Goal: Communication & Community: Answer question/provide support

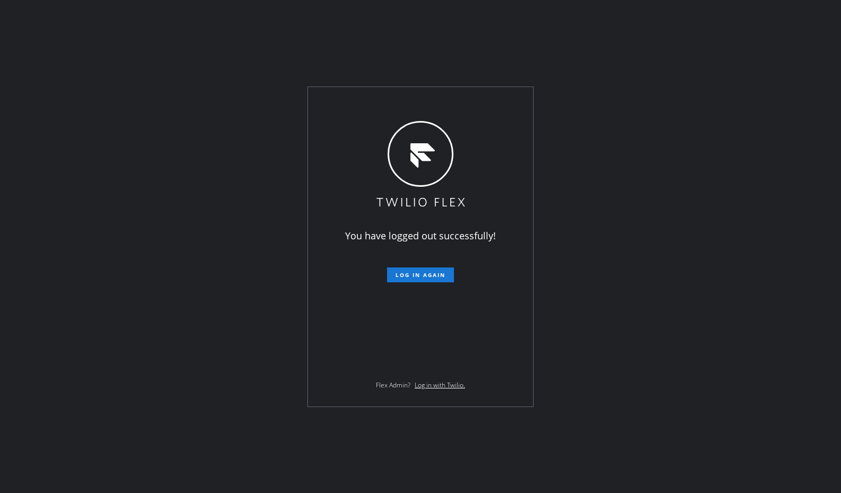
drag, startPoint x: 236, startPoint y: 143, endPoint x: 327, endPoint y: 214, distance: 115.4
click at [239, 145] on div "You have logged out successfully! Log in again Flex Admin? Log in with Twilio." at bounding box center [420, 246] width 841 height 493
click at [423, 275] on span "Log in again" at bounding box center [420, 274] width 50 height 7
click at [590, 218] on div "You have logged out successfully! Log in again Flex Admin? Log in with Twilio." at bounding box center [420, 246] width 841 height 493
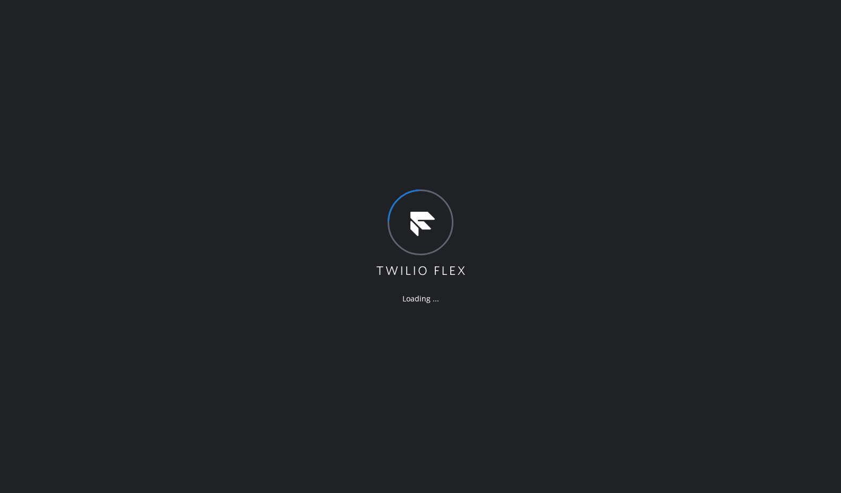
click at [663, 29] on div "Loading ..." at bounding box center [420, 246] width 841 height 493
click at [760, 119] on div "Loading ..." at bounding box center [420, 246] width 841 height 493
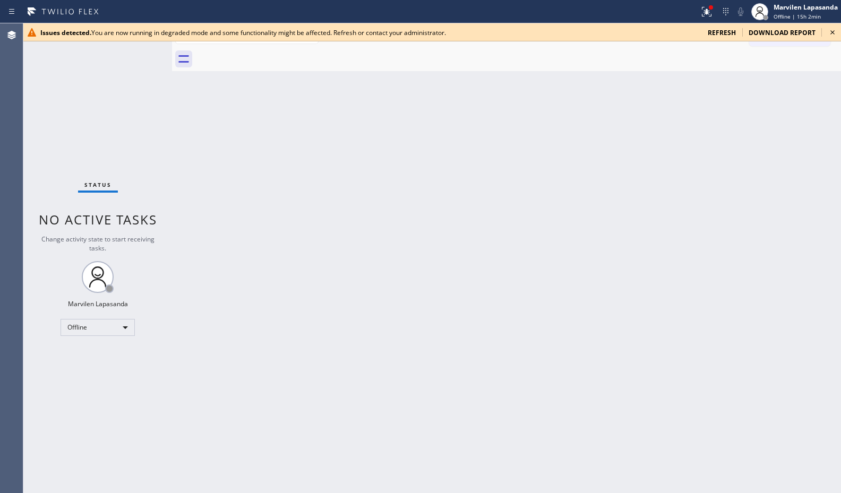
click at [38, 130] on div "Status No active tasks Change activity state to start receiving tasks. Marvilen…" at bounding box center [97, 258] width 149 height 470
click at [735, 32] on span "refresh" at bounding box center [722, 32] width 28 height 9
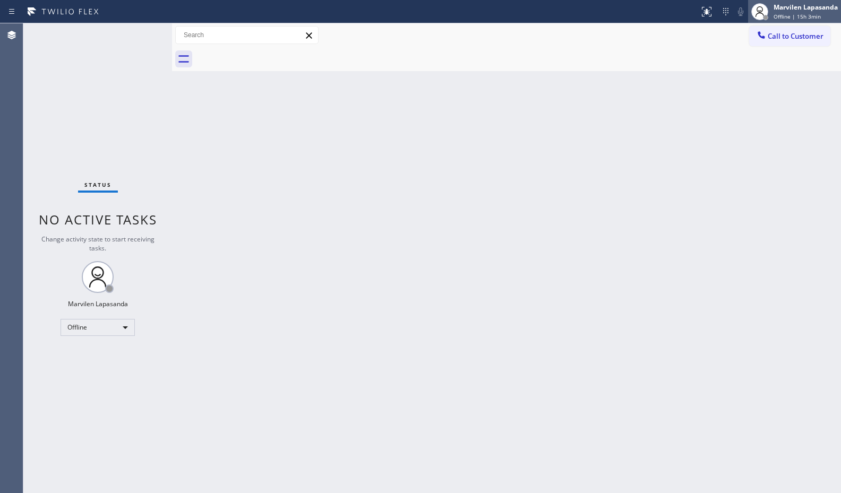
click at [791, 0] on div "Marvilen Lapasanda Offline | 15h 3min" at bounding box center [794, 11] width 93 height 23
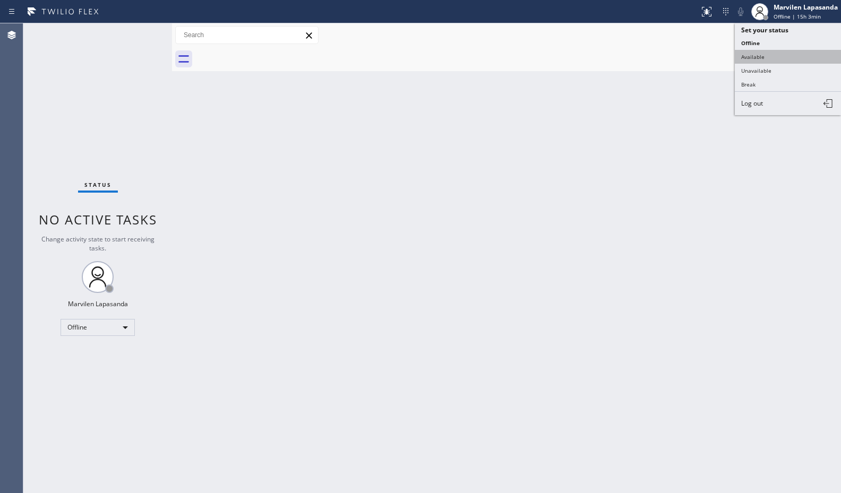
click at [774, 50] on button "Available" at bounding box center [788, 57] width 106 height 14
click at [808, 92] on div "Back to Dashboard Change Sender ID Customers Technicians Select a contact Outbo…" at bounding box center [506, 258] width 669 height 470
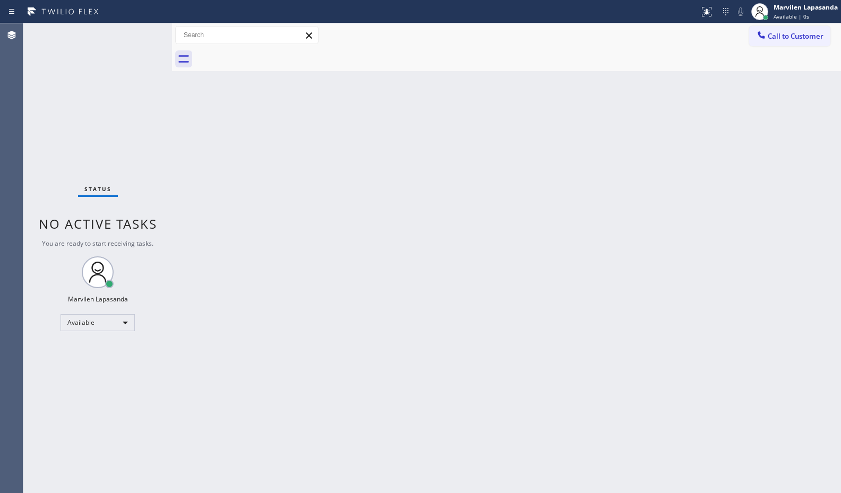
click at [808, 92] on div "Back to Dashboard Change Sender ID Customers Technicians Select a contact Outbo…" at bounding box center [506, 258] width 669 height 470
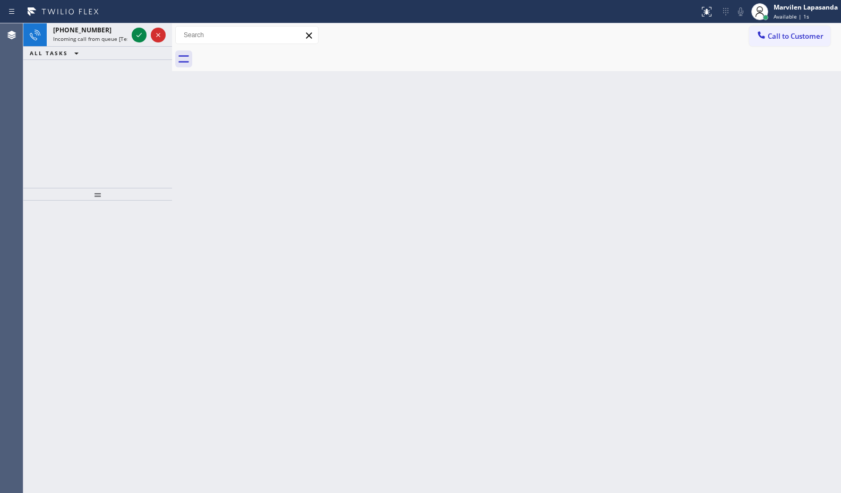
drag, startPoint x: 137, startPoint y: 37, endPoint x: 177, endPoint y: 37, distance: 39.8
click at [137, 37] on icon at bounding box center [139, 35] width 13 height 13
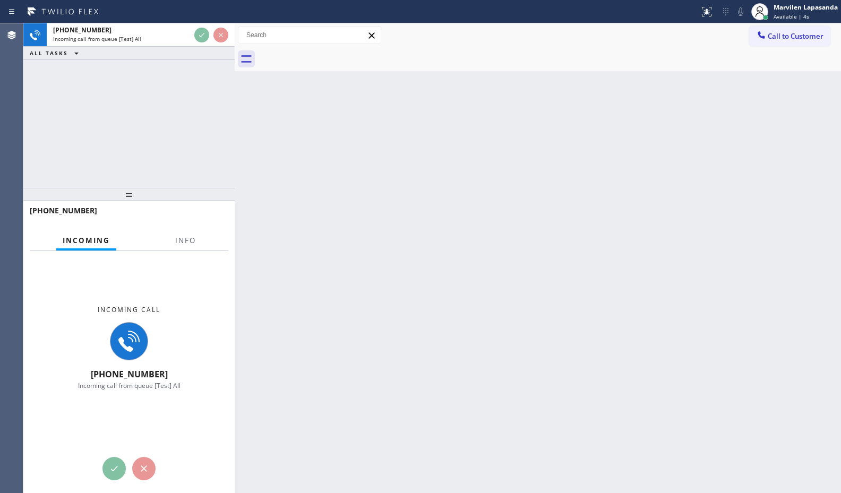
drag, startPoint x: 169, startPoint y: 38, endPoint x: 232, endPoint y: 48, distance: 63.5
click at [235, 48] on div at bounding box center [235, 258] width 0 height 470
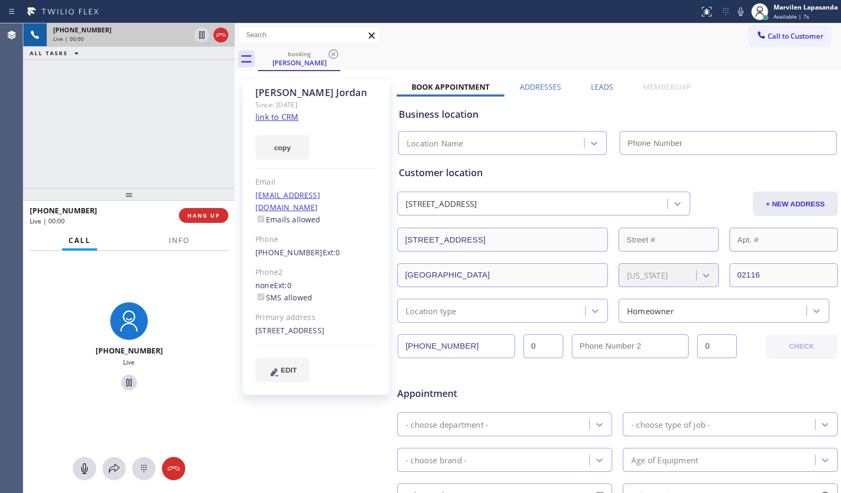
type input "[PHONE_NUMBER]"
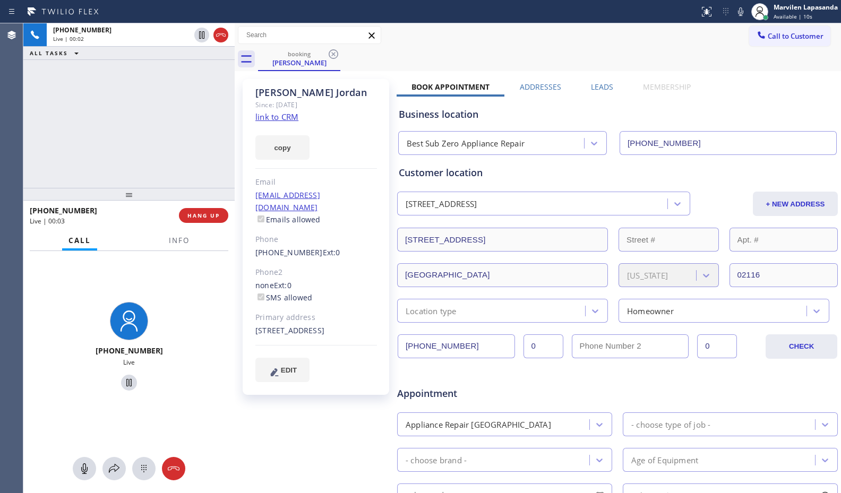
click at [345, 171] on div "[PERSON_NAME] Since: [DATE] link to CRM copy Email [EMAIL_ADDRESS][DOMAIN_NAME]…" at bounding box center [316, 237] width 147 height 316
click at [289, 116] on link "link to CRM" at bounding box center [276, 116] width 43 height 11
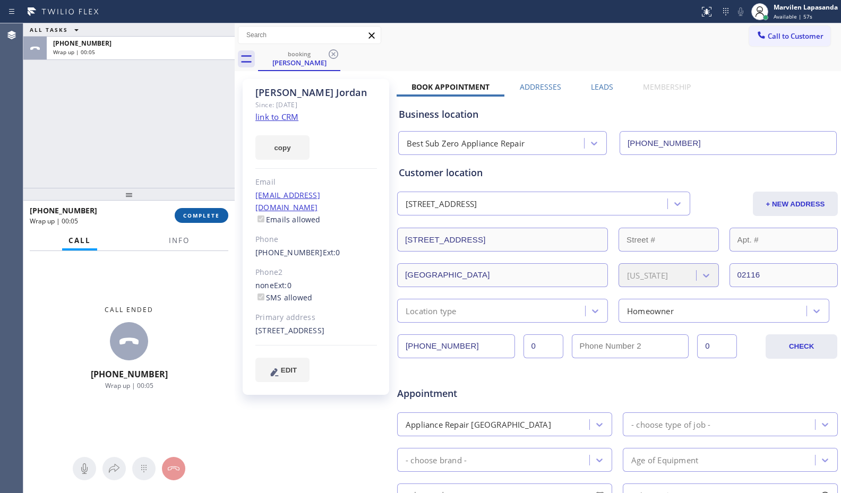
click at [206, 213] on span "COMPLETE" at bounding box center [201, 215] width 37 height 7
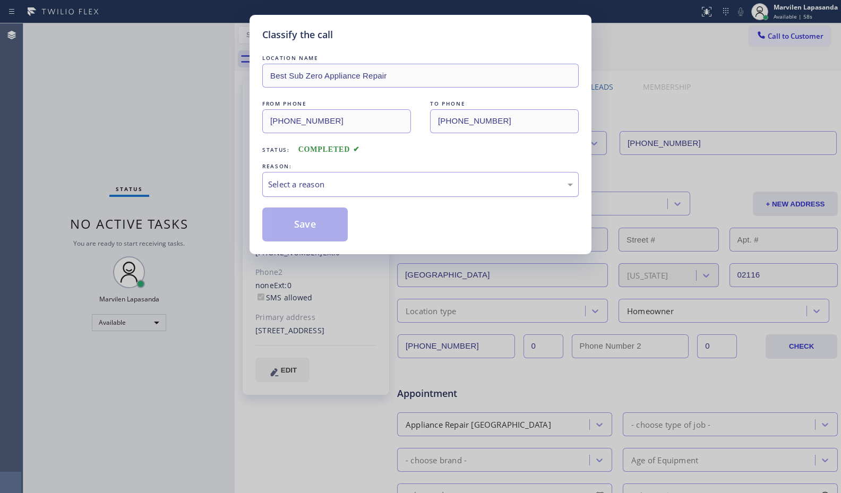
click at [326, 177] on div "Select a reason" at bounding box center [420, 184] width 316 height 25
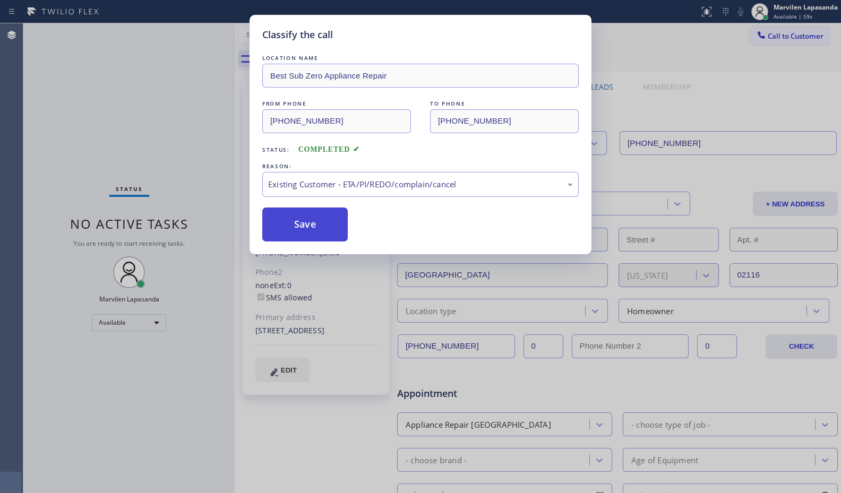
click at [292, 224] on button "Save" at bounding box center [304, 225] width 85 height 34
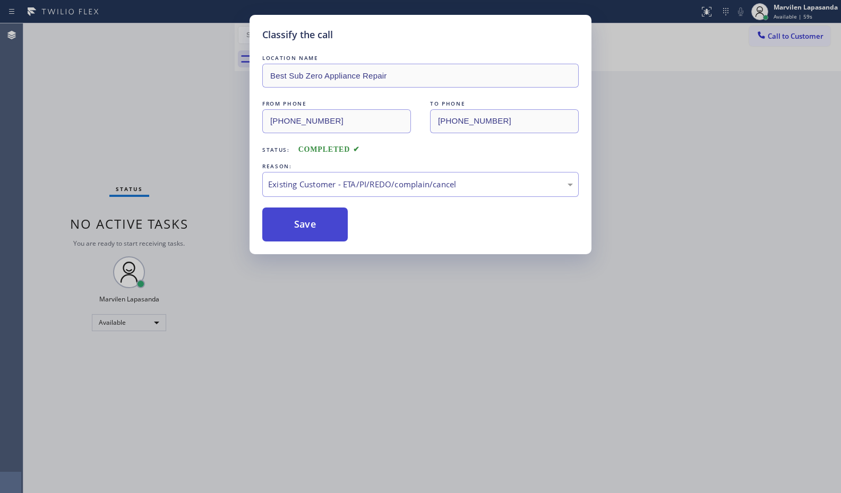
click at [292, 224] on button "Save" at bounding box center [304, 225] width 85 height 34
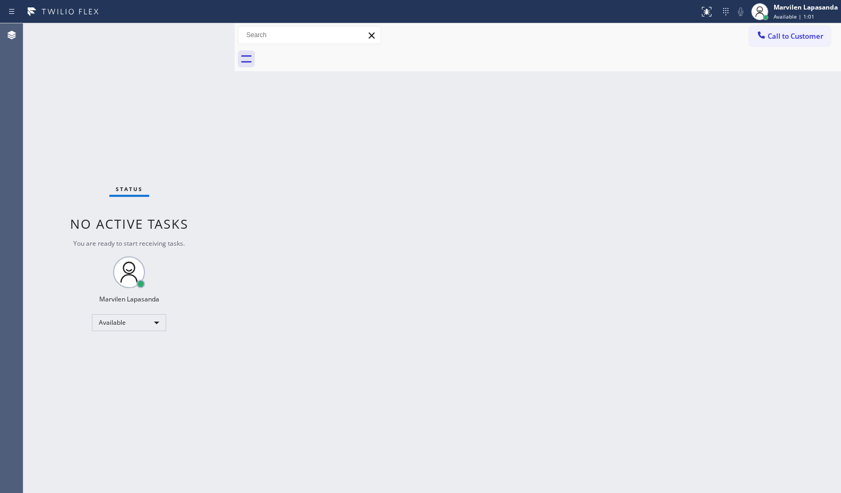
click at [197, 33] on div "Status No active tasks You are ready to start receiving tasks. Marvilen Lapasan…" at bounding box center [128, 258] width 211 height 470
click at [199, 33] on div "Status No active tasks You are ready to start receiving tasks. Marvilen Lapasan…" at bounding box center [128, 258] width 211 height 470
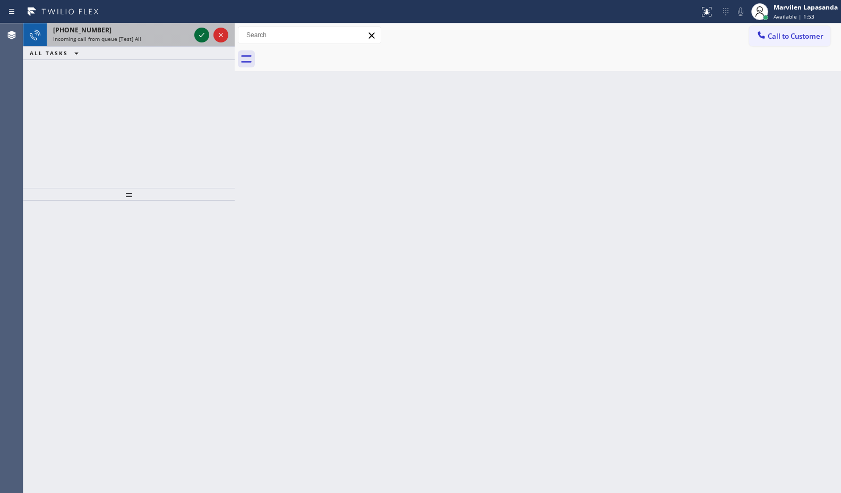
click at [204, 33] on icon at bounding box center [201, 35] width 13 height 13
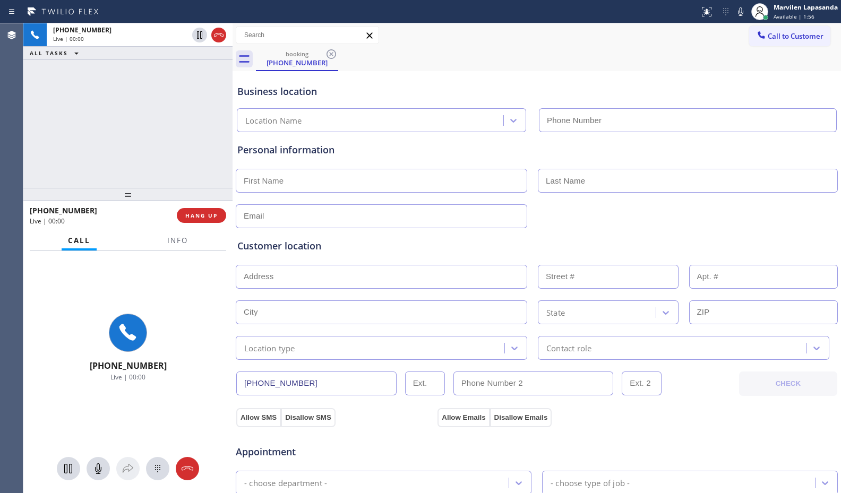
type input "[PHONE_NUMBER]"
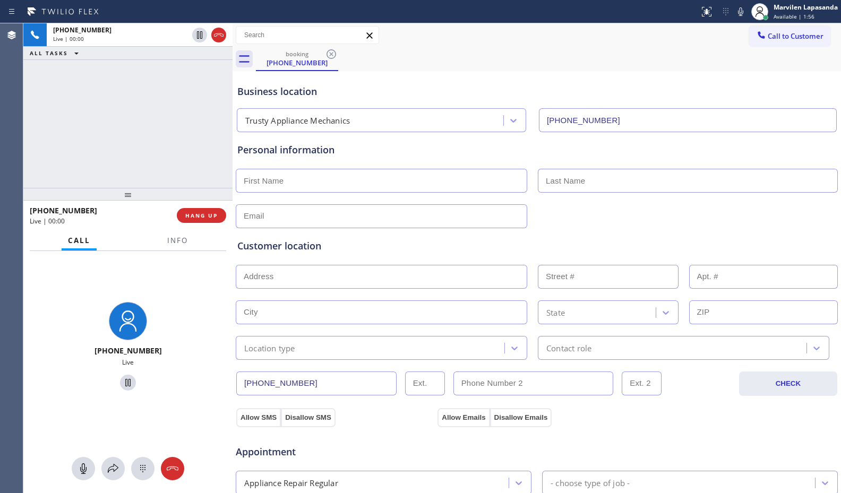
click at [233, 34] on div at bounding box center [233, 258] width 0 height 470
click at [168, 243] on span "Info" at bounding box center [177, 241] width 21 height 10
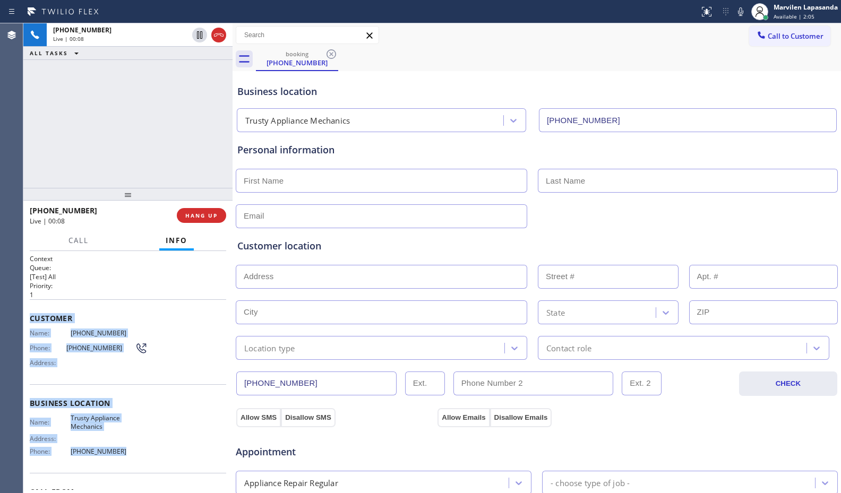
drag, startPoint x: 29, startPoint y: 314, endPoint x: 132, endPoint y: 453, distance: 173.4
click at [132, 453] on div "Context Queue: [Test] All Priority: 1 Customer Name: [PHONE_NUMBER] Phone: [PHO…" at bounding box center [127, 372] width 209 height 242
copy div "Customer Name: [PHONE_NUMBER] Phone: [PHONE_NUMBER] Address: Business location …"
click at [57, 368] on div "Name: [PHONE_NUMBER] Phone: [PHONE_NUMBER] Address:" at bounding box center [89, 350] width 118 height 42
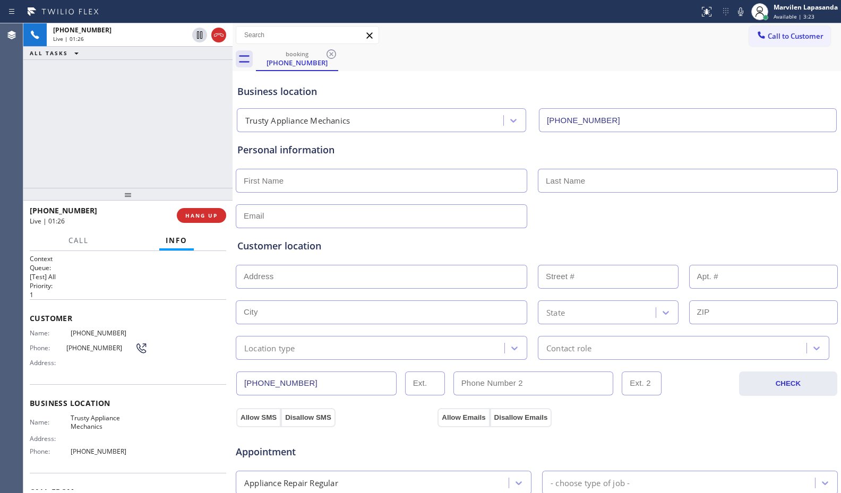
click at [57, 357] on div "Name: [PHONE_NUMBER] Phone: [PHONE_NUMBER] Address:" at bounding box center [89, 350] width 118 height 42
click at [742, 16] on icon at bounding box center [740, 11] width 13 height 13
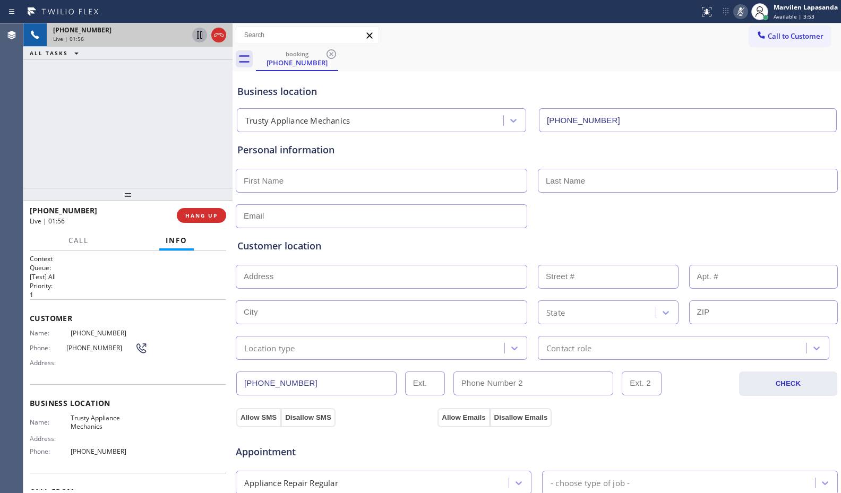
click at [198, 36] on icon at bounding box center [199, 35] width 13 height 13
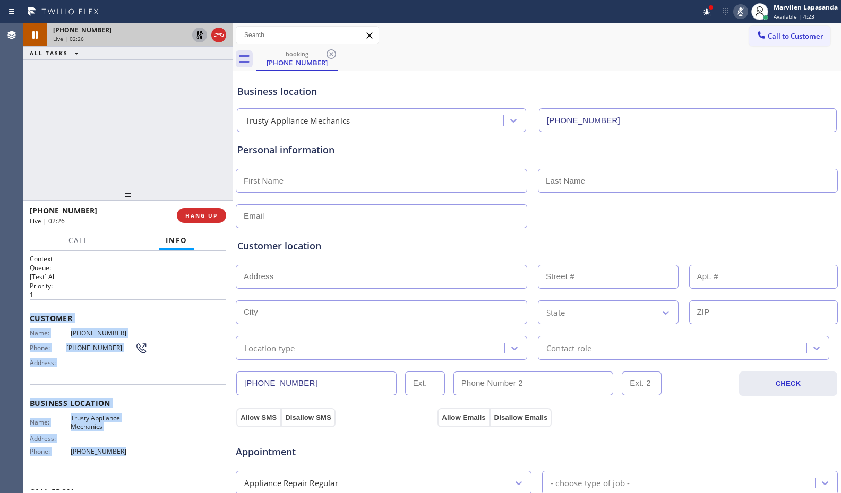
drag, startPoint x: 28, startPoint y: 313, endPoint x: 141, endPoint y: 451, distance: 178.8
click at [141, 451] on div "Context Queue: [Test] All Priority: 1 Customer Name: [PHONE_NUMBER] Phone: [PHO…" at bounding box center [127, 372] width 209 height 242
copy div "Customer Name: [PHONE_NUMBER] Phone: [PHONE_NUMBER] Address: Business location …"
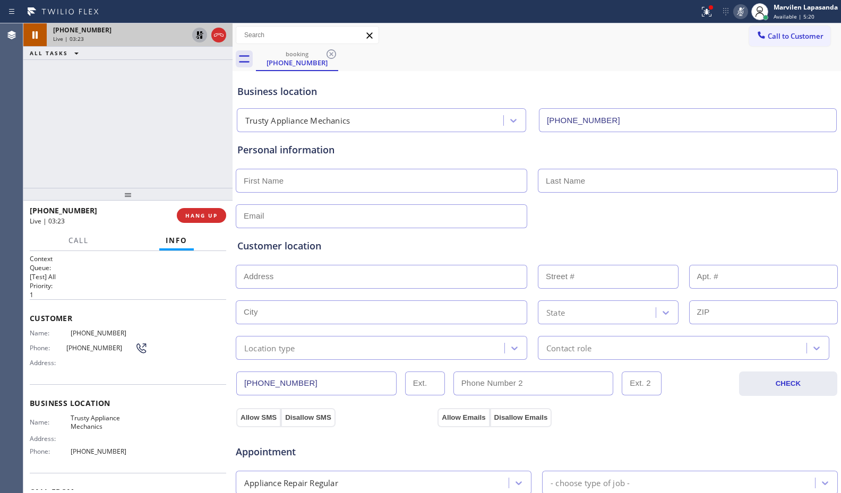
drag, startPoint x: 502, startPoint y: 72, endPoint x: 459, endPoint y: 67, distance: 43.3
click at [502, 72] on div "Business location Trusty Appliance Mechanics [PHONE_NUMBER]" at bounding box center [536, 101] width 603 height 63
click at [200, 34] on icon at bounding box center [199, 35] width 13 height 13
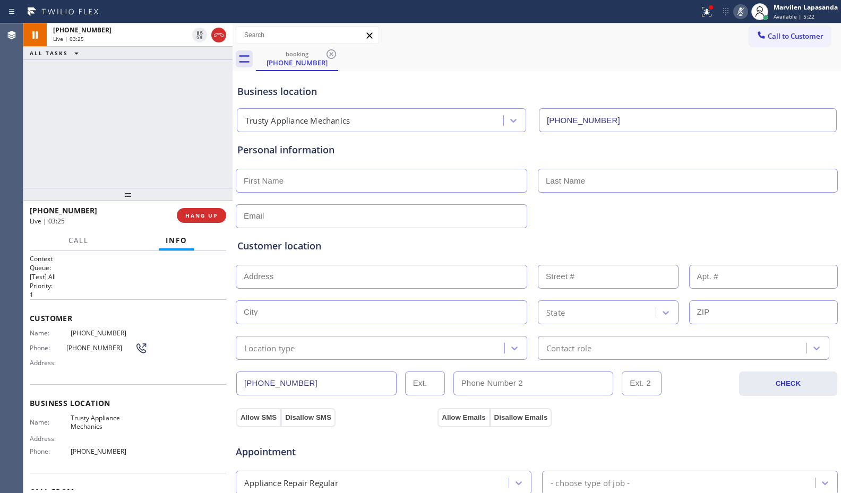
click at [738, 16] on icon at bounding box center [740, 11] width 13 height 13
click at [459, 66] on div "booking [PHONE_NUMBER]" at bounding box center [548, 59] width 585 height 24
click at [407, 76] on div "Business location Trusty Appliance Mechanics [PHONE_NUMBER]" at bounding box center [536, 103] width 603 height 58
click at [187, 74] on div "[PHONE_NUMBER] Live | 04:05 ALL TASKS ALL TASKS ACTIVE TASKS TASKS IN WRAP UP" at bounding box center [127, 105] width 209 height 165
click at [187, 73] on div "[PHONE_NUMBER] Live | 04:06 ALL TASKS ALL TASKS ACTIVE TASKS TASKS IN WRAP UP" at bounding box center [127, 105] width 209 height 165
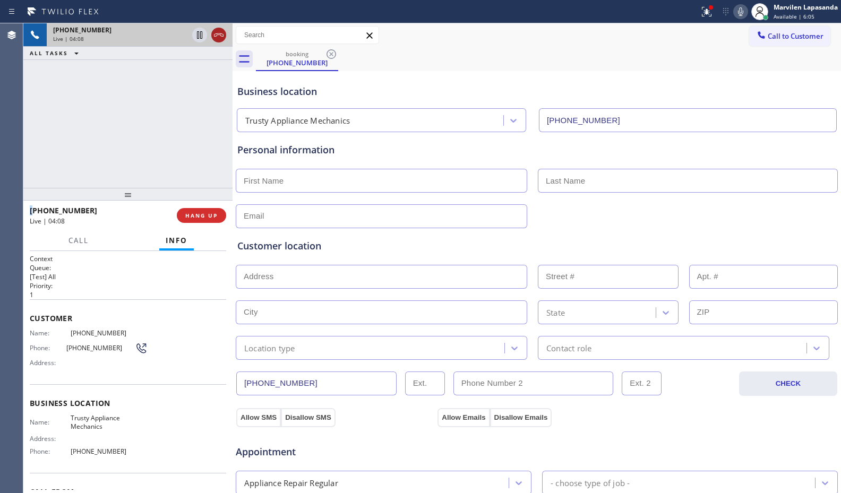
click at [217, 36] on icon at bounding box center [218, 35] width 13 height 13
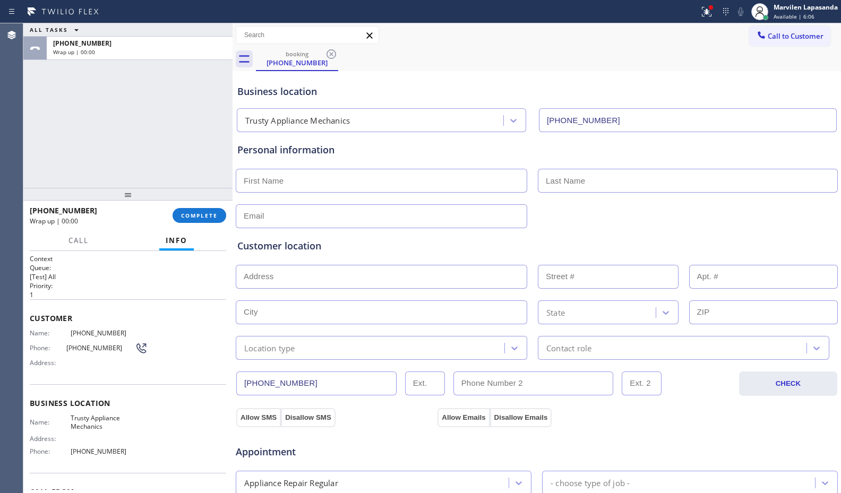
click at [314, 182] on input "text" at bounding box center [381, 181] width 291 height 24
type input "Mr"
type input "..."
type input "[EMAIL_ADDRESS][DOMAIN_NAME]"
click at [612, 216] on div "[EMAIL_ADDRESS][DOMAIN_NAME]" at bounding box center [537, 215] width 604 height 26
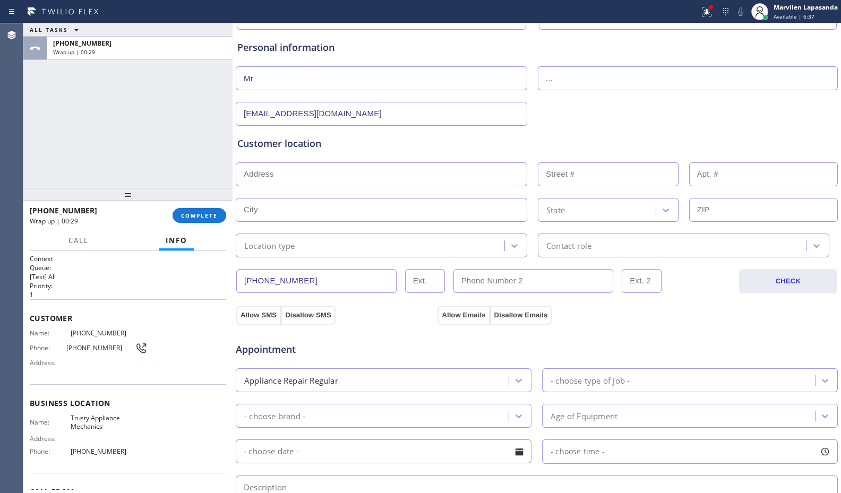
scroll to position [265, 0]
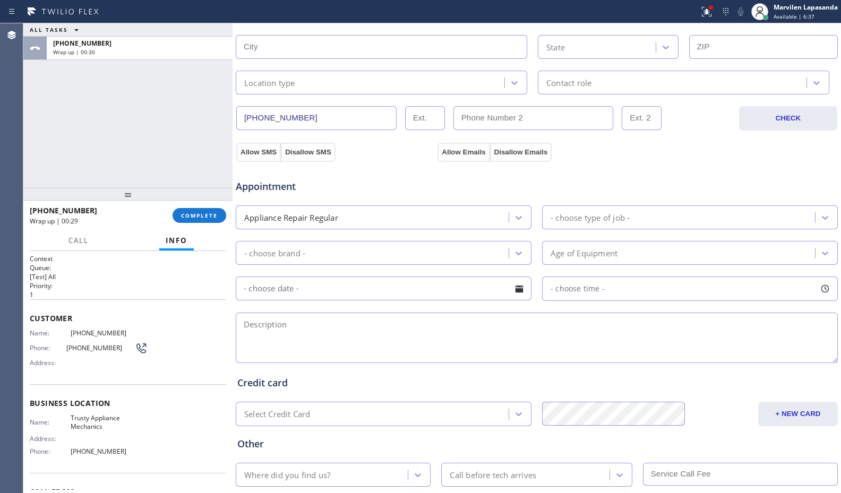
click at [289, 353] on textarea at bounding box center [537, 338] width 602 height 50
paste textarea "Bosch/ Dishwasher/ It don't start a cycle/ Unknown age/ House-HO/ [STREET_ADDRE…"
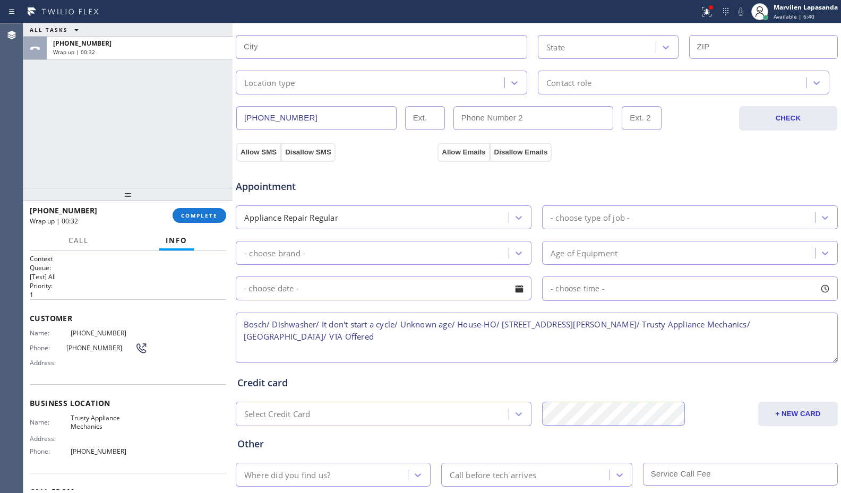
type textarea "Bosch/ Dishwasher/ It don't start a cycle/ Unknown age/ House-HO/ [STREET_ADDRE…"
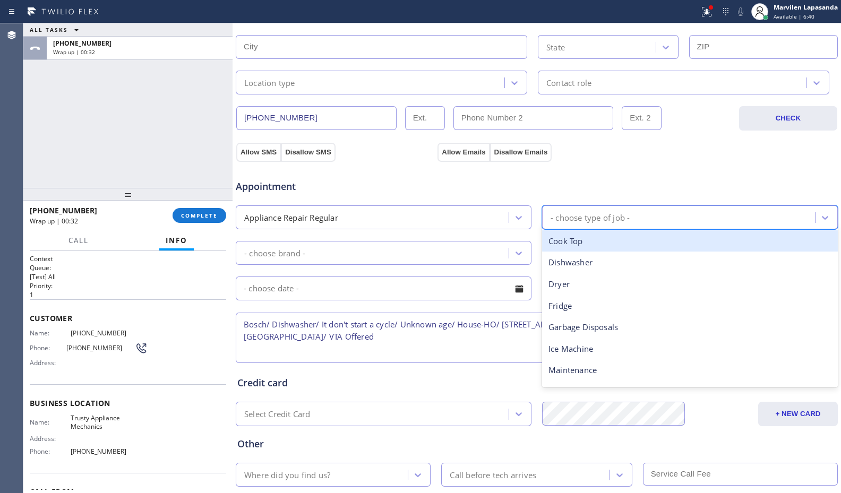
click at [602, 228] on div "- choose type of job -" at bounding box center [690, 217] width 296 height 24
type input "d"
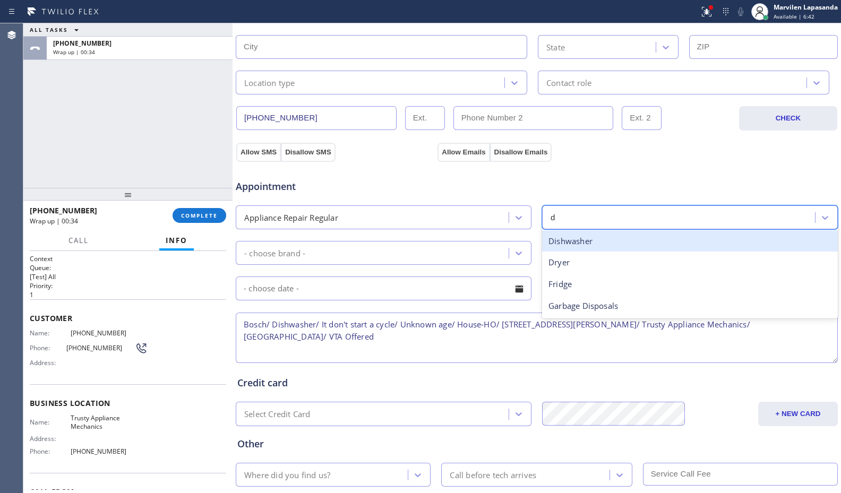
click at [598, 246] on div "Dishwasher" at bounding box center [690, 241] width 296 height 22
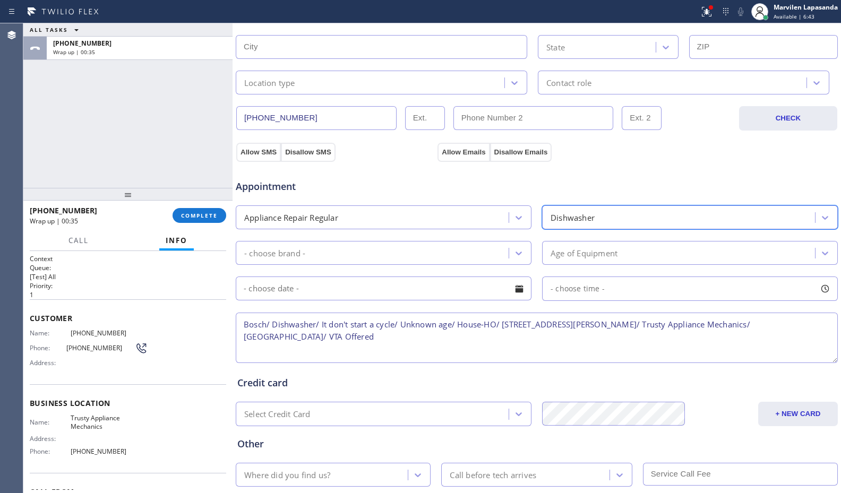
click at [415, 260] on div "- choose brand -" at bounding box center [374, 253] width 270 height 19
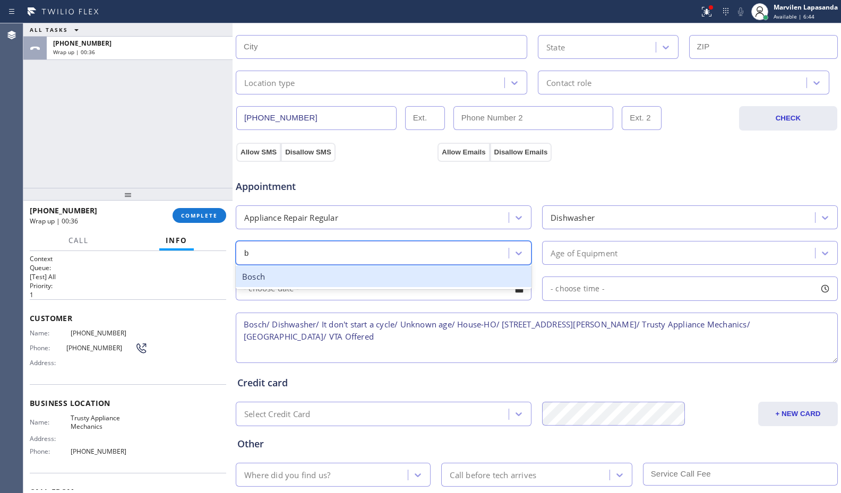
type input "bo"
click at [389, 287] on div "Bosch" at bounding box center [384, 277] width 296 height 22
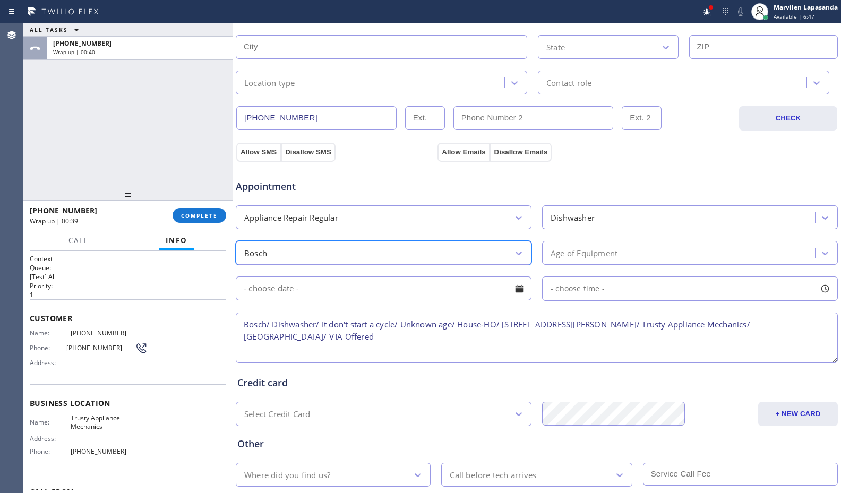
click at [576, 259] on div "Age of Equipment" at bounding box center [583, 253] width 67 height 12
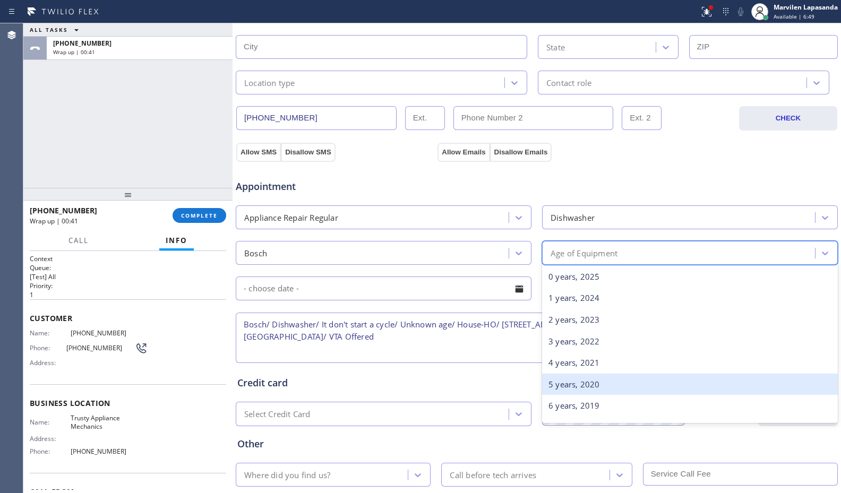
click at [573, 383] on div "5 years, 2020" at bounding box center [690, 385] width 296 height 22
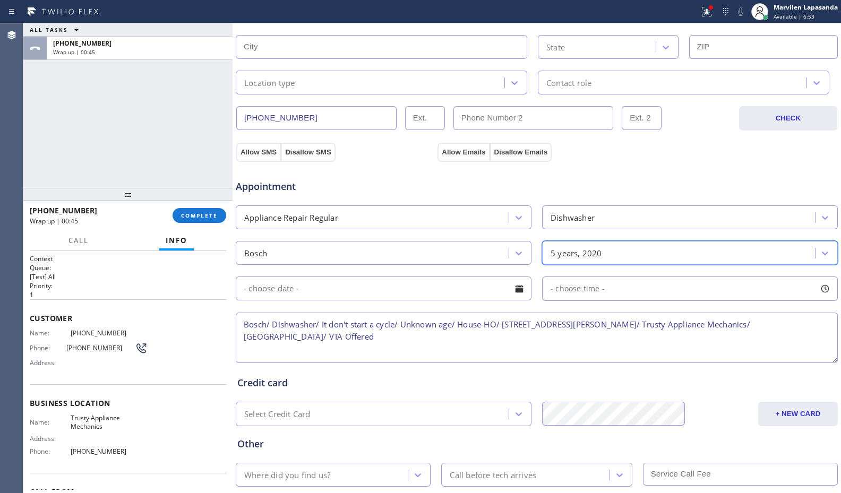
click at [554, 343] on textarea "Bosch/ Dishwasher/ It don't start a cycle/ Unknown age/ House-HO/ [STREET_ADDRE…" at bounding box center [537, 338] width 602 height 50
drag, startPoint x: 503, startPoint y: 323, endPoint x: 650, endPoint y: 323, distance: 147.0
click at [650, 323] on textarea "Bosch/ Dishwasher/ It don't start a cycle/ Unknown age/ House-HO/ [STREET_ADDRE…" at bounding box center [537, 338] width 602 height 50
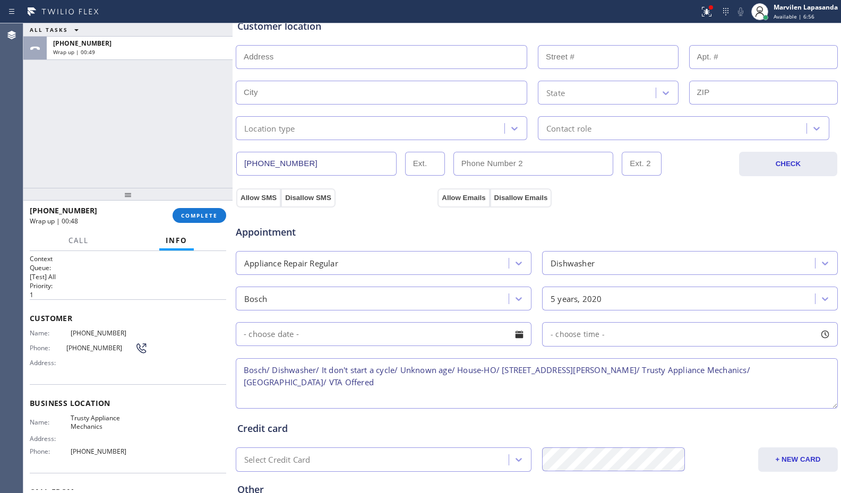
scroll to position [159, 0]
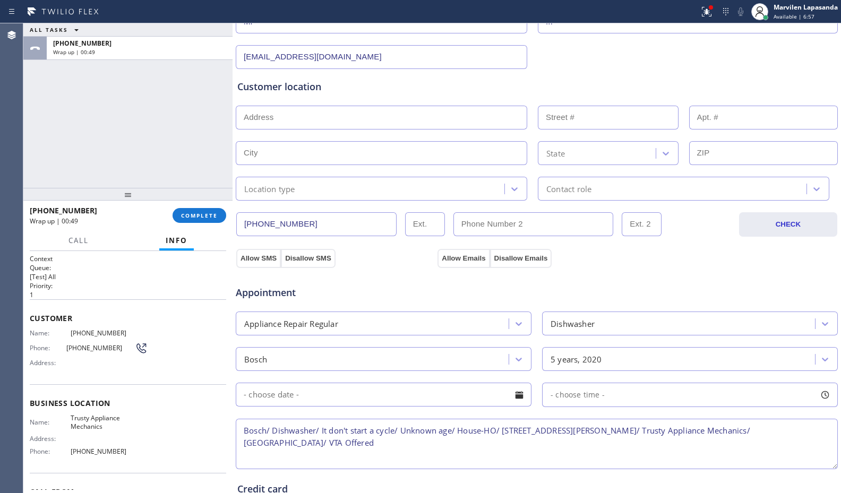
click at [279, 114] on input "text" at bounding box center [381, 118] width 291 height 24
paste input "[STREET_ADDRESS][PERSON_NAME]"
type input "[STREET_ADDRESS]"
type input "49"
type input "[PERSON_NAME] Hills"
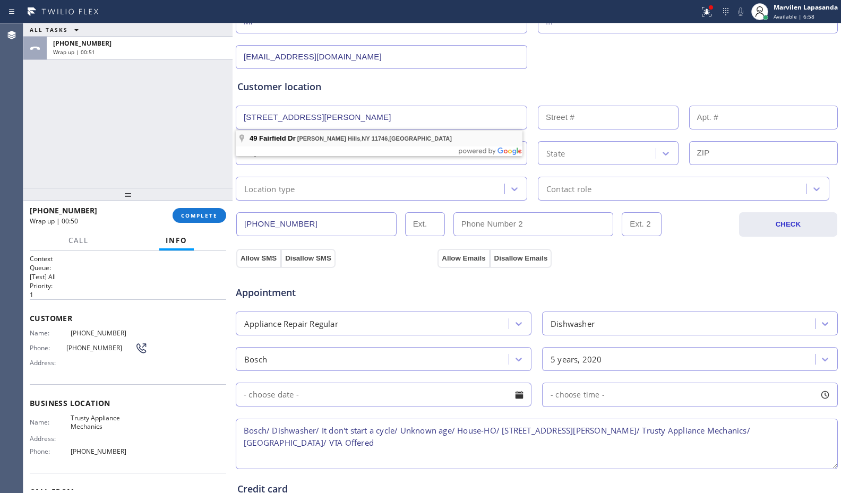
type input "11746"
click at [274, 188] on div "Location type" at bounding box center [269, 189] width 51 height 12
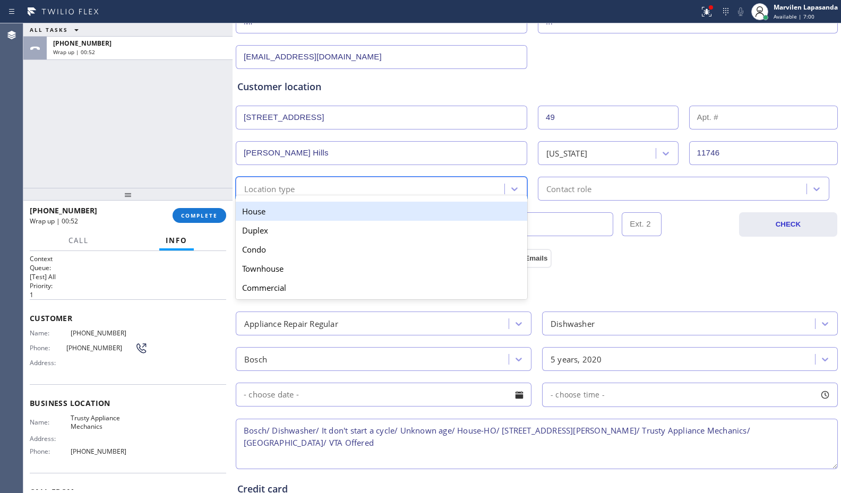
drag, startPoint x: 278, startPoint y: 210, endPoint x: 433, endPoint y: 190, distance: 156.8
click at [282, 211] on div "House" at bounding box center [381, 211] width 291 height 19
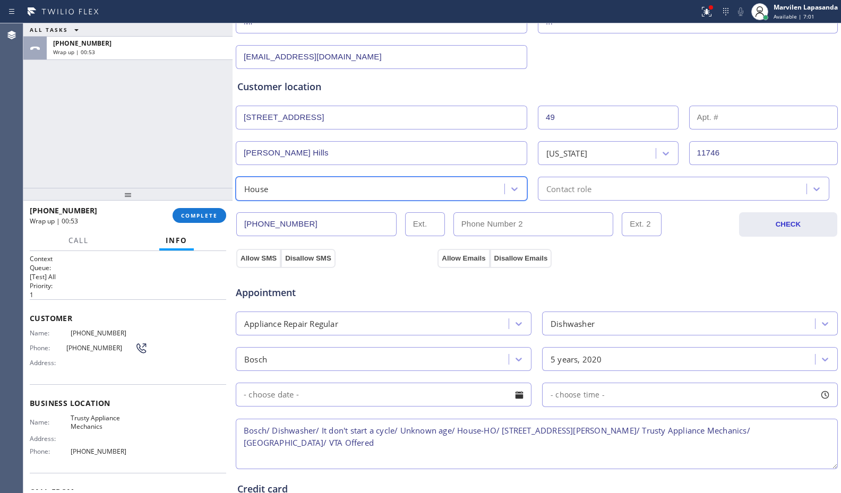
click at [570, 190] on div "Contact role" at bounding box center [568, 189] width 45 height 12
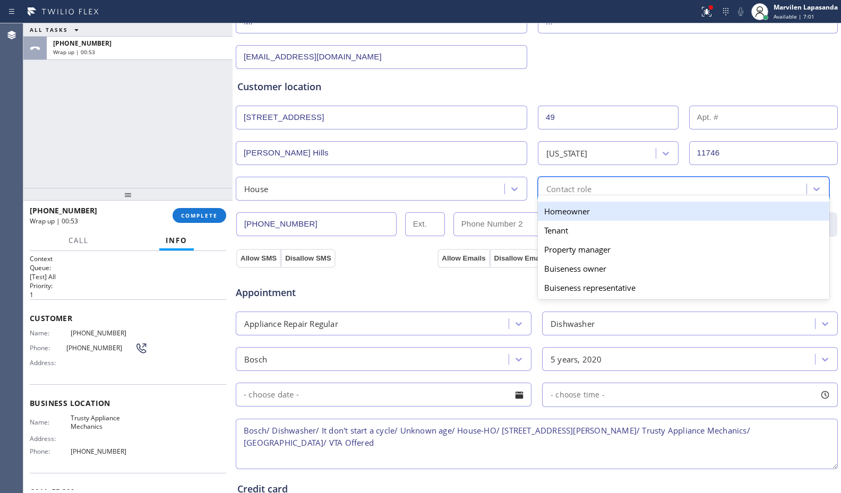
click at [555, 214] on div "Homeowner" at bounding box center [683, 211] width 291 height 19
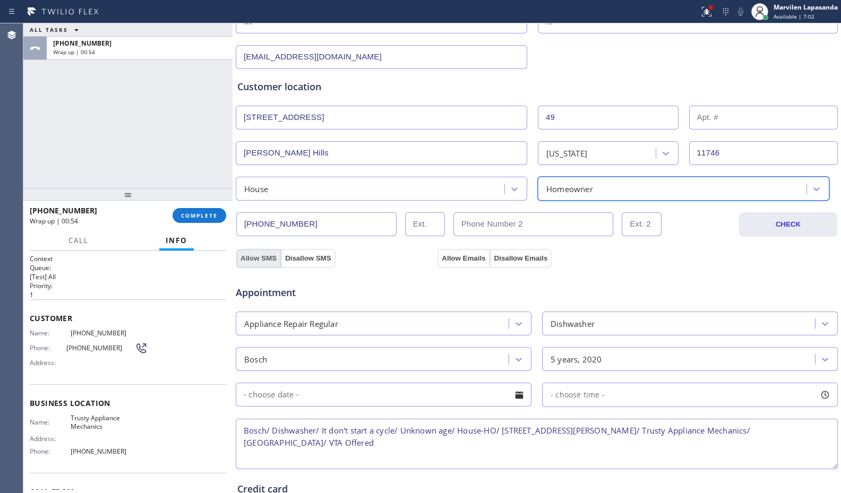
drag, startPoint x: 243, startPoint y: 256, endPoint x: 249, endPoint y: 258, distance: 6.6
click at [247, 258] on button "Allow SMS" at bounding box center [258, 258] width 45 height 19
click at [449, 251] on button "Allow Emails" at bounding box center [463, 258] width 52 height 19
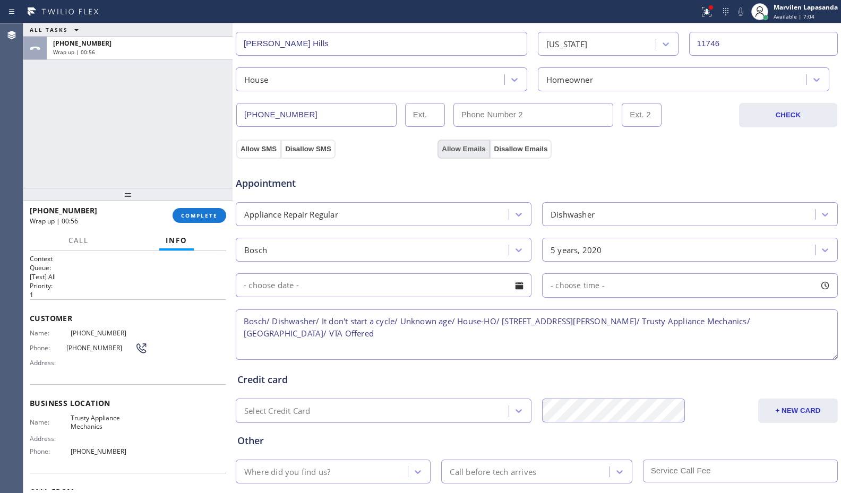
scroll to position [330, 0]
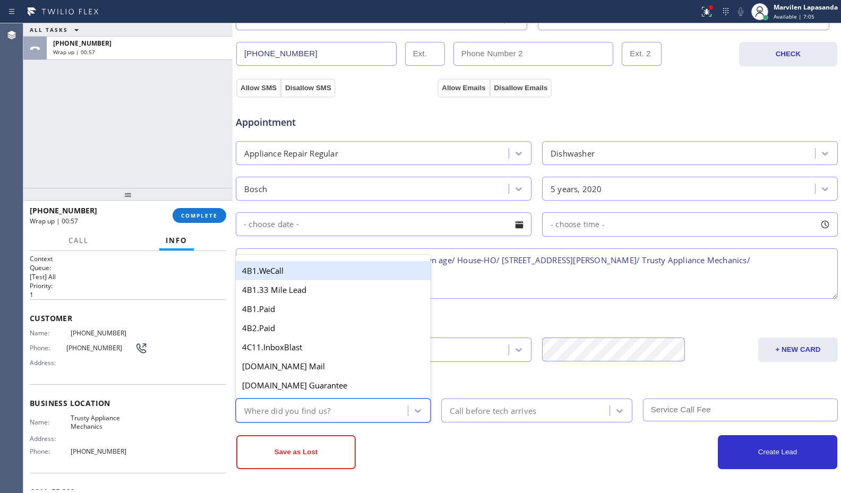
click at [298, 401] on div "Where did you find us?" at bounding box center [323, 410] width 169 height 19
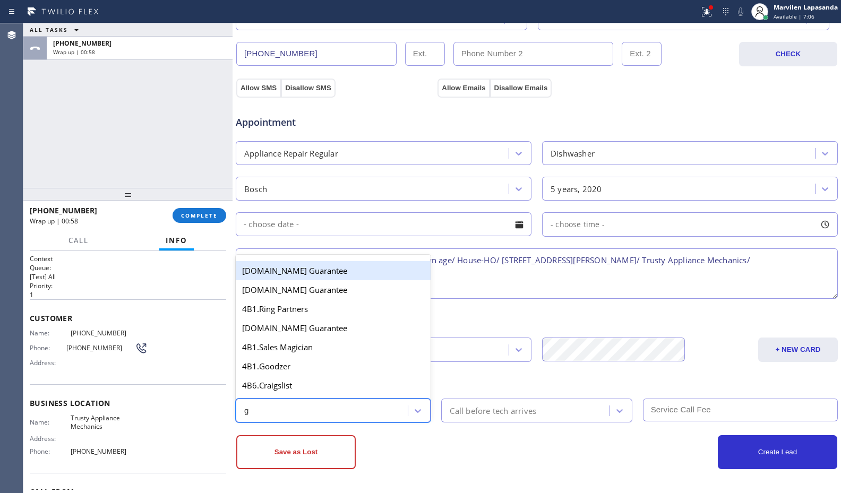
type input "go"
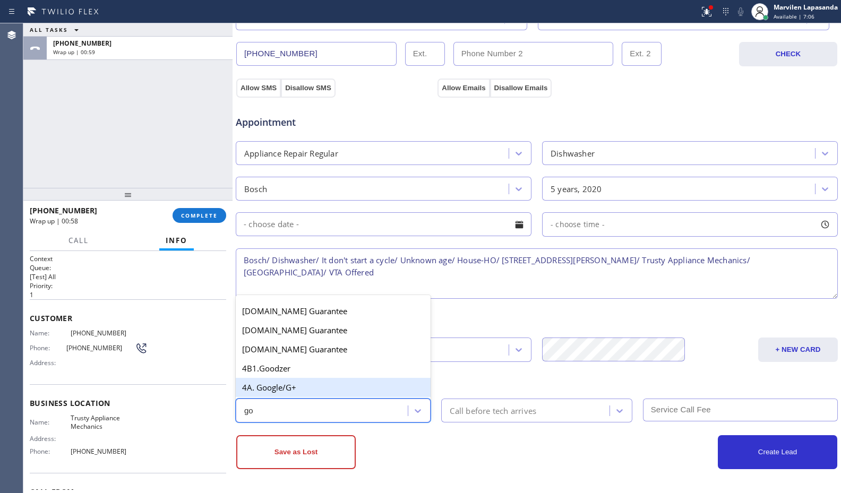
click at [300, 390] on div "4A. Google/G+" at bounding box center [333, 387] width 195 height 19
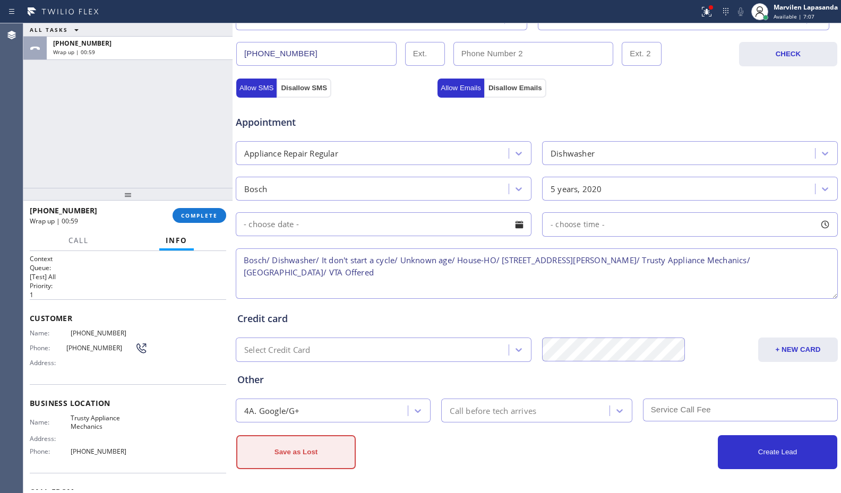
click at [297, 442] on button "Save as Lost" at bounding box center [295, 452] width 119 height 34
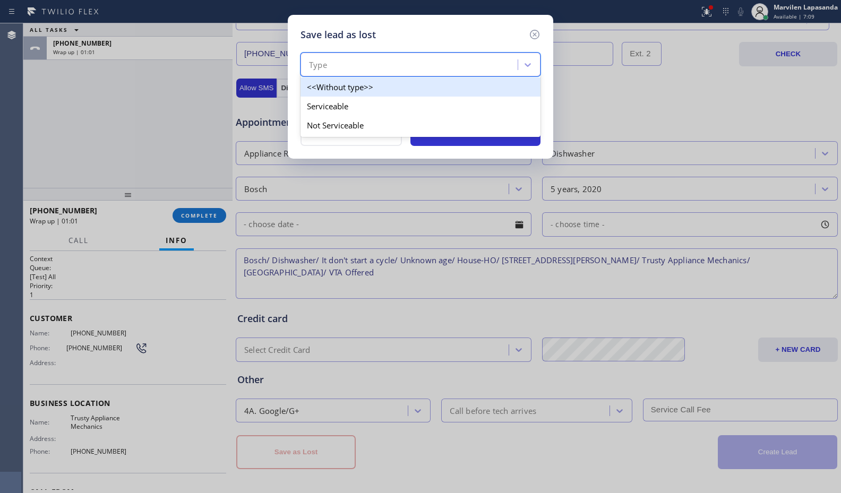
click at [332, 56] on div "Type" at bounding box center [411, 65] width 214 height 19
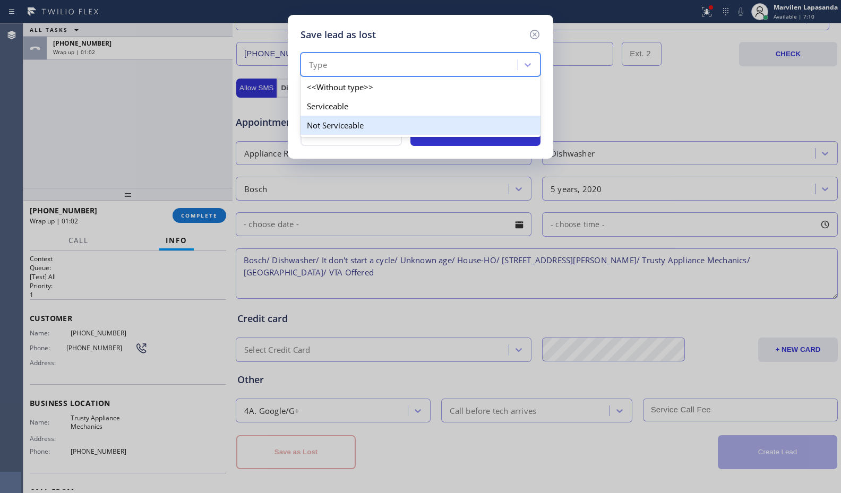
click at [329, 121] on div "Not Serviceable" at bounding box center [420, 125] width 240 height 19
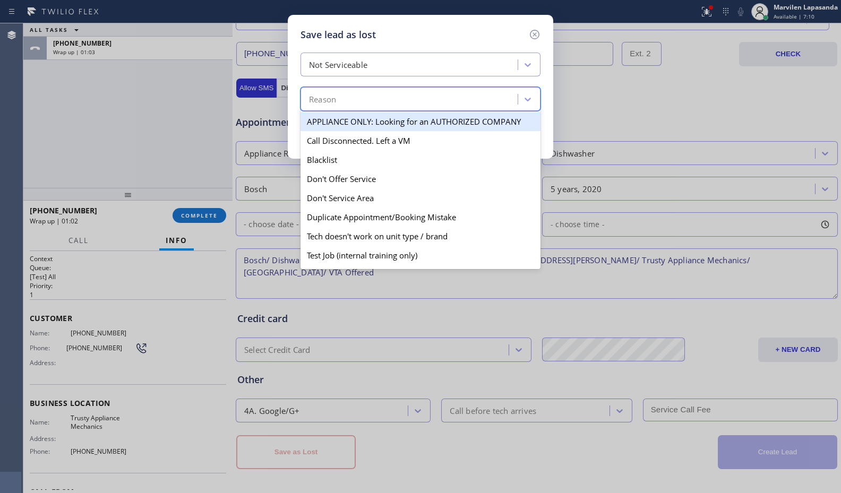
click at [328, 104] on div "Reason" at bounding box center [322, 99] width 27 height 12
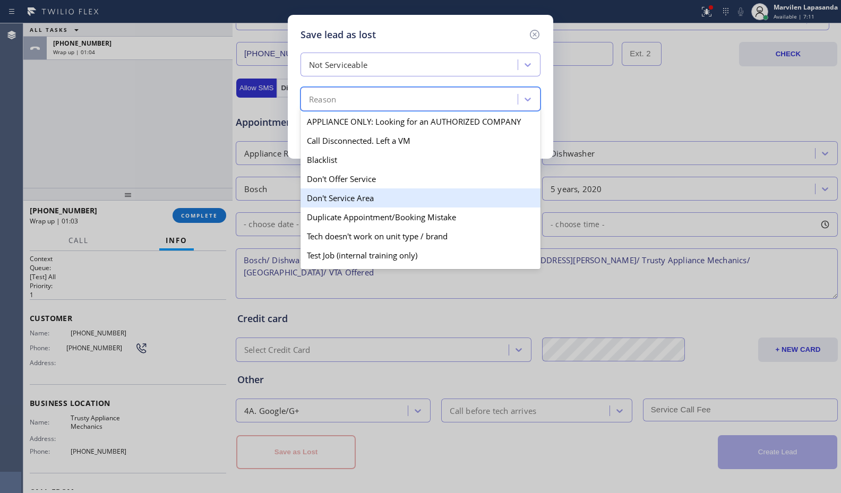
click at [346, 193] on div "Don't Service Area" at bounding box center [420, 197] width 240 height 19
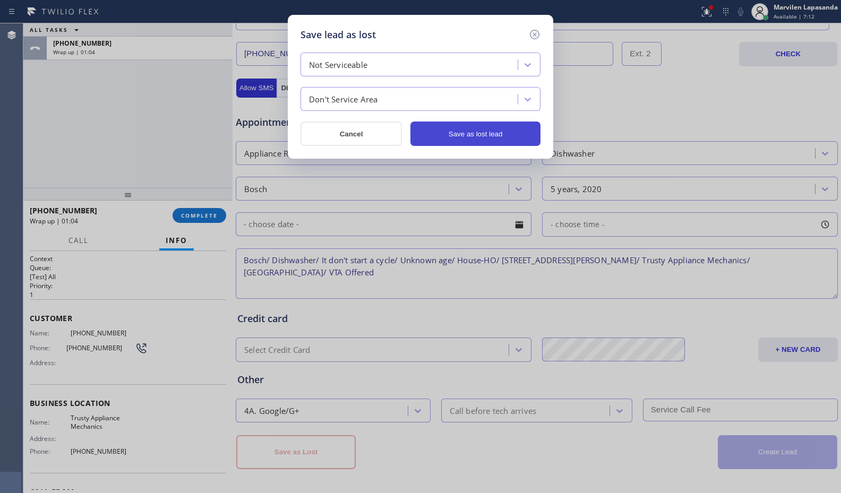
click at [443, 137] on button "Save as lost lead" at bounding box center [475, 134] width 130 height 24
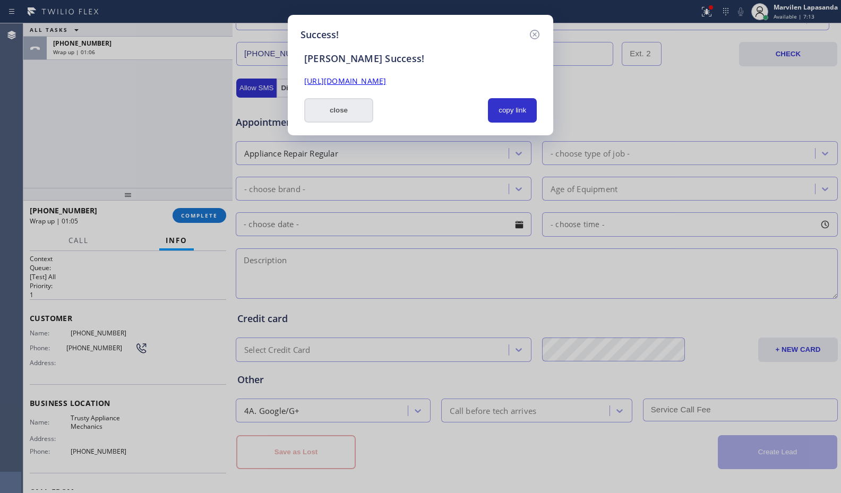
click at [356, 117] on button "close" at bounding box center [338, 110] width 69 height 24
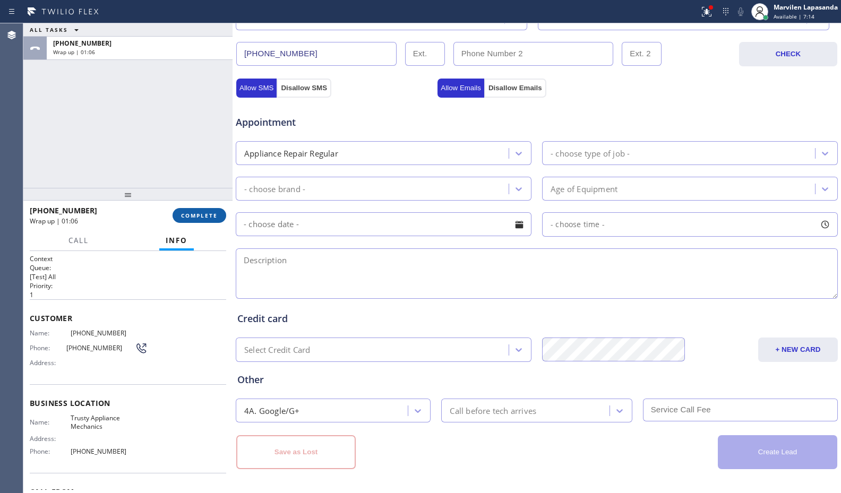
click at [196, 217] on span "COMPLETE" at bounding box center [199, 215] width 37 height 7
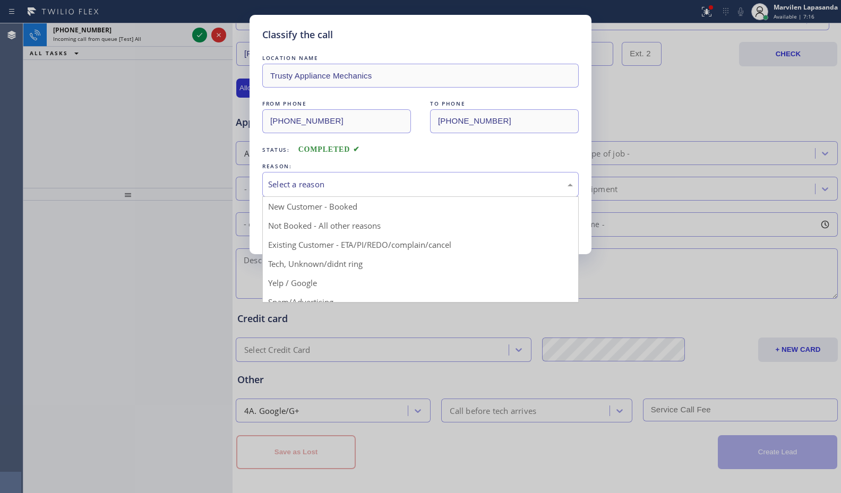
click at [322, 190] on div "Select a reason" at bounding box center [420, 184] width 305 height 12
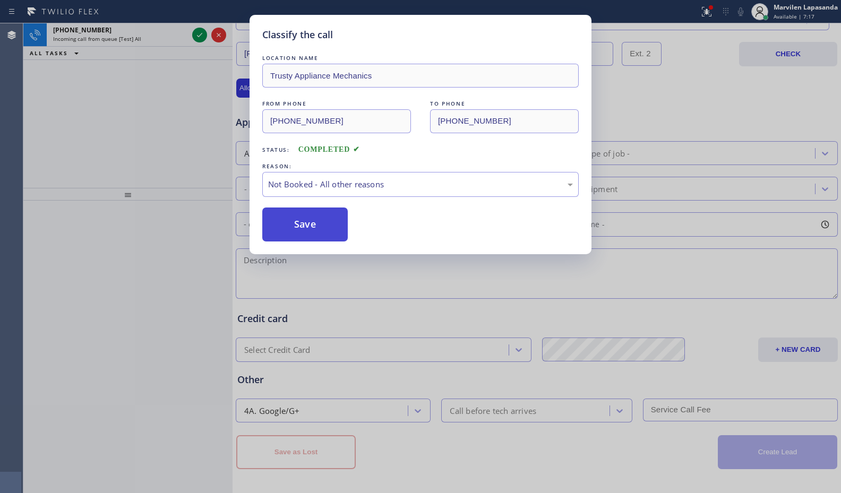
click at [316, 233] on button "Save" at bounding box center [304, 225] width 85 height 34
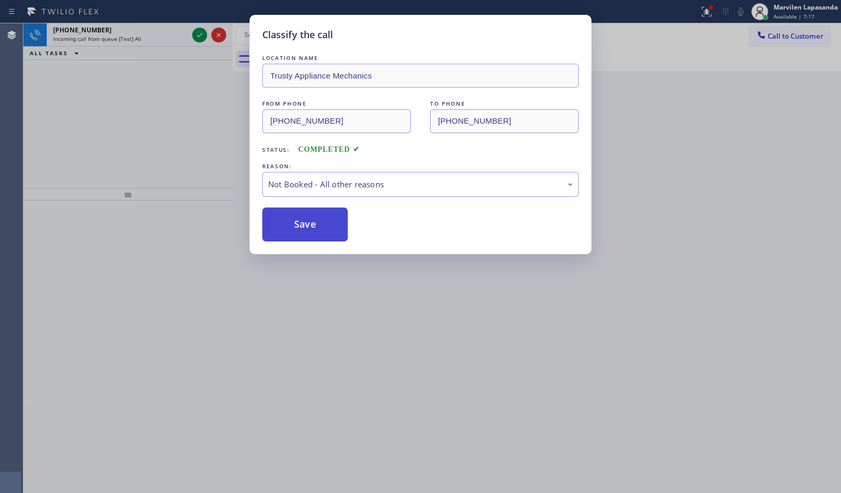
click at [316, 233] on button "Save" at bounding box center [304, 225] width 85 height 34
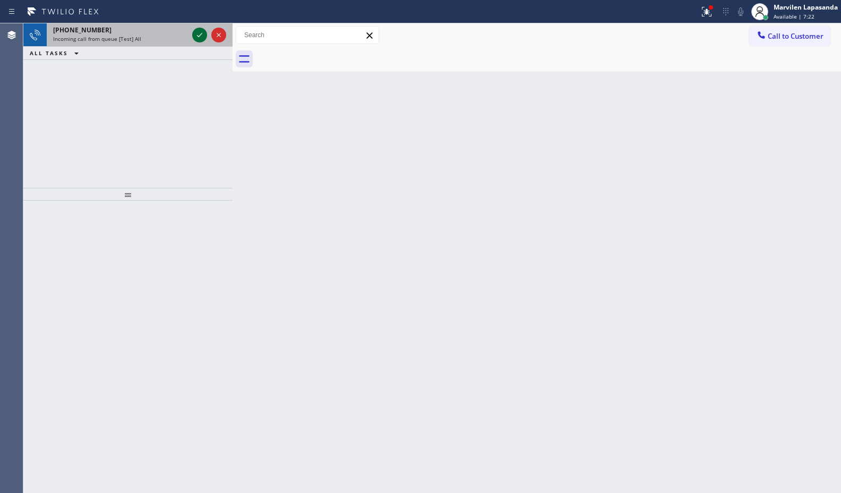
click at [199, 35] on icon at bounding box center [199, 35] width 13 height 13
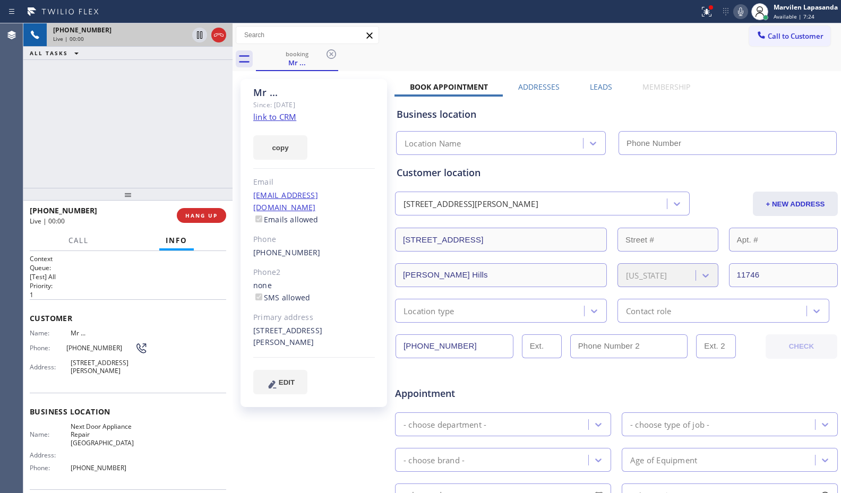
type input "[PHONE_NUMBER]"
drag, startPoint x: 319, startPoint y: 160, endPoint x: 234, endPoint y: 78, distance: 118.6
click at [319, 159] on div "Mr ... Since: [DATE] link to CRM copy Email [EMAIL_ADDRESS][DOMAIN_NAME] Emails…" at bounding box center [313, 243] width 147 height 328
click at [281, 117] on link "link to CRM" at bounding box center [274, 116] width 43 height 11
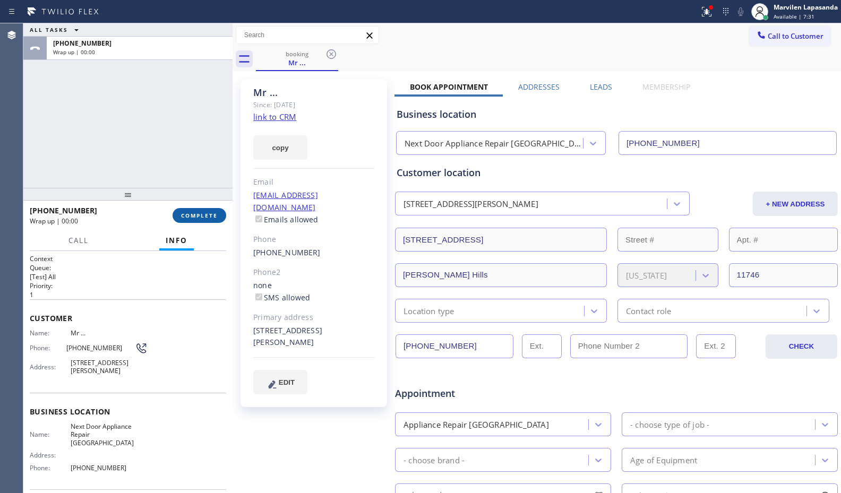
click at [197, 220] on button "COMPLETE" at bounding box center [200, 215] width 54 height 15
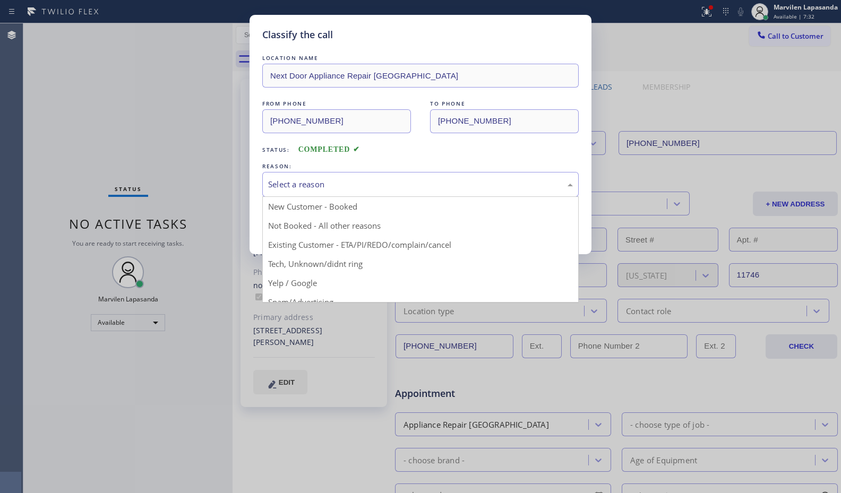
click at [281, 189] on div "Select a reason" at bounding box center [420, 184] width 305 height 12
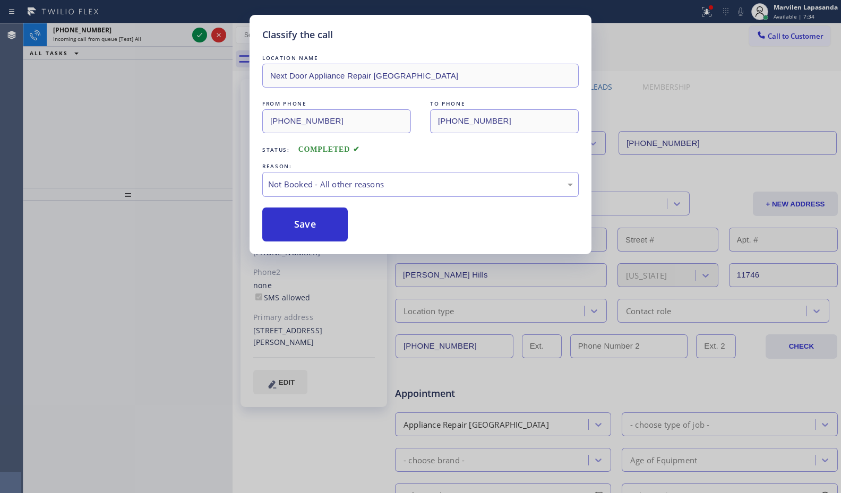
click at [289, 227] on button "Save" at bounding box center [304, 225] width 85 height 34
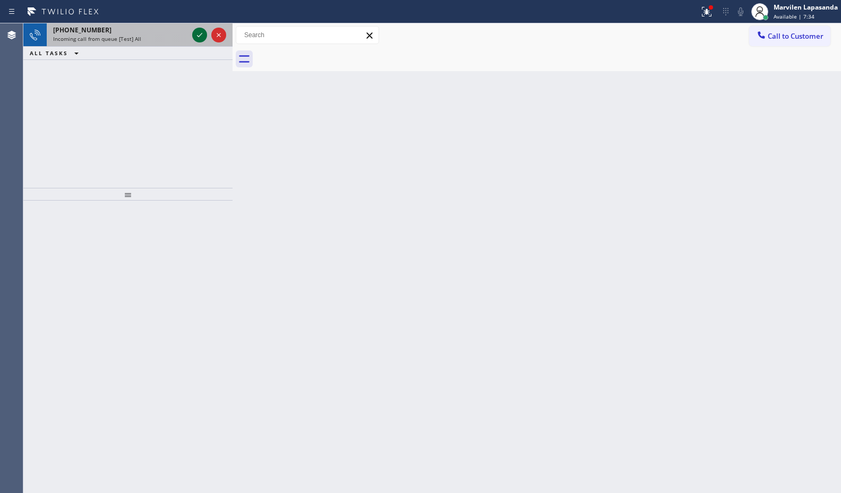
click at [200, 36] on icon at bounding box center [199, 35] width 13 height 13
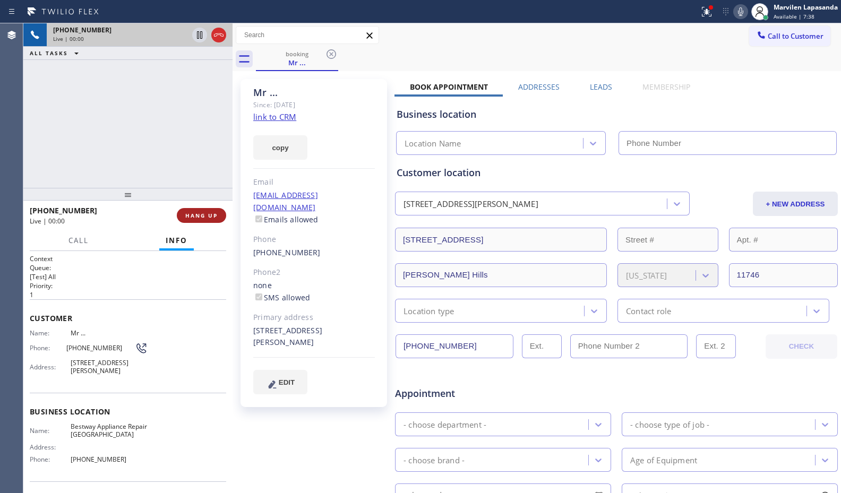
type input "[PHONE_NUMBER]"
click at [201, 214] on span "HANG UP" at bounding box center [201, 215] width 32 height 7
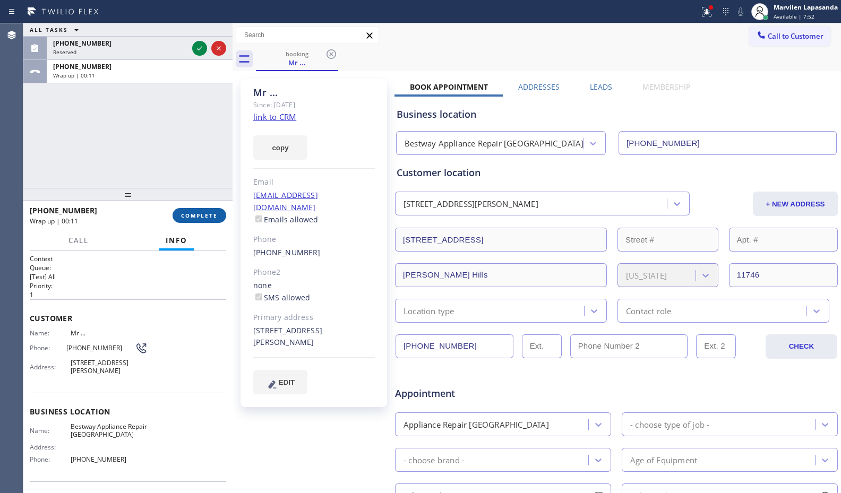
click at [214, 217] on span "COMPLETE" at bounding box center [199, 215] width 37 height 7
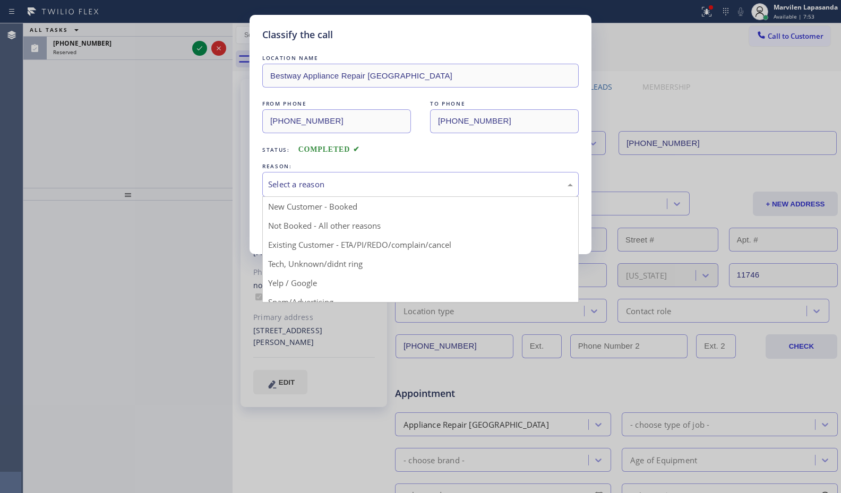
click at [303, 186] on div "Select a reason" at bounding box center [420, 184] width 305 height 12
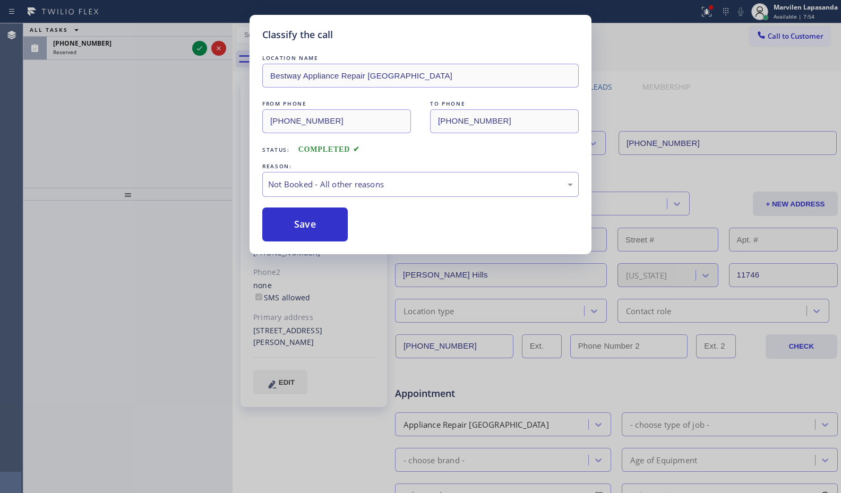
click at [297, 225] on button "Save" at bounding box center [304, 225] width 85 height 34
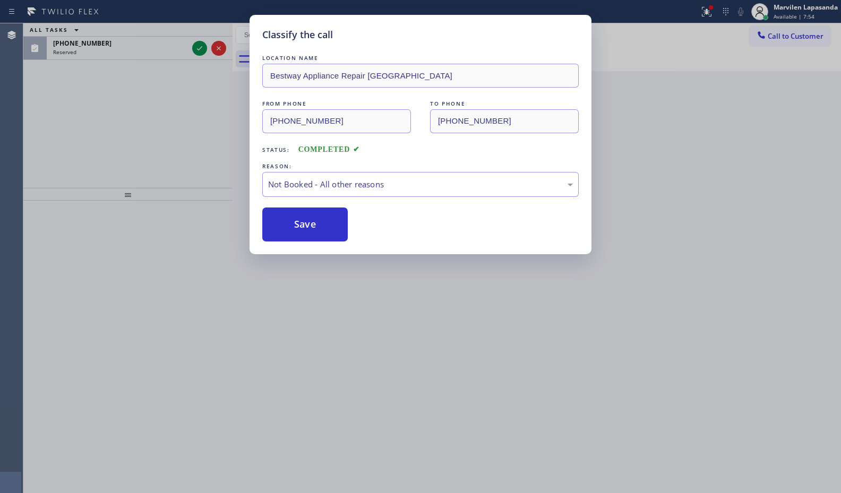
click at [297, 225] on button "Save" at bounding box center [304, 225] width 85 height 34
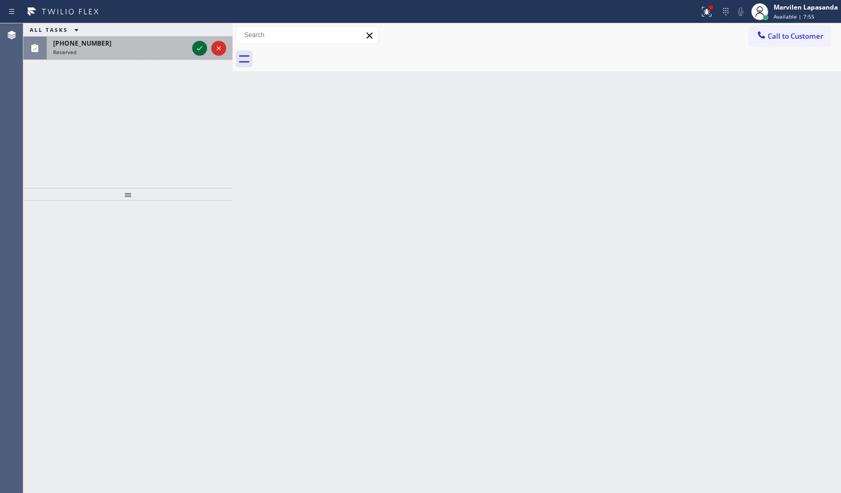
click at [197, 46] on icon at bounding box center [199, 48] width 13 height 13
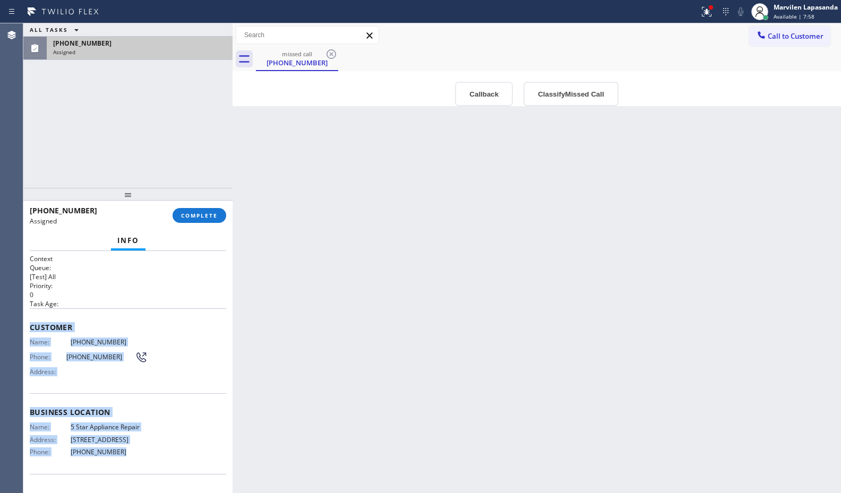
drag, startPoint x: 29, startPoint y: 324, endPoint x: 132, endPoint y: 455, distance: 166.7
click at [132, 455] on div "Context Queue: [Test] All Priority: 0 Task Age: Customer Name: [PHONE_NUMBER] P…" at bounding box center [127, 372] width 209 height 242
copy div "Customer Name: [PHONE_NUMBER] Phone: [PHONE_NUMBER] Address: Business location …"
click at [203, 213] on span "COMPLETE" at bounding box center [199, 215] width 37 height 7
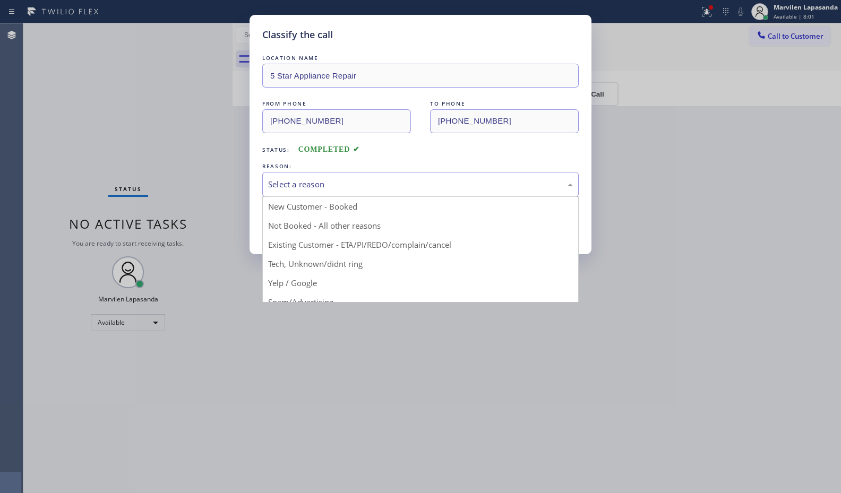
click at [290, 188] on div "Select a reason" at bounding box center [420, 184] width 305 height 12
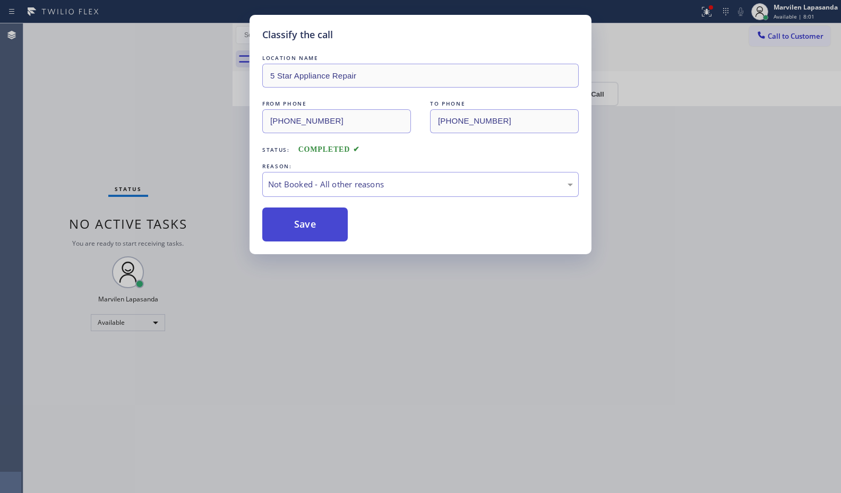
click at [295, 223] on button "Save" at bounding box center [304, 225] width 85 height 34
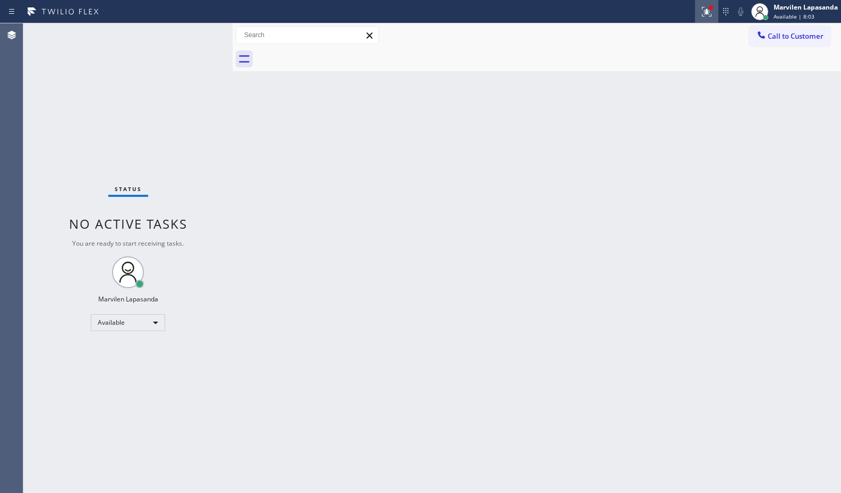
click at [715, 14] on div at bounding box center [706, 11] width 23 height 13
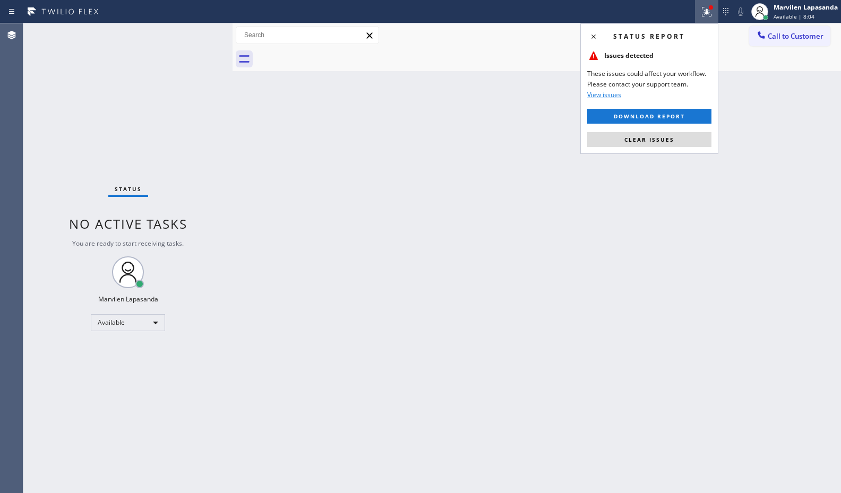
drag, startPoint x: 669, startPoint y: 144, endPoint x: 721, endPoint y: 138, distance: 52.3
click at [675, 144] on button "Clear issues" at bounding box center [649, 139] width 124 height 15
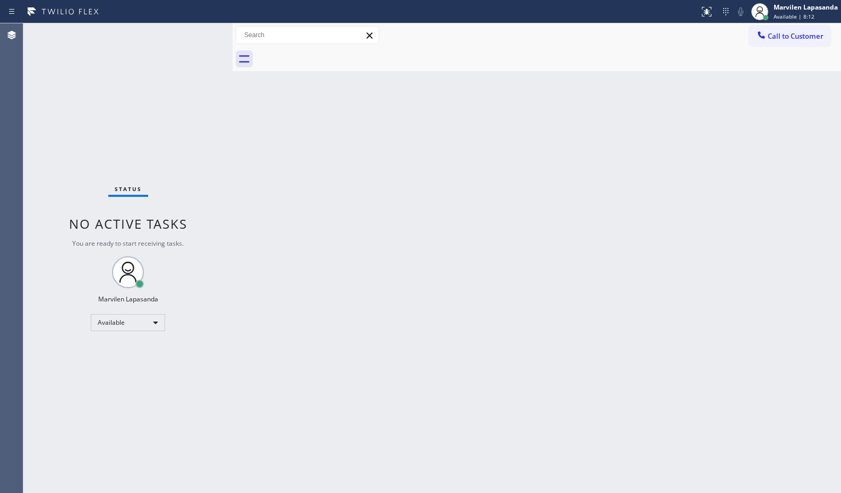
click at [201, 33] on div "Status No active tasks You are ready to start receiving tasks. Marvilen Lapasan…" at bounding box center [127, 258] width 209 height 470
click at [200, 32] on div "Status No active tasks You are ready to start receiving tasks. Marvilen Lapasan…" at bounding box center [127, 258] width 209 height 470
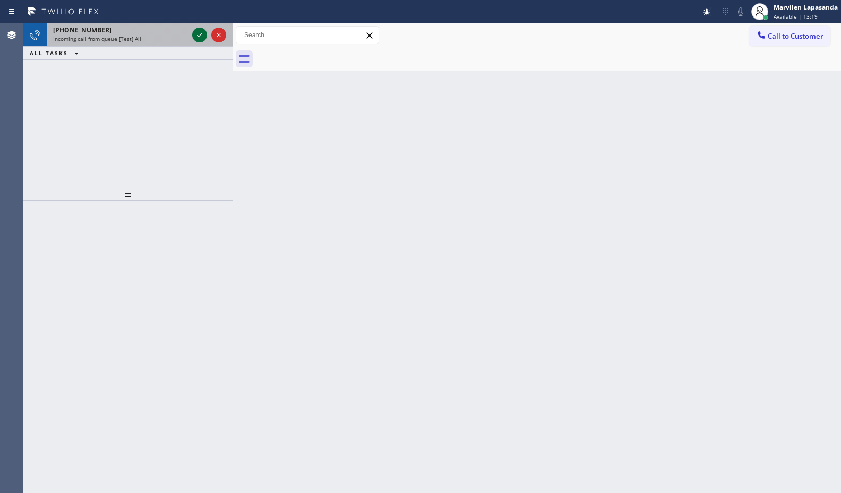
click at [201, 32] on icon at bounding box center [199, 35] width 13 height 13
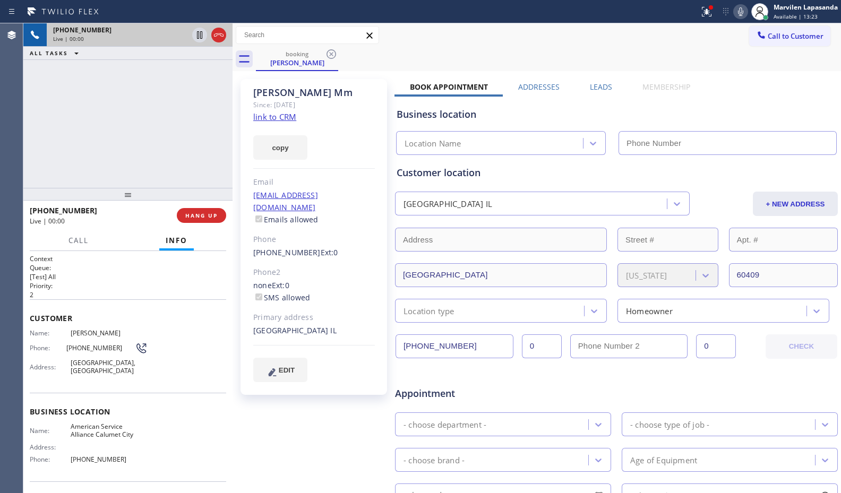
type input "[PHONE_NUMBER]"
click at [330, 115] on div "[PERSON_NAME] Since: [DATE] link to CRM copy Email [EMAIL_ADDRESS][DOMAIN_NAME]…" at bounding box center [313, 237] width 147 height 316
click at [287, 119] on link "link to CRM" at bounding box center [274, 116] width 43 height 11
click at [197, 208] on button "HANG UP" at bounding box center [201, 215] width 49 height 15
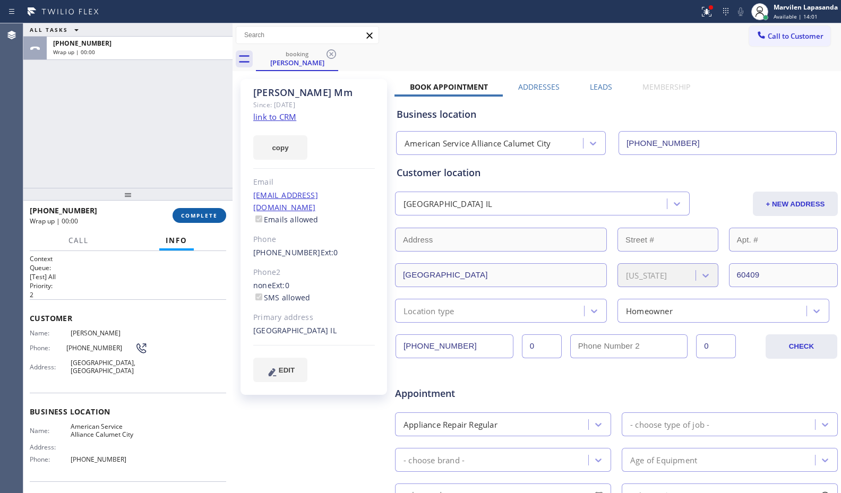
click at [197, 208] on button "COMPLETE" at bounding box center [200, 215] width 54 height 15
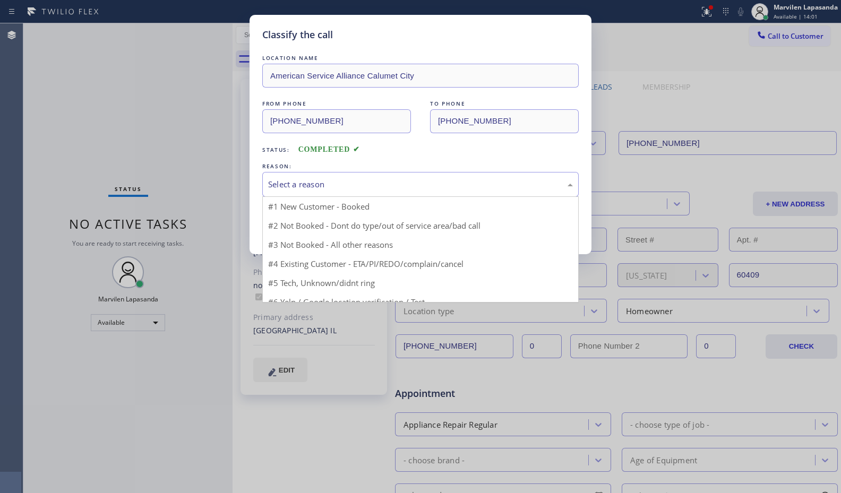
click at [296, 187] on div "Select a reason" at bounding box center [420, 184] width 305 height 12
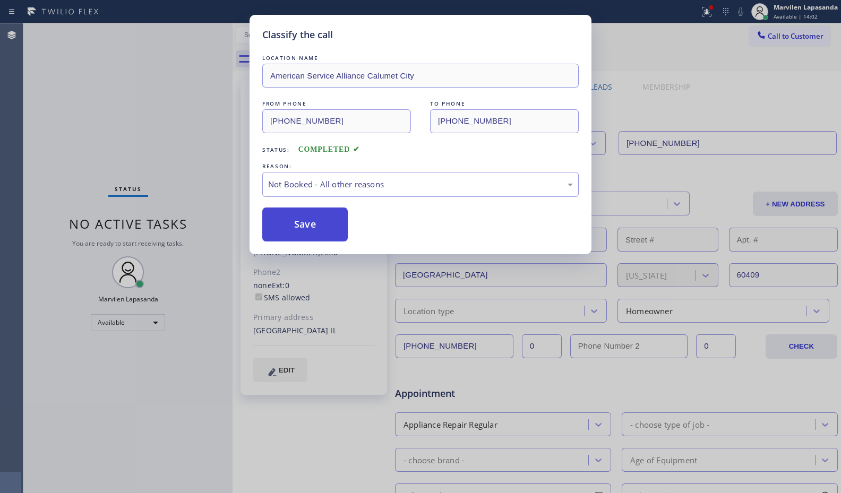
click at [292, 230] on button "Save" at bounding box center [304, 225] width 85 height 34
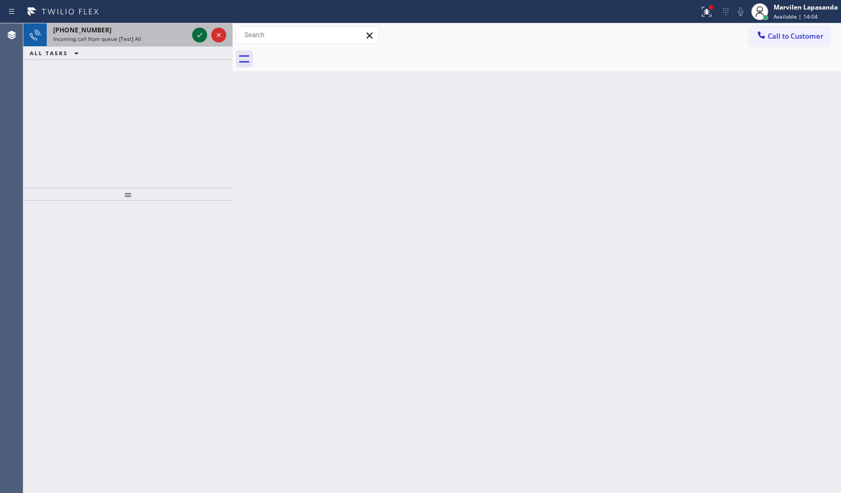
click at [198, 32] on icon at bounding box center [199, 35] width 13 height 13
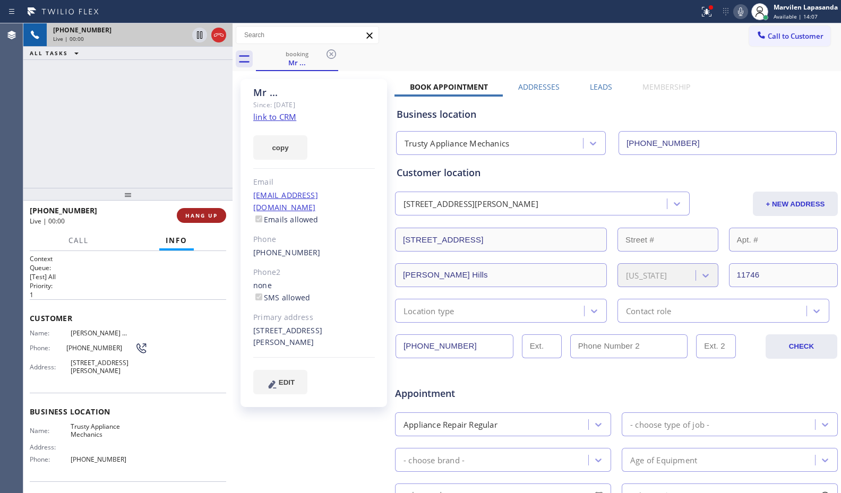
type input "[PHONE_NUMBER]"
click at [195, 217] on span "HANG UP" at bounding box center [201, 215] width 32 height 7
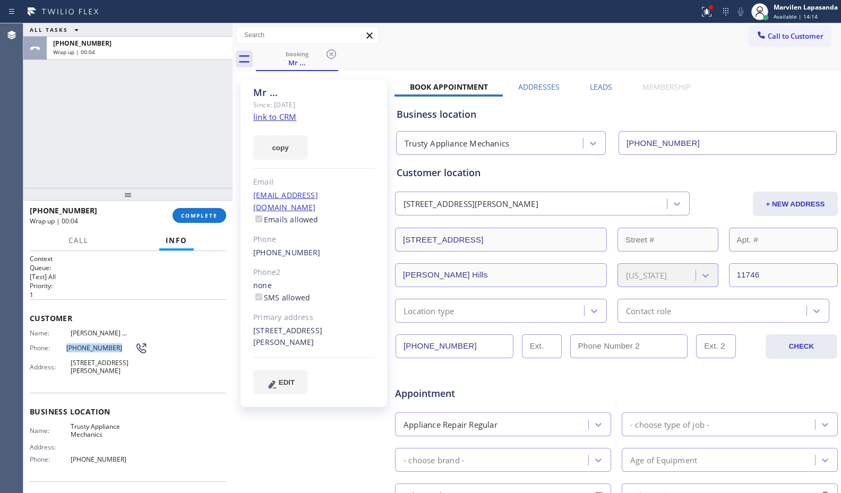
drag, startPoint x: 63, startPoint y: 348, endPoint x: 113, endPoint y: 348, distance: 49.4
click at [113, 348] on div "Phone: [PHONE_NUMBER]" at bounding box center [89, 348] width 118 height 13
copy div "[PHONE_NUMBER]"
click at [777, 39] on span "Call to Customer" at bounding box center [796, 36] width 56 height 10
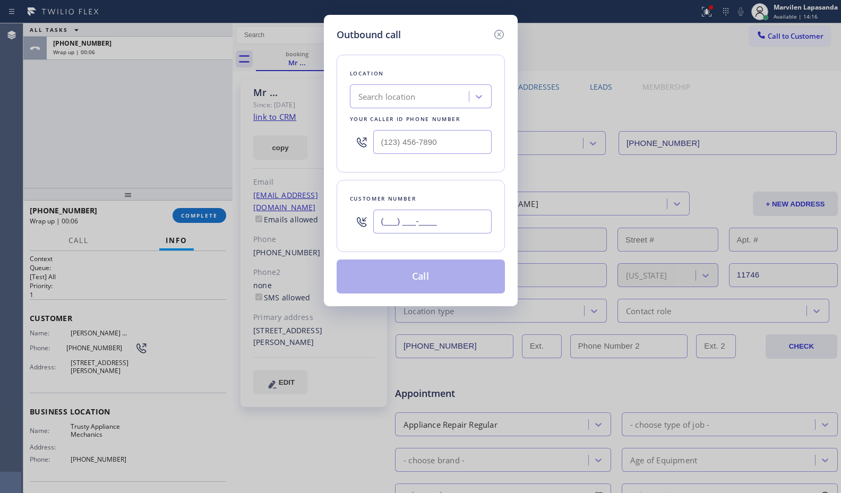
click at [429, 215] on input "(___) ___-____" at bounding box center [432, 222] width 118 height 24
paste input "845) 521-9952"
type input "[PHONE_NUMBER]"
click at [423, 143] on input "(___) ___-____" at bounding box center [432, 142] width 118 height 24
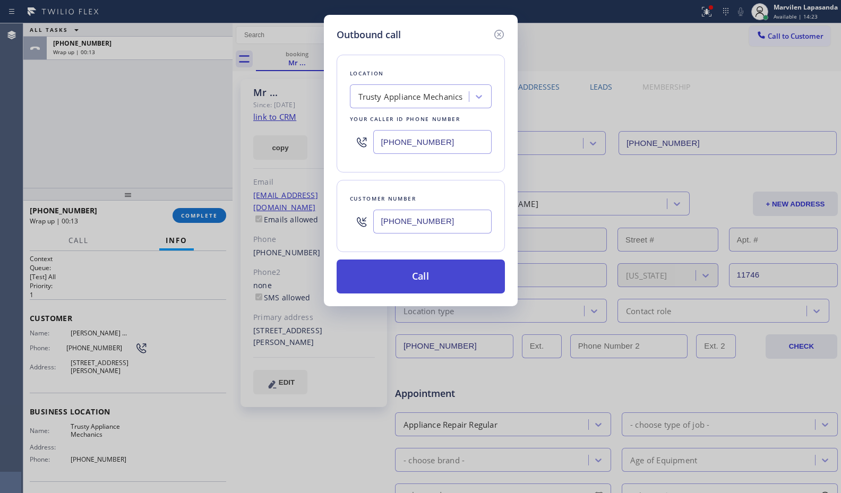
type input "[PHONE_NUMBER]"
click at [433, 275] on button "Call" at bounding box center [421, 277] width 168 height 34
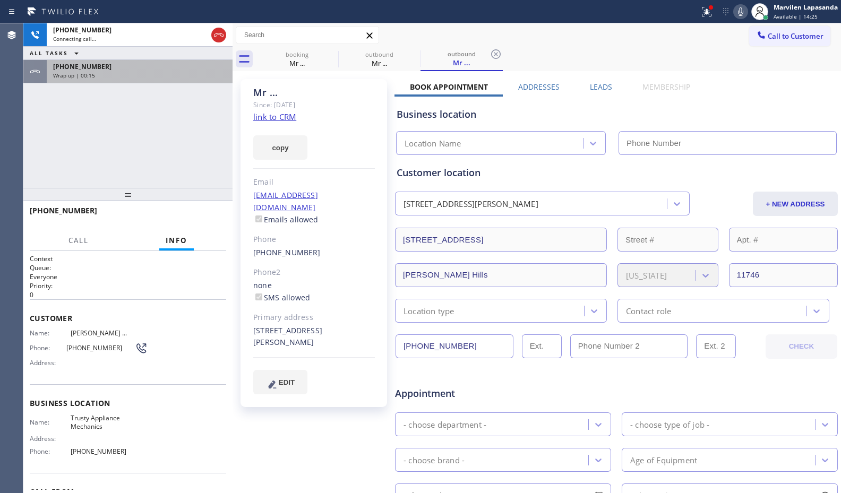
click at [123, 68] on div "[PHONE_NUMBER]" at bounding box center [139, 66] width 173 height 9
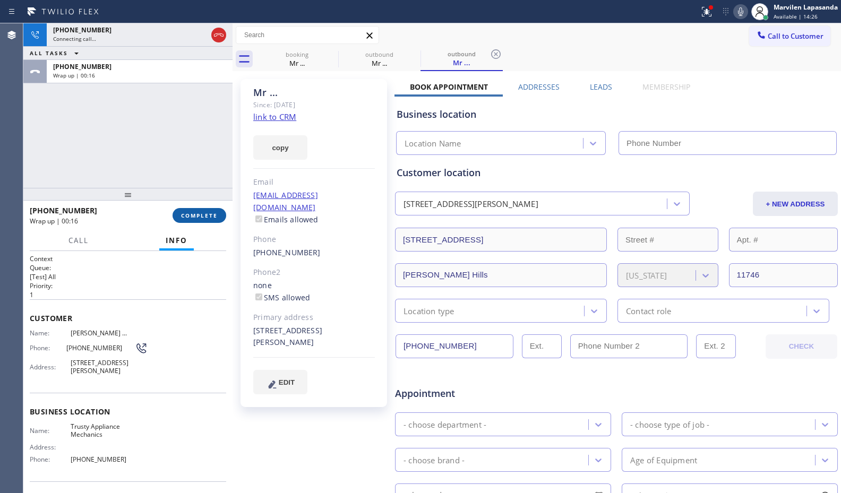
click at [198, 212] on span "COMPLETE" at bounding box center [199, 215] width 37 height 7
type input "[PHONE_NUMBER]"
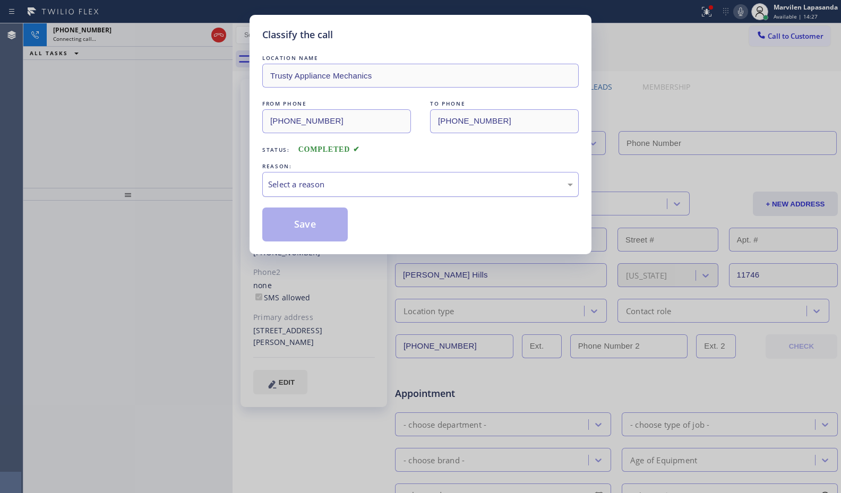
type input "[PHONE_NUMBER]"
click at [299, 187] on div "Select a reason" at bounding box center [420, 184] width 305 height 12
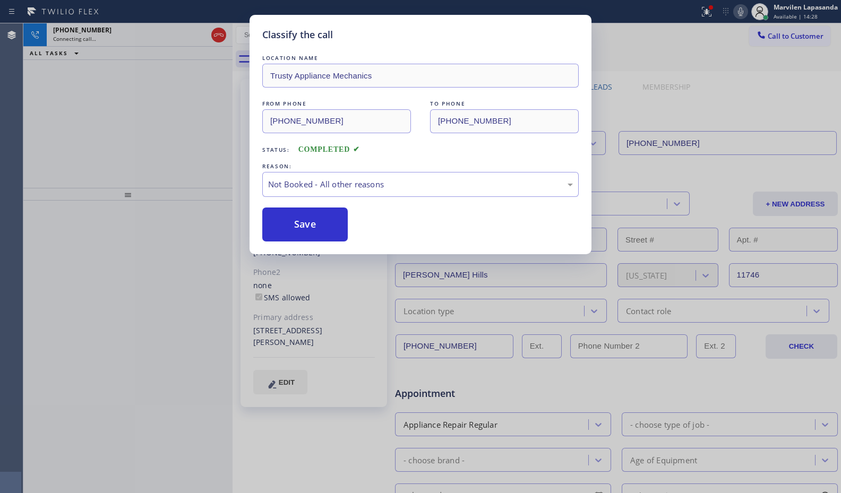
click at [299, 220] on button "Save" at bounding box center [304, 225] width 85 height 34
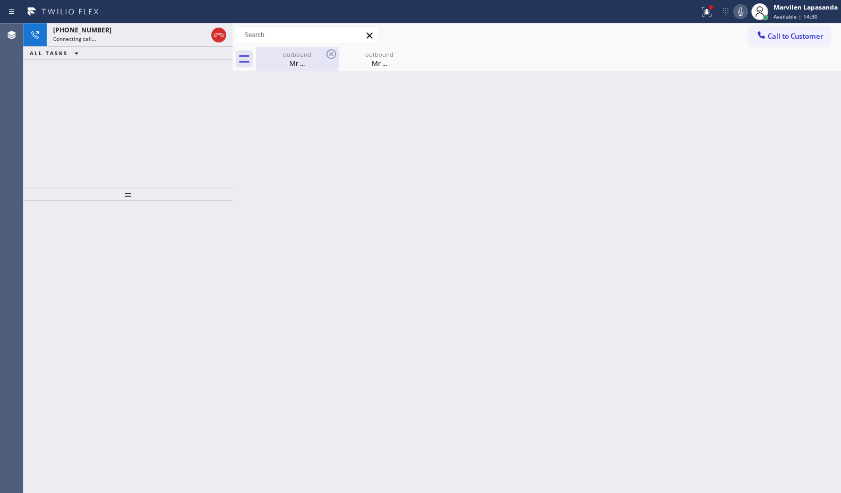
click at [290, 58] on div "Mr ..." at bounding box center [297, 63] width 80 height 10
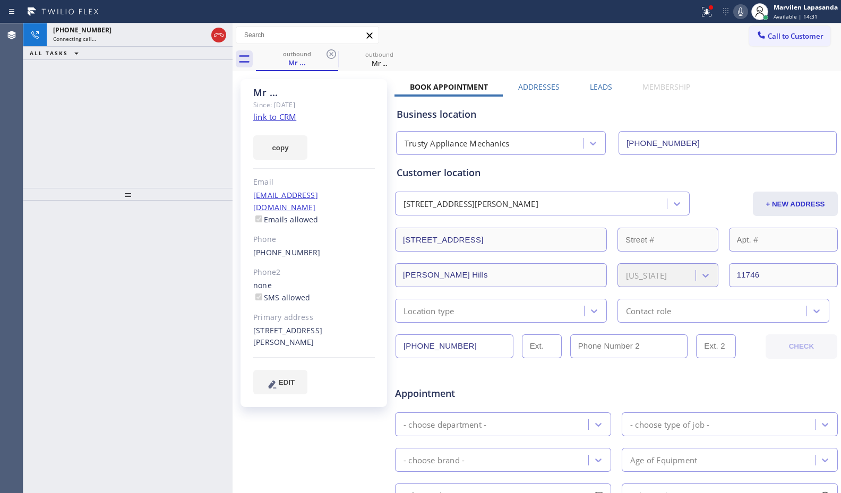
click at [281, 117] on link "link to CRM" at bounding box center [274, 116] width 43 height 11
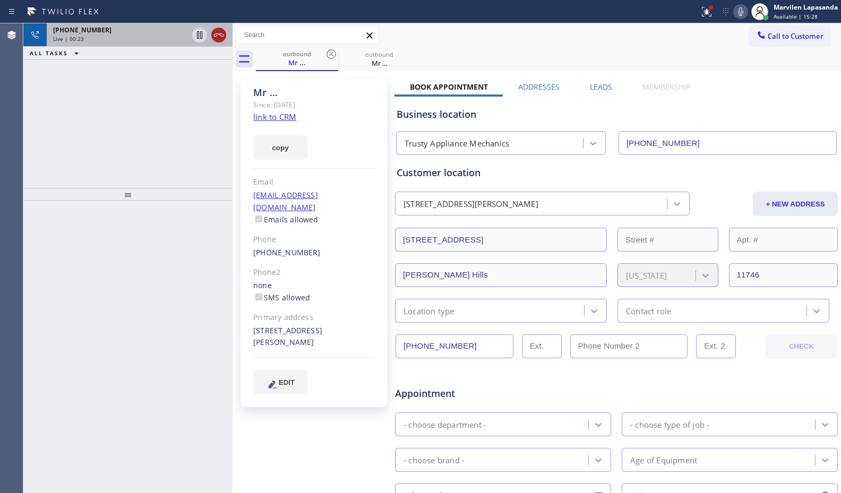
click at [221, 32] on icon at bounding box center [218, 35] width 13 height 13
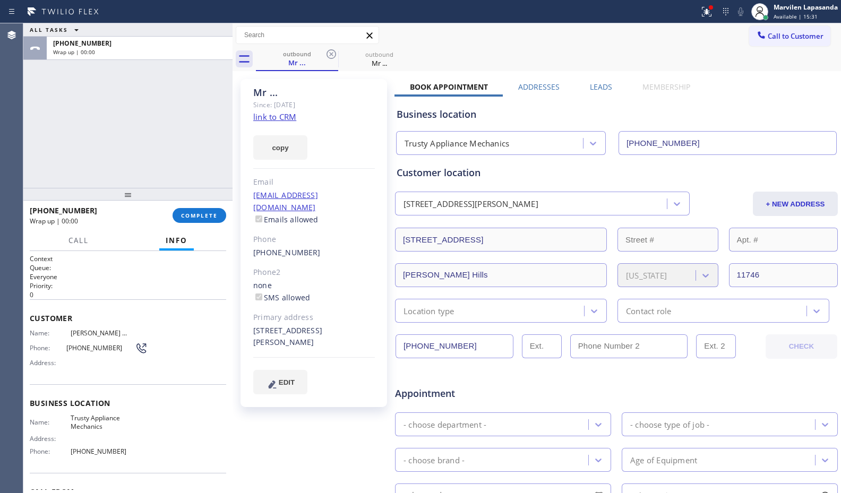
click at [268, 119] on link "link to CRM" at bounding box center [274, 116] width 43 height 11
click at [209, 209] on button "COMPLETE" at bounding box center [200, 215] width 54 height 15
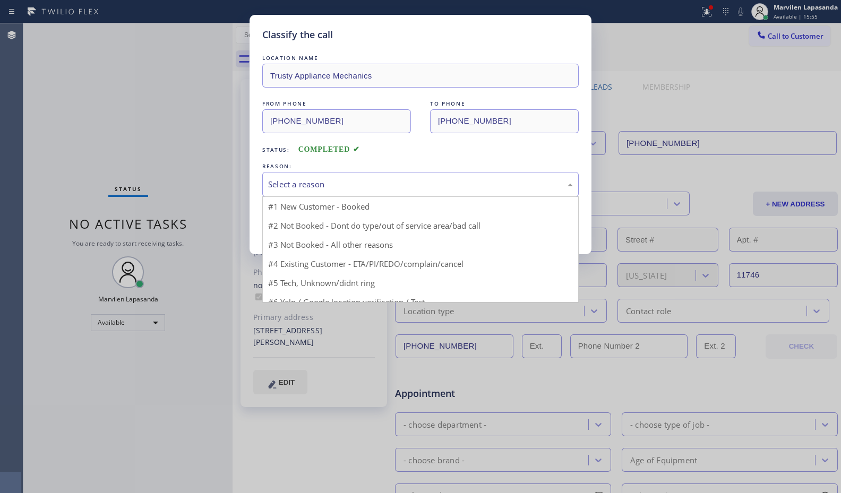
click at [283, 185] on div "Select a reason" at bounding box center [420, 184] width 305 height 12
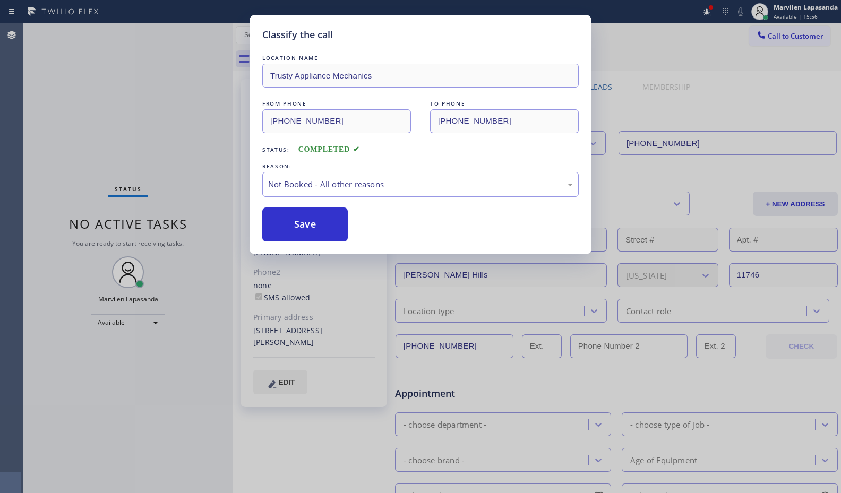
click at [291, 228] on button "Save" at bounding box center [304, 225] width 85 height 34
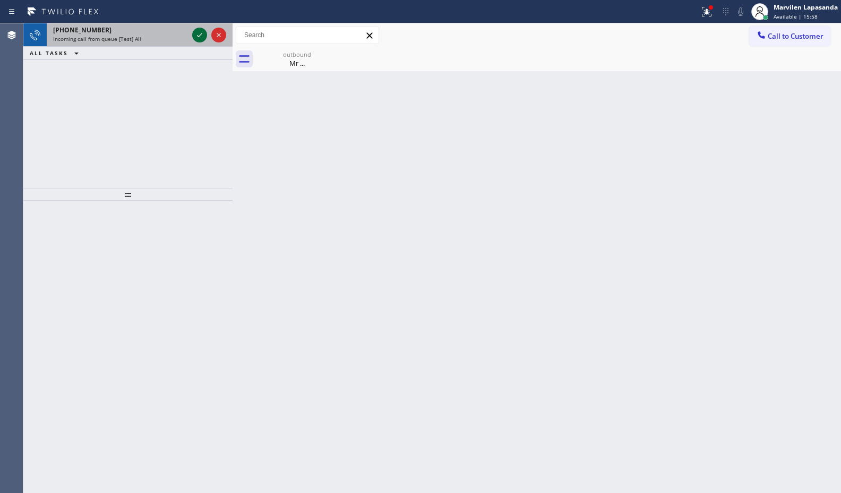
click at [200, 37] on icon at bounding box center [199, 35] width 13 height 13
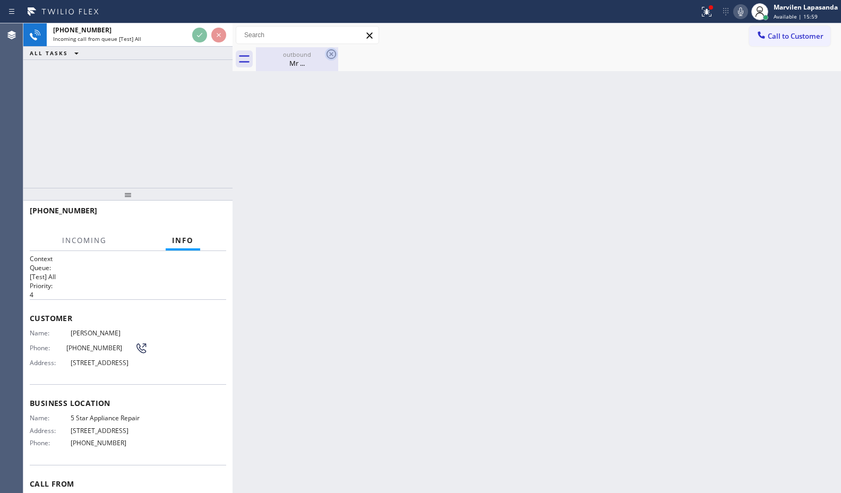
click at [330, 55] on icon at bounding box center [331, 54] width 10 height 10
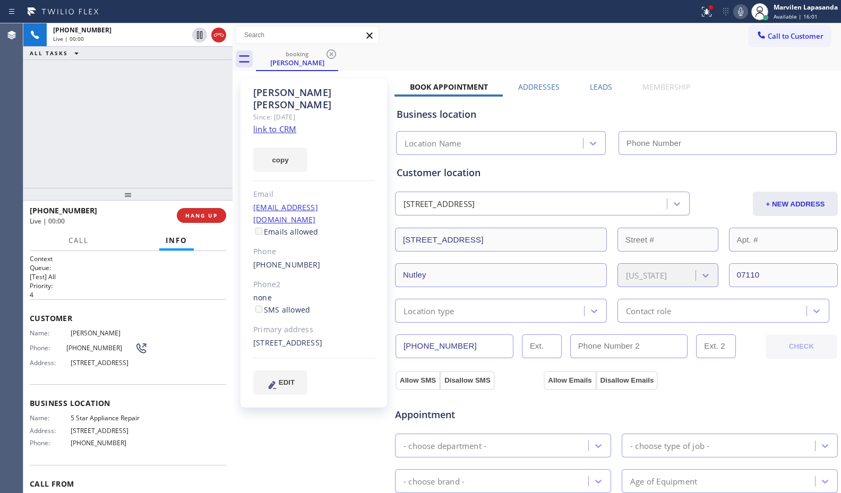
type input "[PHONE_NUMBER]"
click at [191, 167] on div "[PHONE_NUMBER] Live | 00:00 ALL TASKS ALL TASKS ACTIVE TASKS TASKS IN WRAP UP" at bounding box center [127, 105] width 209 height 165
click at [277, 124] on link "link to CRM" at bounding box center [274, 129] width 43 height 11
click at [737, 13] on icon at bounding box center [740, 11] width 13 height 13
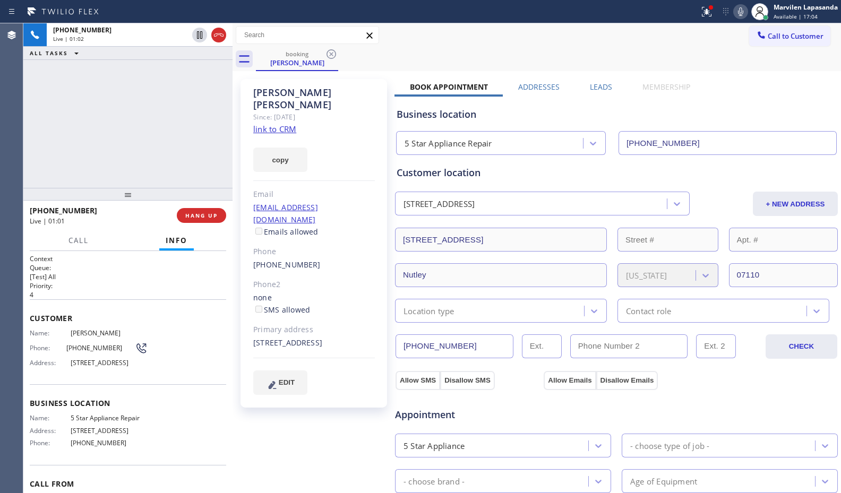
click at [424, 36] on div "Call to Customer Outbound call Location Trusty Appliance Mechanics Your caller …" at bounding box center [537, 35] width 608 height 19
click at [718, 24] on div "Call to Customer Outbound call Location Trusty Appliance Mechanics Your caller …" at bounding box center [537, 35] width 608 height 24
click at [734, 13] on icon at bounding box center [740, 11] width 13 height 13
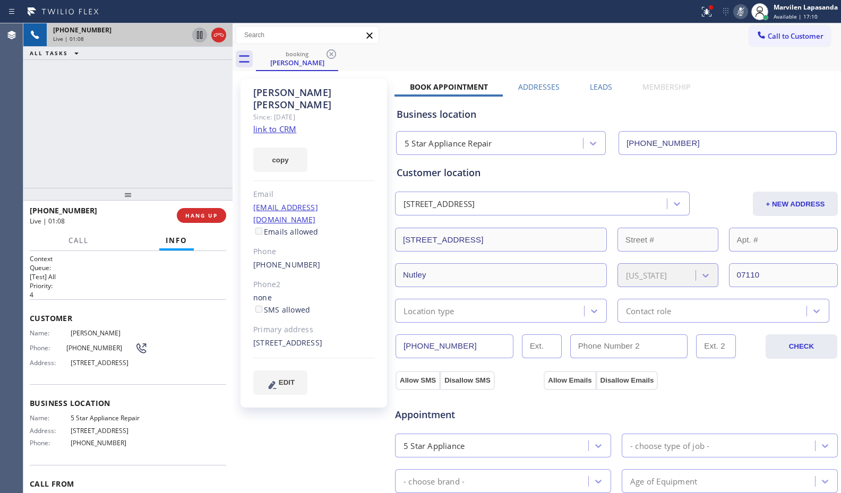
click at [196, 36] on icon at bounding box center [199, 35] width 13 height 13
click at [741, 13] on icon at bounding box center [740, 11] width 5 height 8
click at [202, 33] on icon at bounding box center [199, 35] width 13 height 13
click at [208, 109] on div "[PHONE_NUMBER] Live | 02:18 ALL TASKS ALL TASKS ACTIVE TASKS TASKS IN WRAP UP" at bounding box center [127, 105] width 209 height 165
click at [199, 103] on div "[PHONE_NUMBER] Live | 02:19 ALL TASKS ALL TASKS ACTIVE TASKS TASKS IN WRAP UP" at bounding box center [127, 105] width 209 height 165
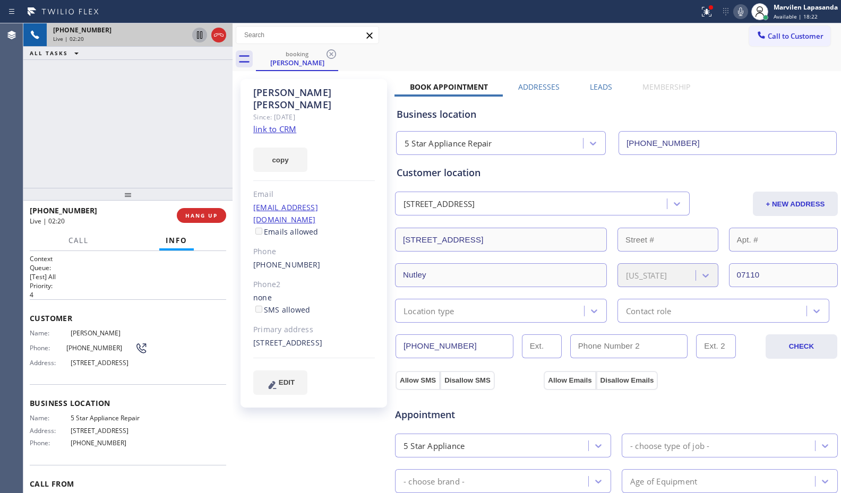
click at [196, 93] on div "[PHONE_NUMBER] Live | 02:20 ALL TASKS ALL TASKS ACTIVE TASKS TASKS IN WRAP UP" at bounding box center [127, 105] width 209 height 165
click at [196, 93] on div "[PHONE_NUMBER] Live | 02:21 ALL TASKS ALL TASKS ACTIVE TASKS TASKS IN WRAP UP" at bounding box center [127, 105] width 209 height 165
click at [196, 93] on div "[PHONE_NUMBER] Live | 02:23 ALL TASKS ALL TASKS ACTIVE TASKS TASKS IN WRAP UP" at bounding box center [127, 105] width 209 height 165
click at [196, 93] on div "[PHONE_NUMBER] Live | 02:24 ALL TASKS ALL TASKS ACTIVE TASKS TASKS IN WRAP UP" at bounding box center [127, 105] width 209 height 165
click at [196, 93] on div "[PHONE_NUMBER] Live | 02:25 ALL TASKS ALL TASKS ACTIVE TASKS TASKS IN WRAP UP" at bounding box center [127, 105] width 209 height 165
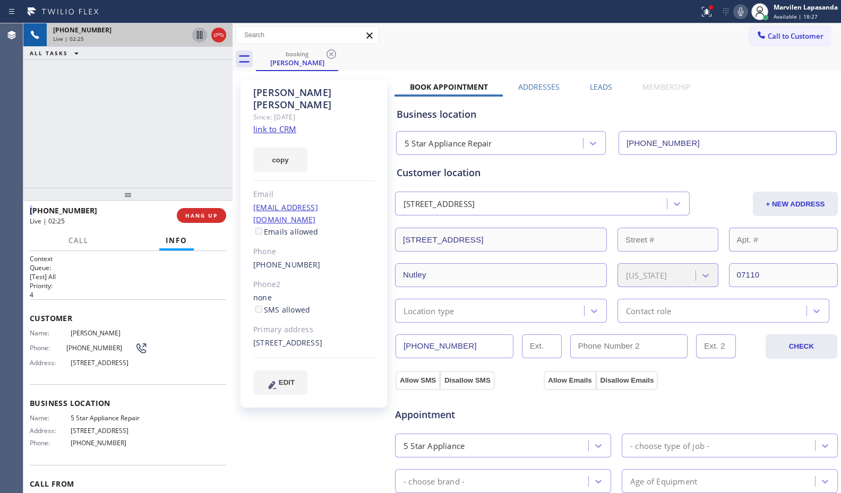
click at [196, 93] on div "[PHONE_NUMBER] Live | 02:25 ALL TASKS ALL TASKS ACTIVE TASKS TASKS IN WRAP UP" at bounding box center [127, 105] width 209 height 165
click at [742, 16] on icon at bounding box center [740, 11] width 13 height 13
click at [741, 15] on icon at bounding box center [740, 11] width 13 height 13
click at [736, 53] on div "booking [PERSON_NAME]" at bounding box center [548, 59] width 585 height 24
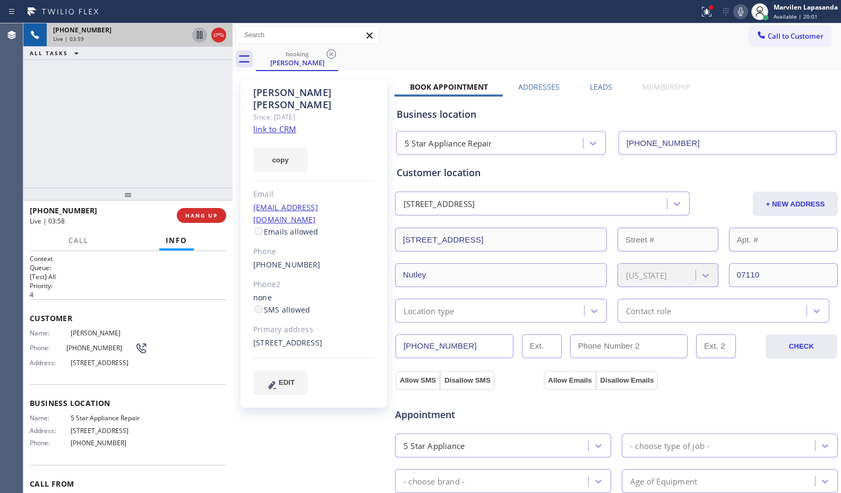
click at [359, 86] on div "[PERSON_NAME] Since: [DATE] link to CRM copy Email [EMAIL_ADDRESS][DOMAIN_NAME]…" at bounding box center [313, 243] width 147 height 329
click at [358, 68] on div "booking [PERSON_NAME]" at bounding box center [548, 59] width 585 height 24
click at [358, 57] on div "booking [PERSON_NAME]" at bounding box center [548, 59] width 585 height 24
click at [357, 50] on div "booking [PERSON_NAME]" at bounding box center [548, 59] width 585 height 24
click at [358, 47] on div "Call to Customer Outbound call Location Trusty Appliance Mechanics Your caller …" at bounding box center [537, 35] width 608 height 24
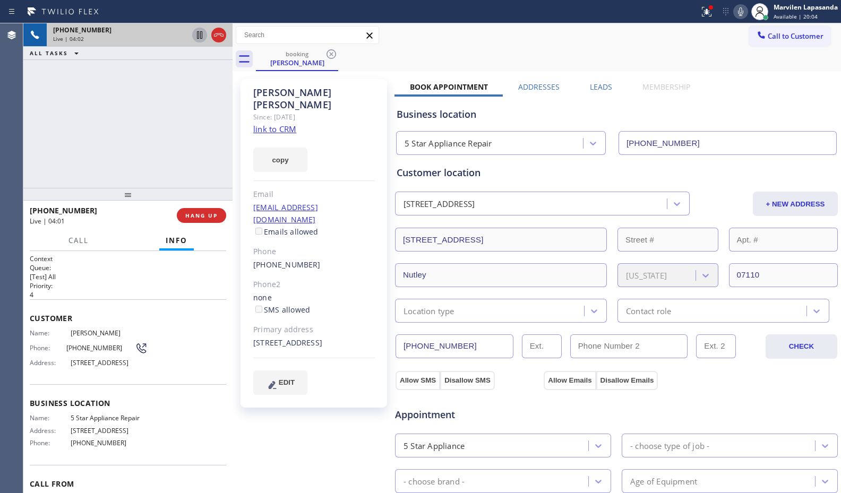
click at [357, 47] on div "Call to Customer Outbound call Location Trusty Appliance Mechanics Your caller …" at bounding box center [537, 35] width 608 height 24
click at [359, 46] on div "Call to Customer Outbound call Location Trusty Appliance Mechanics Your caller …" at bounding box center [537, 35] width 608 height 24
click at [354, 46] on div "Call to Customer Outbound call Location Trusty Appliance Mechanics Your caller …" at bounding box center [537, 35] width 608 height 24
click at [258, 44] on div at bounding box center [309, 35] width 146 height 19
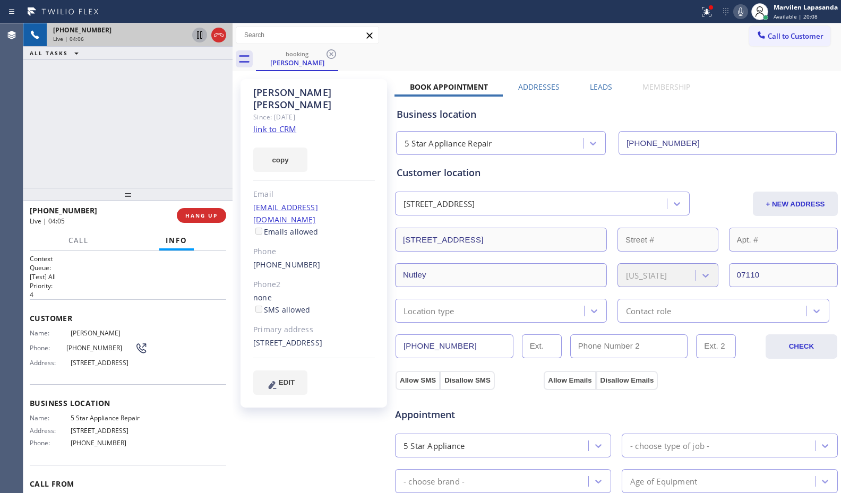
click at [258, 44] on div at bounding box center [309, 35] width 146 height 19
drag, startPoint x: 336, startPoint y: 197, endPoint x: 254, endPoint y: 197, distance: 81.7
click at [254, 202] on div "[EMAIL_ADDRESS][DOMAIN_NAME] Emails allowed" at bounding box center [314, 220] width 122 height 37
click at [245, 217] on div "[PERSON_NAME] Since: [DATE] link to CRM copy Email [EMAIL_ADDRESS][DOMAIN_NAME]…" at bounding box center [313, 243] width 147 height 329
drag, startPoint x: 250, startPoint y: 192, endPoint x: 329, endPoint y: 200, distance: 79.0
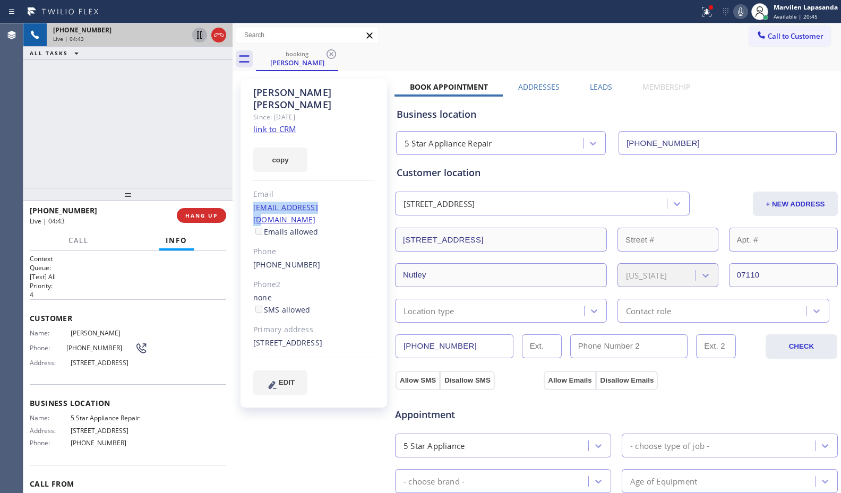
click at [329, 200] on div "[PERSON_NAME] Since: [DATE] link to CRM copy Email [EMAIL_ADDRESS][DOMAIN_NAME]…" at bounding box center [313, 243] width 147 height 329
click at [333, 202] on div "[EMAIL_ADDRESS][DOMAIN_NAME] Emails allowed" at bounding box center [314, 220] width 122 height 37
drag, startPoint x: 332, startPoint y: 196, endPoint x: 254, endPoint y: 197, distance: 78.0
click at [254, 202] on div "[EMAIL_ADDRESS][DOMAIN_NAME] Emails allowed" at bounding box center [314, 220] width 122 height 37
click at [247, 211] on div "[PERSON_NAME] Since: [DATE] link to CRM copy Email [EMAIL_ADDRESS][DOMAIN_NAME]…" at bounding box center [313, 243] width 147 height 329
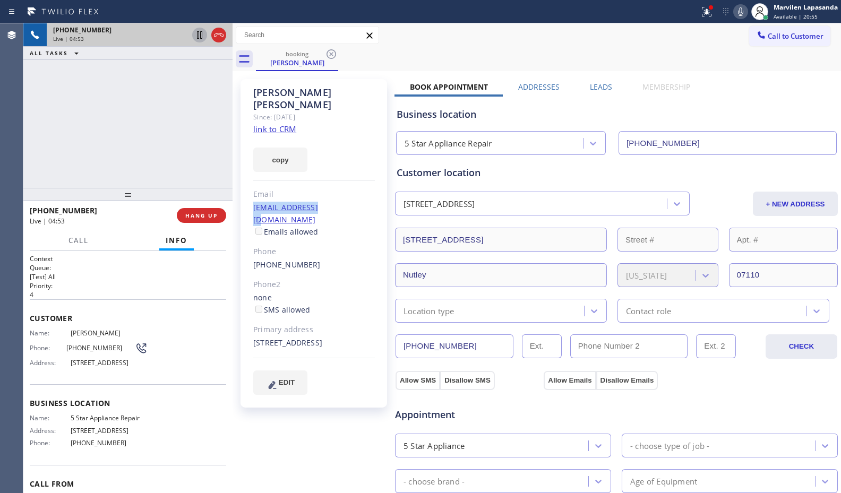
drag, startPoint x: 246, startPoint y: 198, endPoint x: 339, endPoint y: 194, distance: 92.5
click at [339, 194] on div "[PERSON_NAME] Since: [DATE] link to CRM copy Email [EMAIL_ADDRESS][DOMAIN_NAME]…" at bounding box center [313, 243] width 147 height 329
click at [339, 202] on div "[EMAIL_ADDRESS][DOMAIN_NAME] Emails allowed" at bounding box center [314, 220] width 122 height 37
click at [73, 358] on div "Name: [PERSON_NAME] Phone: [PHONE_NUMBER] Address: [STREET_ADDRESS]" at bounding box center [89, 350] width 118 height 42
drag, startPoint x: 62, startPoint y: 350, endPoint x: 106, endPoint y: 349, distance: 44.6
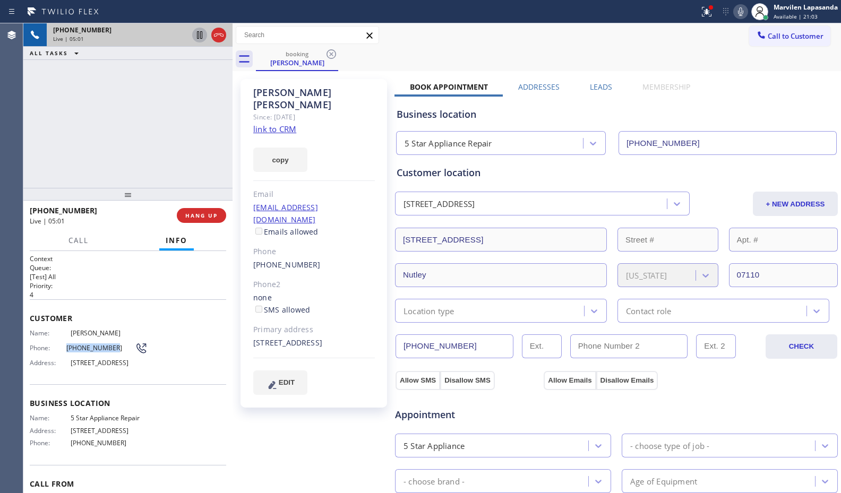
click at [106, 349] on div "Phone: [PHONE_NUMBER]" at bounding box center [89, 348] width 118 height 13
drag, startPoint x: 67, startPoint y: 426, endPoint x: 145, endPoint y: 427, distance: 77.5
click at [145, 427] on div "Name: 5 Star Appliance Repair Address: [STREET_ADDRESS] Phone: [PHONE_NUMBER]" at bounding box center [128, 432] width 196 height 37
copy div "5 Star Appliance Repair"
click at [447, 55] on div "booking [PERSON_NAME]" at bounding box center [548, 59] width 585 height 24
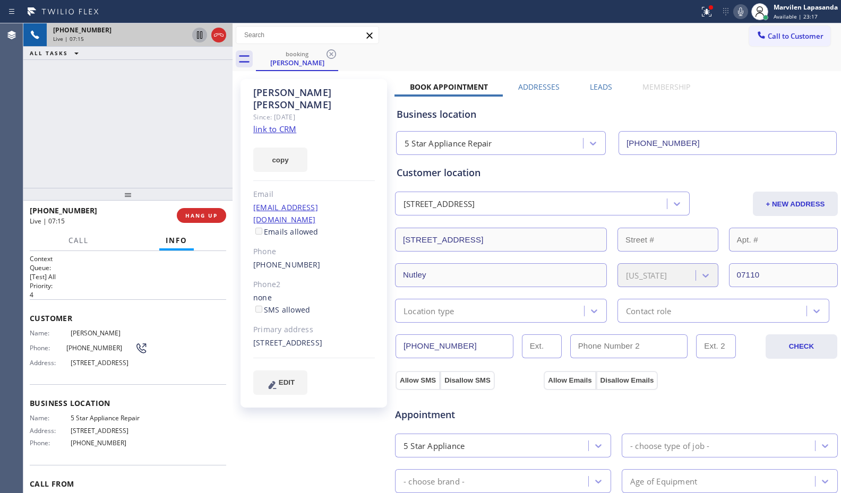
click at [505, 46] on div "Call to Customer Outbound call Location Trusty Appliance Mechanics Your caller …" at bounding box center [537, 35] width 608 height 24
click at [740, 13] on icon at bounding box center [740, 11] width 13 height 13
click at [150, 168] on div "[PHONE_NUMBER] Live | 07:17 ALL TASKS ALL TASKS ACTIVE TASKS TASKS IN WRAP UP" at bounding box center [127, 105] width 209 height 165
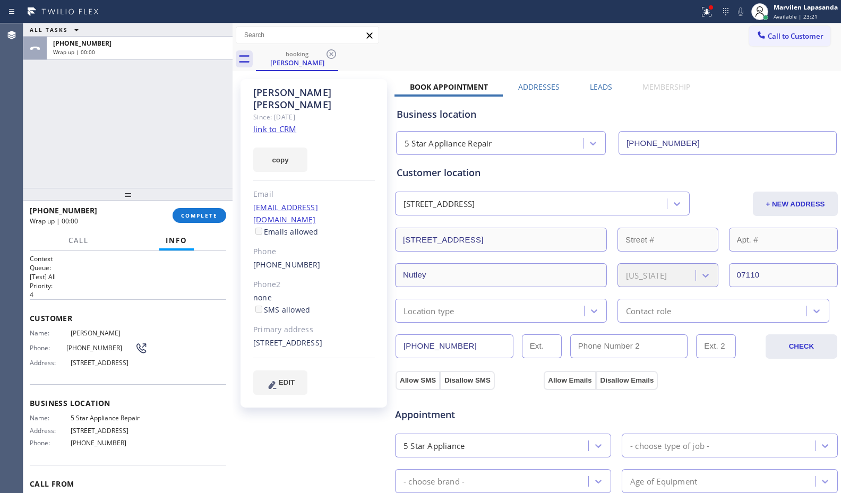
click at [190, 141] on div "ALL TASKS ALL TASKS ACTIVE TASKS TASKS IN WRAP UP [PHONE_NUMBER] Wrap up | 00:00" at bounding box center [127, 105] width 209 height 165
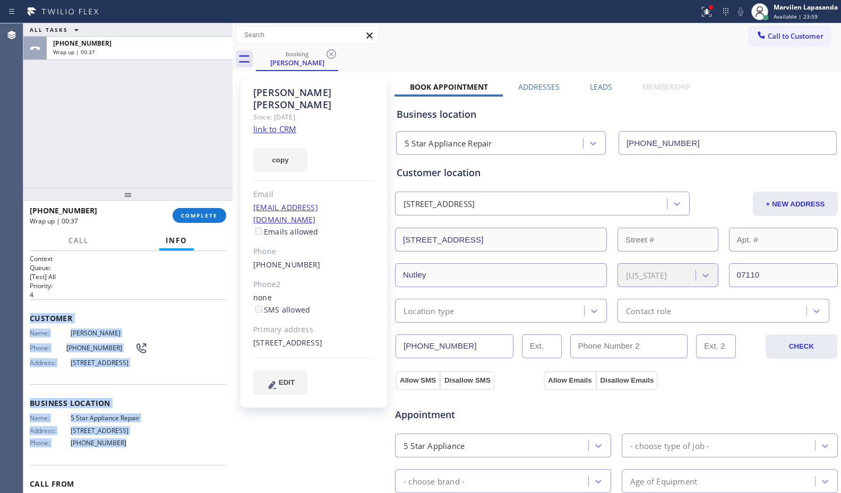
drag, startPoint x: 33, startPoint y: 318, endPoint x: 131, endPoint y: 447, distance: 161.4
click at [128, 452] on div "Context Queue: [Test] All Priority: 4 Customer Name: [PERSON_NAME] Phone: [PHON…" at bounding box center [128, 399] width 196 height 291
copy div "Customer Name: [PERSON_NAME] Phone: [PHONE_NUMBER] Address: [STREET_ADDRESS] Bu…"
click at [197, 220] on button "COMPLETE" at bounding box center [200, 215] width 54 height 15
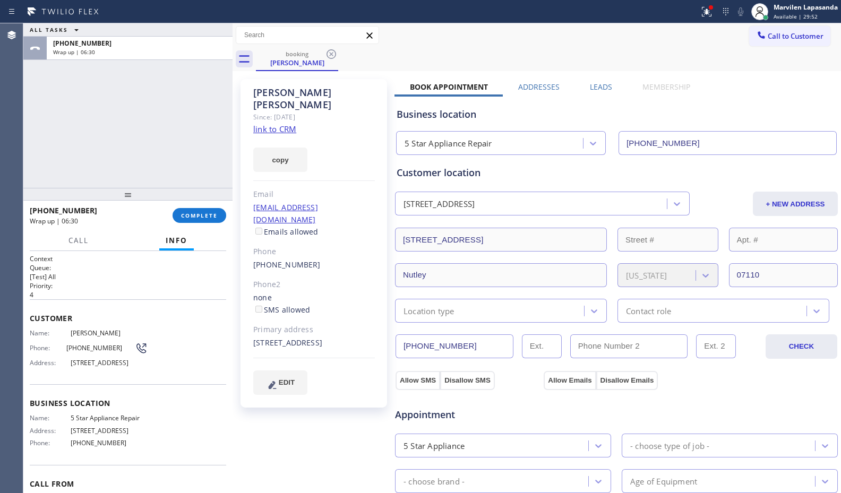
click at [36, 139] on div "ALL TASKS ALL TASKS ACTIVE TASKS TASKS IN WRAP UP [PHONE_NUMBER] Wrap up | 06:30" at bounding box center [127, 105] width 209 height 165
click at [197, 213] on span "COMPLETE" at bounding box center [199, 215] width 37 height 7
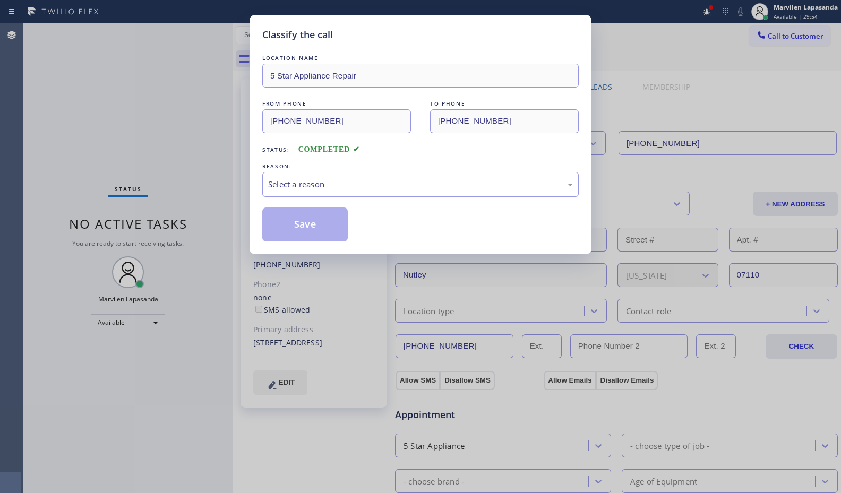
click at [281, 186] on div "Select a reason" at bounding box center [420, 184] width 305 height 12
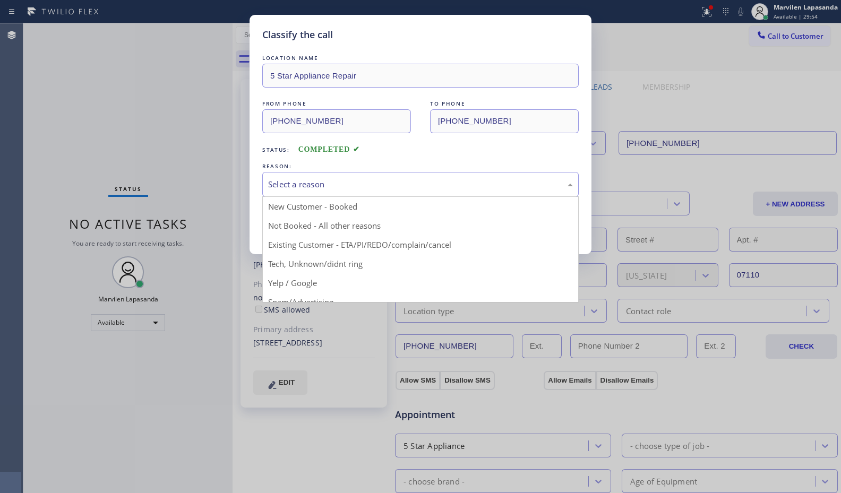
drag, startPoint x: 279, startPoint y: 206, endPoint x: 280, endPoint y: 215, distance: 8.6
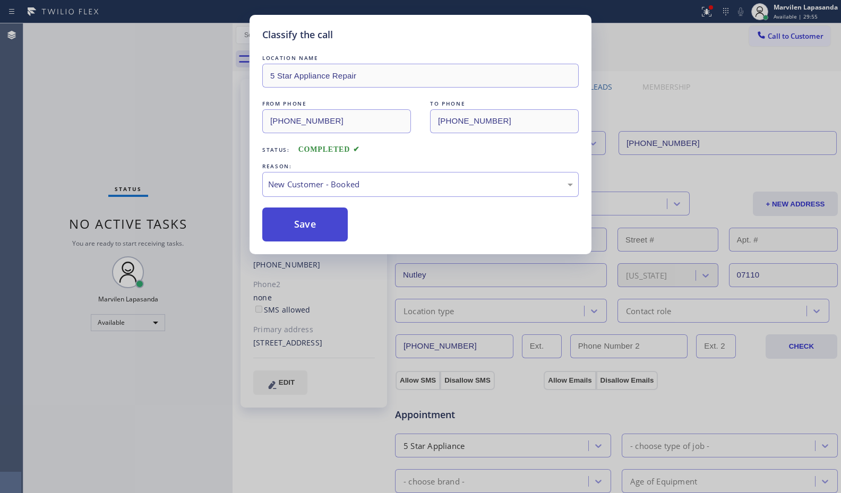
click at [283, 225] on button "Save" at bounding box center [304, 225] width 85 height 34
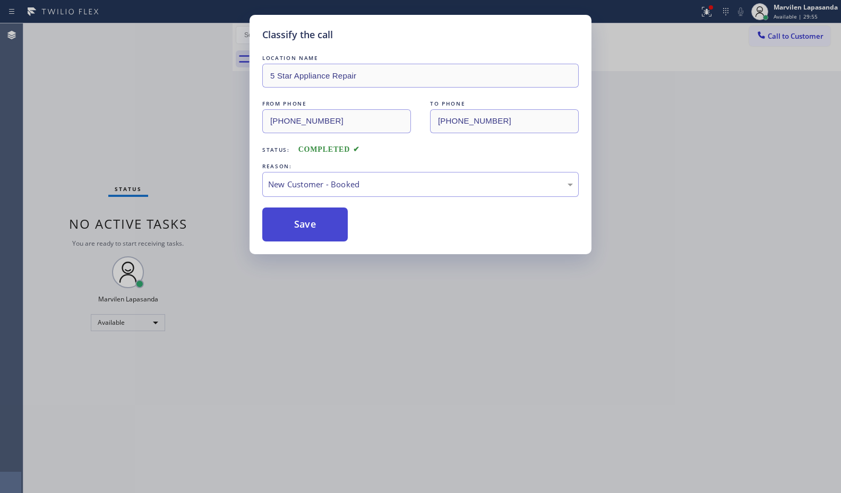
click at [283, 225] on button "Save" at bounding box center [304, 225] width 85 height 34
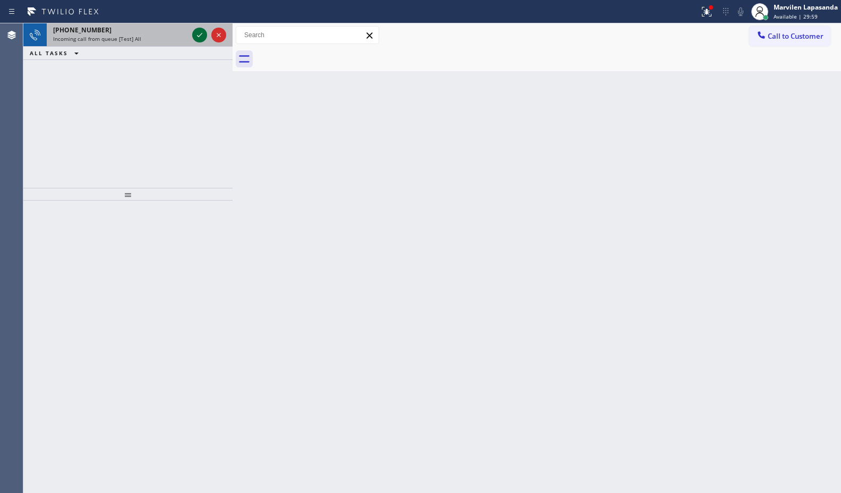
click at [202, 39] on icon at bounding box center [199, 35] width 13 height 13
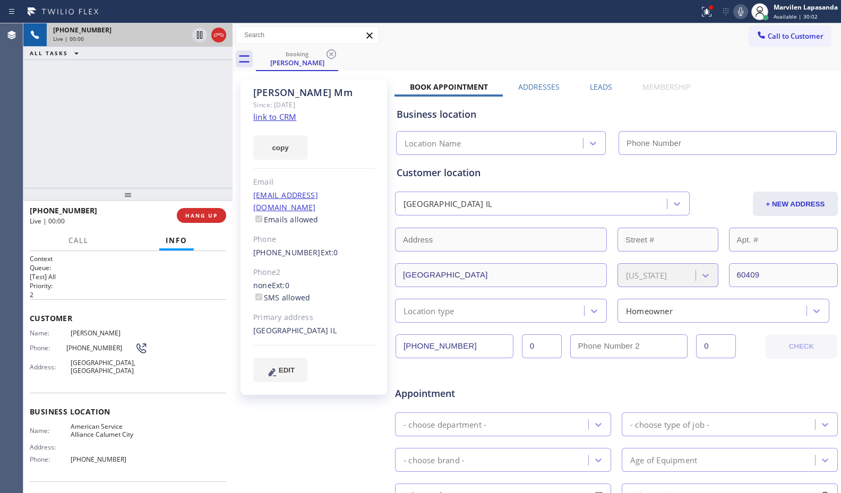
type input "[PHONE_NUMBER]"
click at [149, 145] on div "[PHONE_NUMBER] Live | 00:00 ALL TASKS ALL TASKS ACTIVE TASKS TASKS IN WRAP UP" at bounding box center [127, 105] width 209 height 165
click at [149, 145] on div "[PHONE_NUMBER] Live | 00:01 ALL TASKS ALL TASKS ACTIVE TASKS TASKS IN WRAP UP" at bounding box center [127, 105] width 209 height 165
click at [282, 118] on link "link to CRM" at bounding box center [274, 116] width 43 height 11
click at [195, 217] on span "HANG UP" at bounding box center [201, 215] width 32 height 7
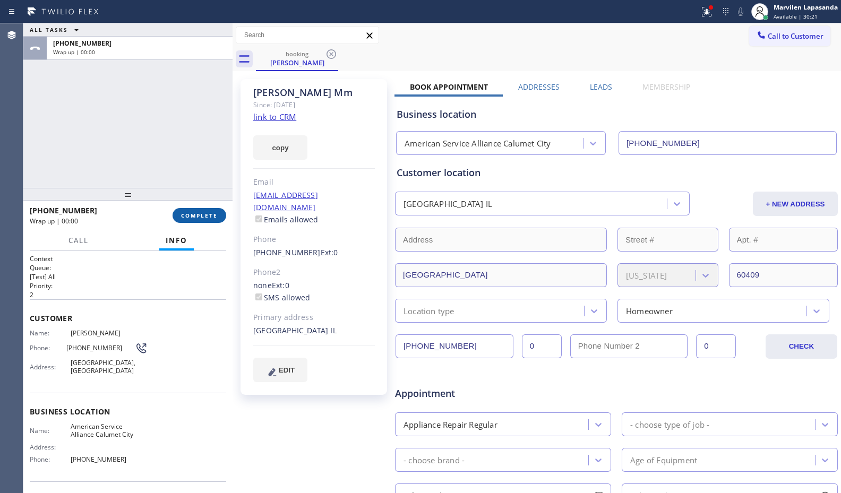
click at [195, 217] on span "COMPLETE" at bounding box center [199, 215] width 37 height 7
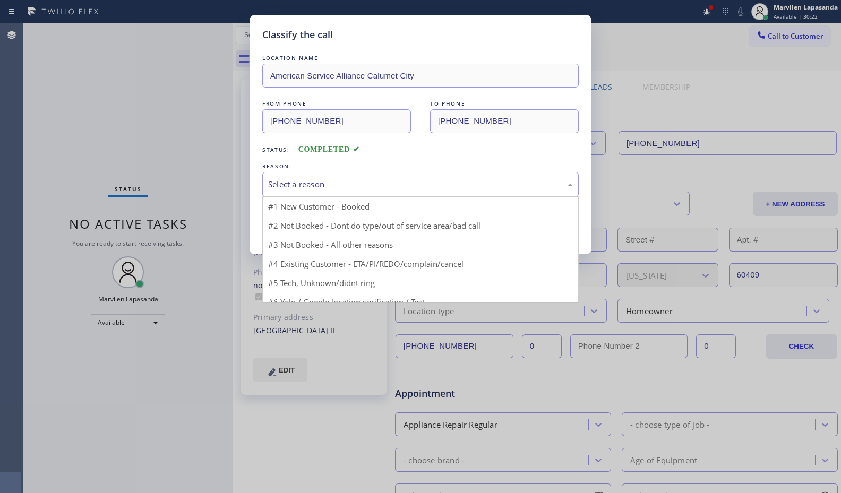
click at [292, 188] on div "Select a reason" at bounding box center [420, 184] width 305 height 12
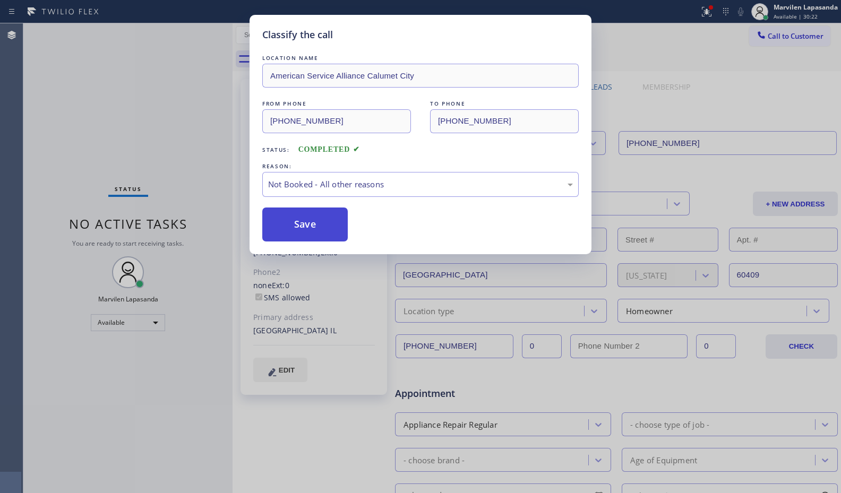
click at [290, 220] on button "Save" at bounding box center [304, 225] width 85 height 34
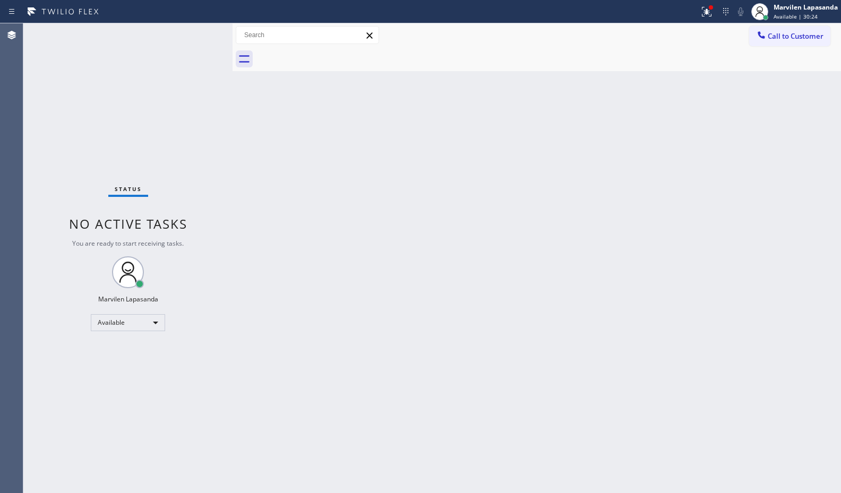
click at [398, 130] on div "Back to Dashboard Change Sender ID Customers Technicians Select a contact Outbo…" at bounding box center [537, 258] width 608 height 470
click at [704, 19] on button at bounding box center [706, 11] width 23 height 23
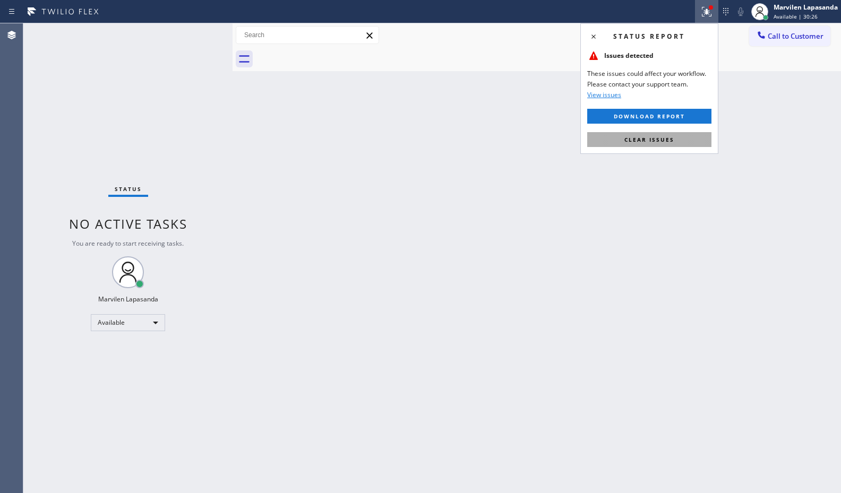
click at [675, 139] on button "Clear issues" at bounding box center [649, 139] width 124 height 15
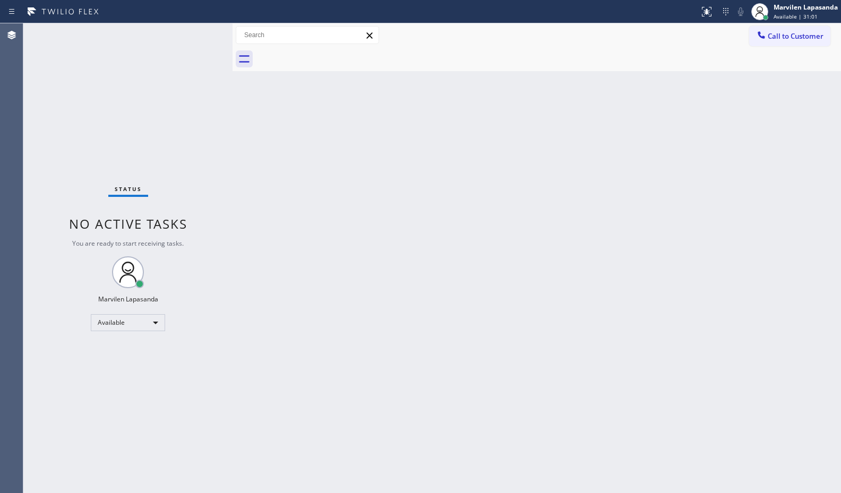
click at [616, 89] on div "Back to Dashboard Change Sender ID Customers Technicians Select a contact Outbo…" at bounding box center [537, 258] width 608 height 470
click at [780, 226] on div "Back to Dashboard Change Sender ID Customers Technicians Select a contact Outbo…" at bounding box center [537, 258] width 608 height 470
click at [183, 46] on div "Status No active tasks You are ready to start receiving tasks. Marvilen Lapasan…" at bounding box center [127, 258] width 209 height 470
click at [196, 34] on div "Status No active tasks You are ready to start receiving tasks. Marvilen Lapasan…" at bounding box center [127, 258] width 209 height 470
click at [201, 32] on div "Status No active tasks You are ready to start receiving tasks. Marvilen Lapasan…" at bounding box center [127, 258] width 209 height 470
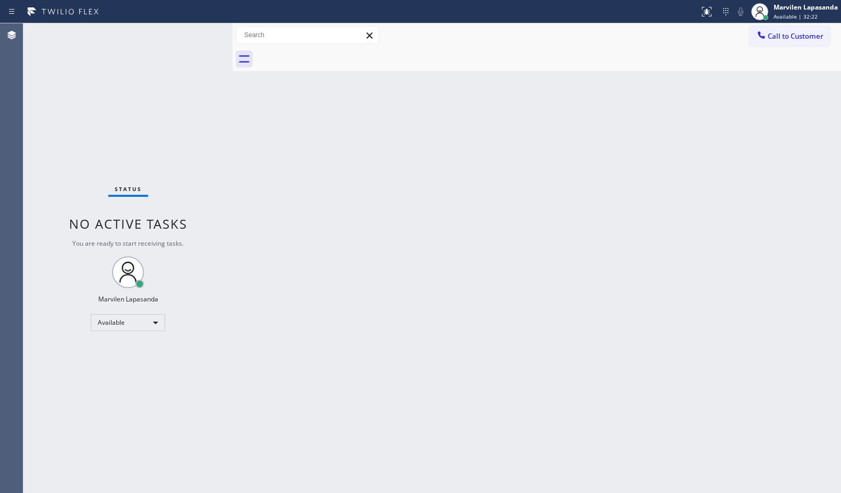
click at [201, 32] on div "Status No active tasks You are ready to start receiving tasks. Marvilen Lapasan…" at bounding box center [127, 258] width 209 height 470
click at [365, 85] on div "Back to Dashboard Change Sender ID Customers Technicians Select a contact Outbo…" at bounding box center [537, 258] width 608 height 470
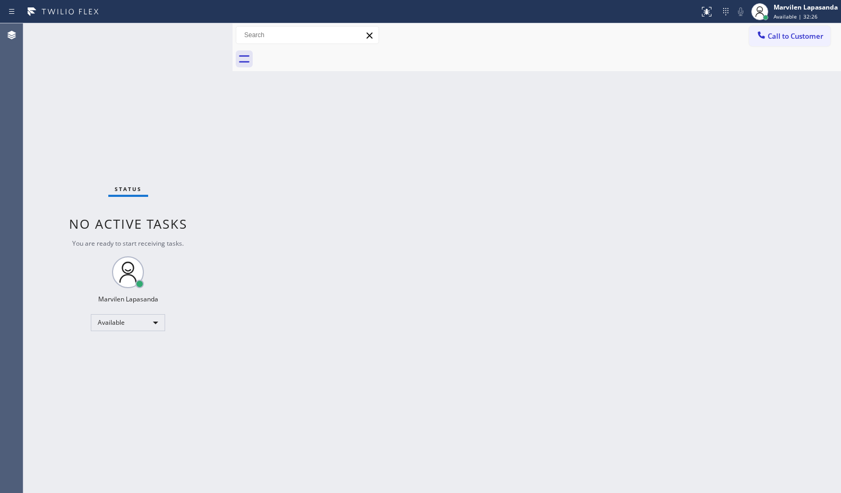
click at [365, 85] on div "Back to Dashboard Change Sender ID Customers Technicians Select a contact Outbo…" at bounding box center [537, 258] width 608 height 470
click at [200, 33] on div "Status No active tasks You are ready to start receiving tasks. Marvilen Lapasan…" at bounding box center [127, 258] width 209 height 470
click at [168, 139] on div "Status No active tasks You are ready to start receiving tasks. Marvilen Lapasan…" at bounding box center [127, 258] width 209 height 470
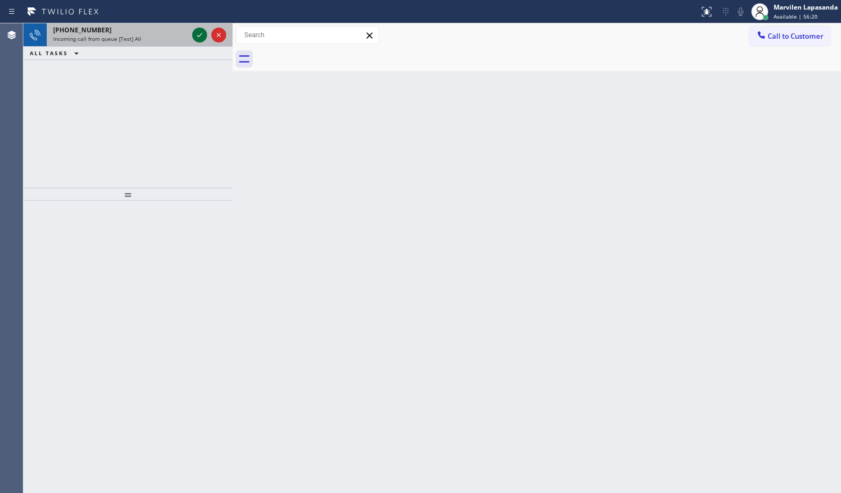
click at [202, 38] on icon at bounding box center [199, 35] width 13 height 13
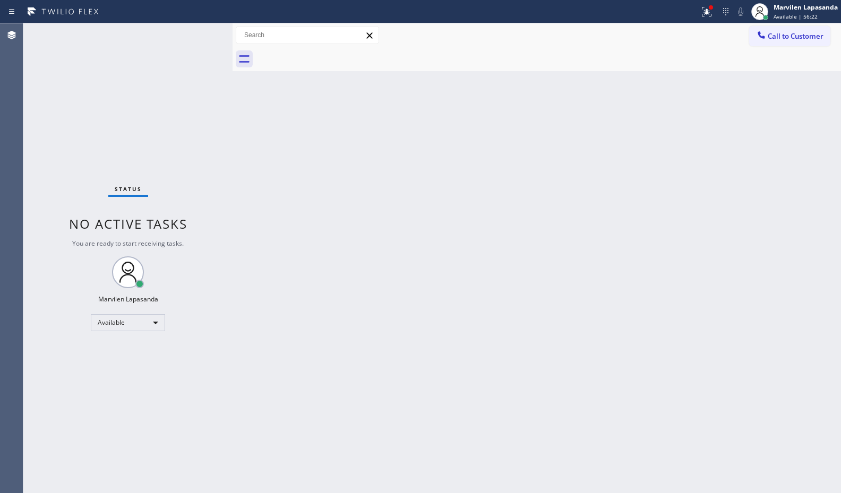
click at [200, 33] on div "Status No active tasks You are ready to start receiving tasks. Marvilen Lapasan…" at bounding box center [127, 258] width 209 height 470
click at [199, 33] on div "Status No active tasks You are ready to start receiving tasks. Marvilen Lapasan…" at bounding box center [127, 258] width 209 height 470
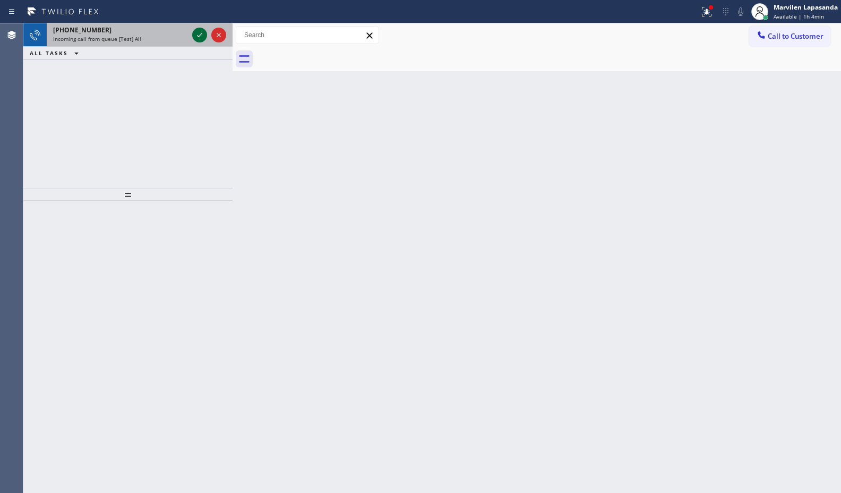
click at [199, 33] on icon at bounding box center [199, 35] width 13 height 13
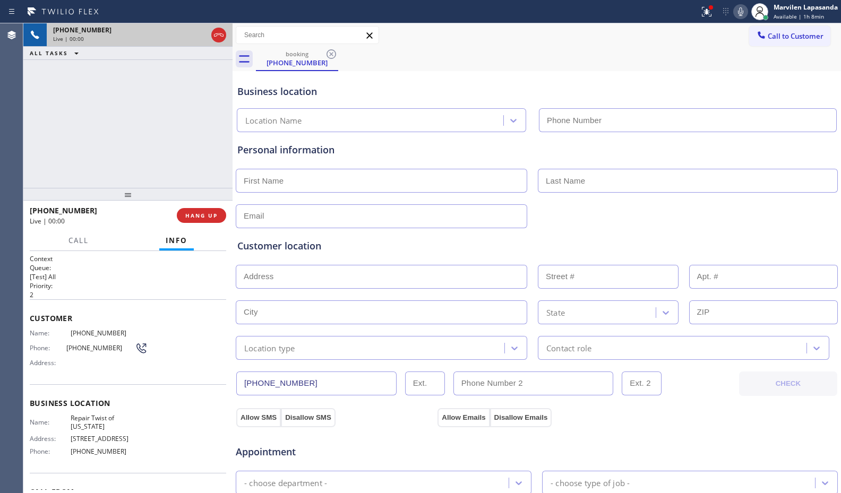
type input "[PHONE_NUMBER]"
click at [73, 360] on div "Address:" at bounding box center [89, 363] width 118 height 8
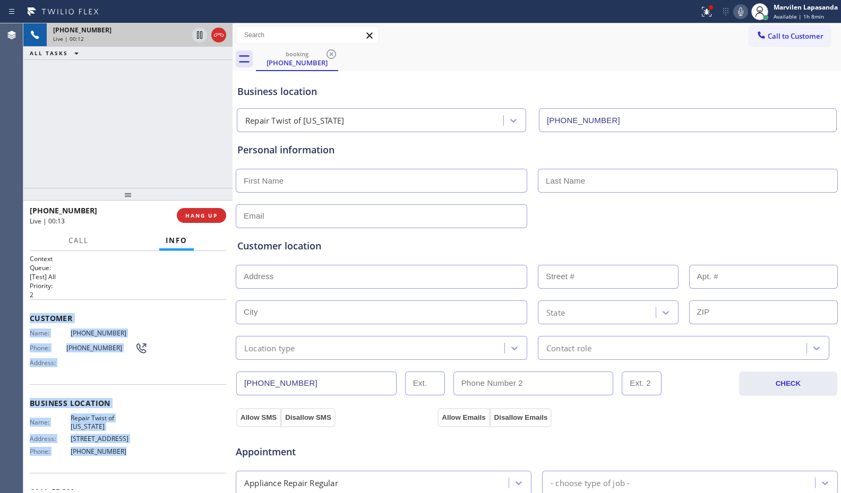
drag, startPoint x: 31, startPoint y: 314, endPoint x: 139, endPoint y: 450, distance: 173.8
click at [139, 450] on div "Context Queue: [Test] All Priority: 2 Customer Name: [PHONE_NUMBER] Phone: [PHO…" at bounding box center [128, 403] width 196 height 299
copy div "Customer Name: [PHONE_NUMBER] Phone: [PHONE_NUMBER] Address: Business location …"
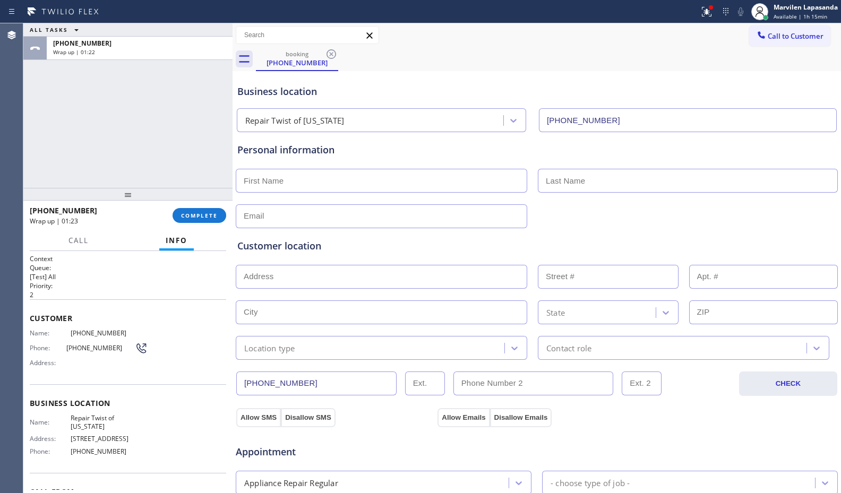
click at [289, 182] on input "text" at bounding box center [381, 181] width 291 height 24
paste input "[PERSON_NAME]"
type input "[PERSON_NAME]"
click at [577, 185] on input "text" at bounding box center [688, 181] width 300 height 24
click at [534, 149] on div "Personal information" at bounding box center [536, 150] width 599 height 14
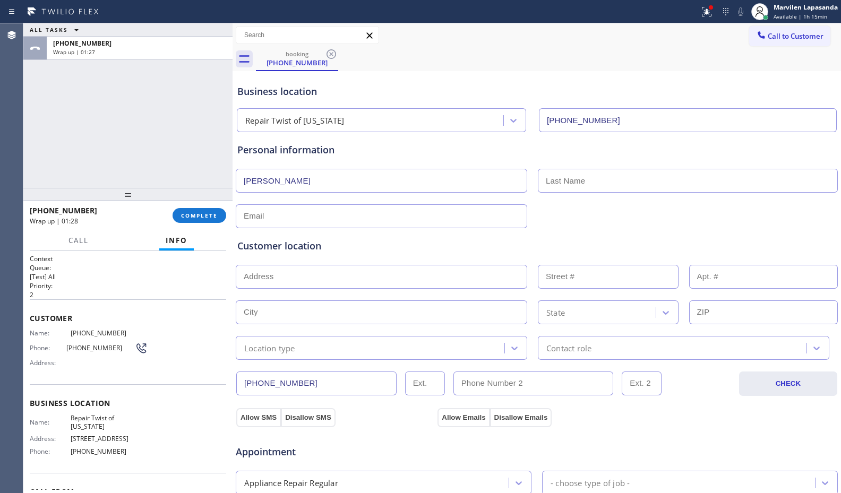
click at [555, 178] on input "text" at bounding box center [688, 181] width 300 height 24
paste input "[PERSON_NAME]"
type input "[PERSON_NAME]"
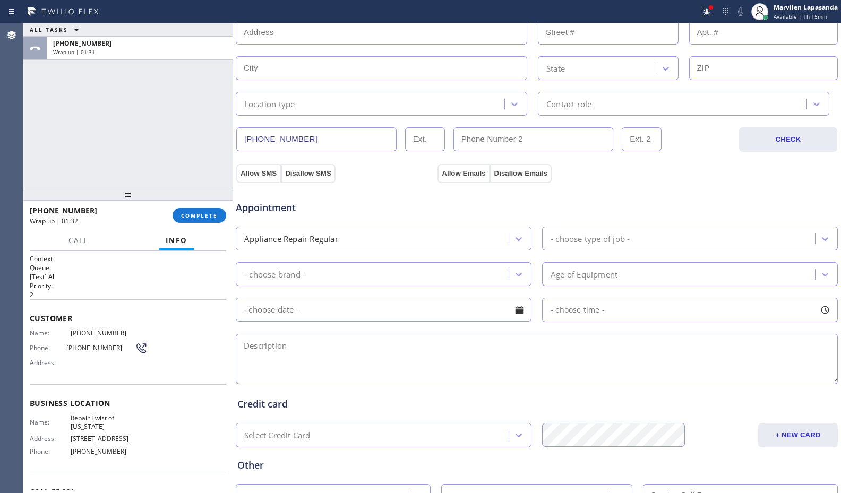
scroll to position [265, 0]
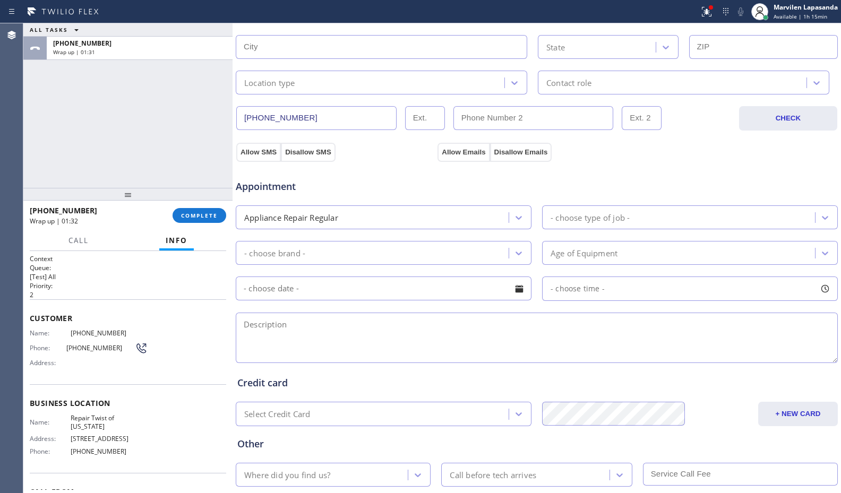
click at [269, 325] on textarea at bounding box center [537, 338] width 602 height 50
paste textarea "Whirlpool/ Fridge/ It is not cooling/ 3-4 yrs/ House-HO/ [STREET_ADDRESS][PERSO…"
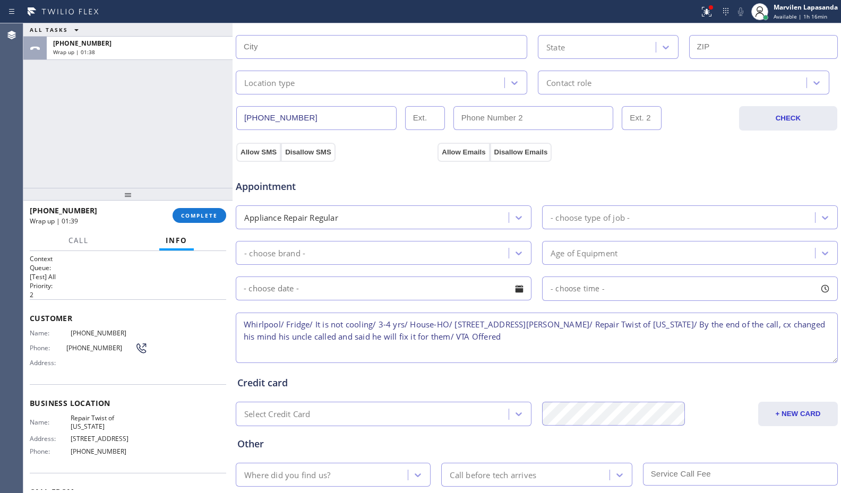
click at [599, 336] on textarea "Whirlpool/ Fridge/ It is not cooling/ 3-4 yrs/ House-HO/ [STREET_ADDRESS][PERSO…" at bounding box center [537, 338] width 602 height 50
drag, startPoint x: 454, startPoint y: 325, endPoint x: 609, endPoint y: 326, distance: 155.5
click at [609, 326] on textarea "Whirlpool/ Fridge/ It is not cooling/ 3-4 yrs/ House-HO/ [STREET_ADDRESS][PERSO…" at bounding box center [537, 338] width 602 height 50
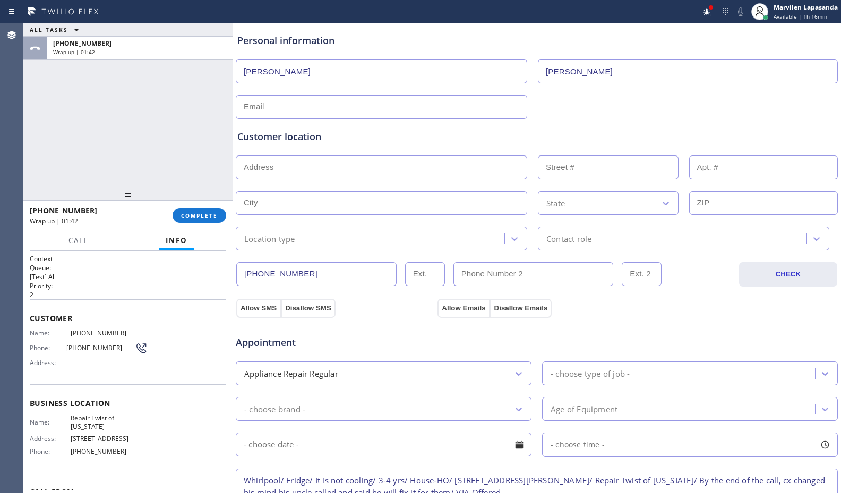
scroll to position [106, 0]
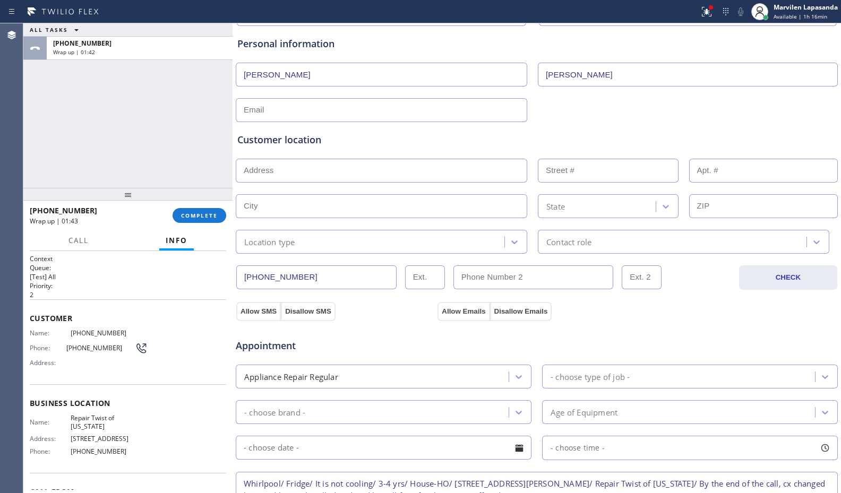
type textarea "Whirlpool/ Fridge/ It is not cooling/ 3-4 yrs/ House-HO/ [STREET_ADDRESS][PERSO…"
click at [272, 174] on input "text" at bounding box center [381, 171] width 291 height 24
paste input "[STREET_ADDRESS][PERSON_NAME]"
type input "[STREET_ADDRESS]"
type input "81-18"
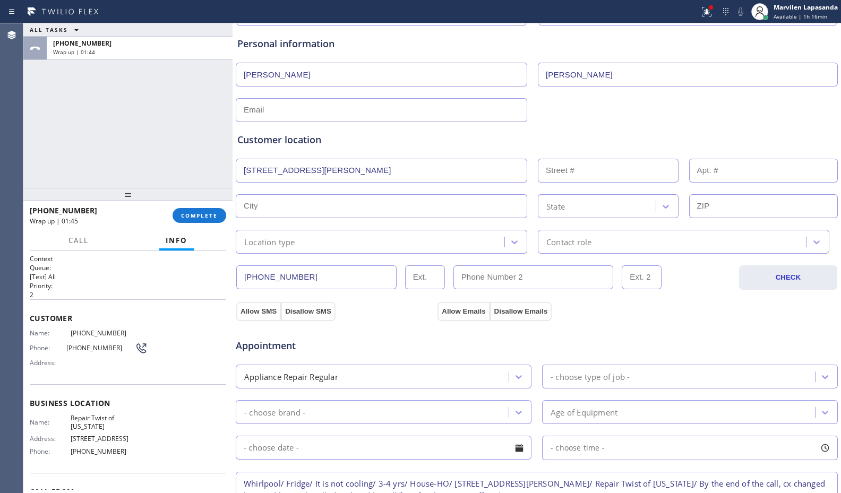
type input "Queens"
type input "11004"
click at [268, 108] on input "text" at bounding box center [381, 110] width 291 height 24
type input "[EMAIL_ADDRESS][DOMAIN_NAME]"
click at [274, 238] on div "Location type" at bounding box center [269, 242] width 51 height 12
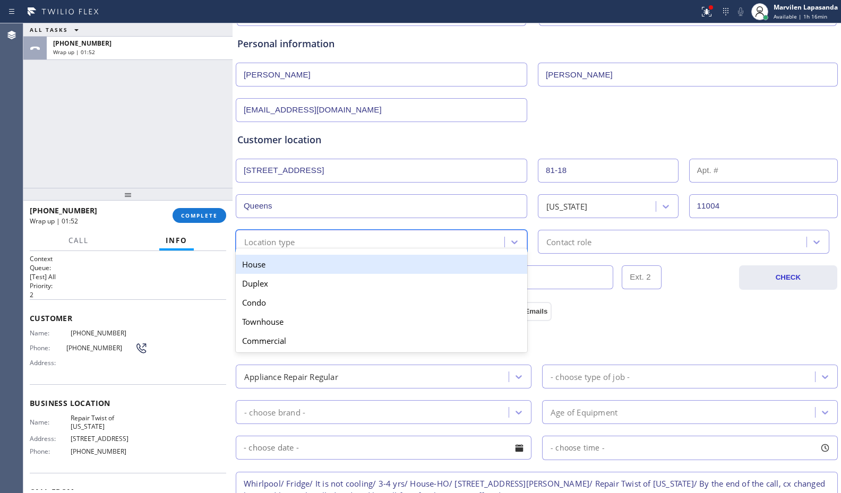
click at [275, 260] on div "House" at bounding box center [381, 264] width 291 height 19
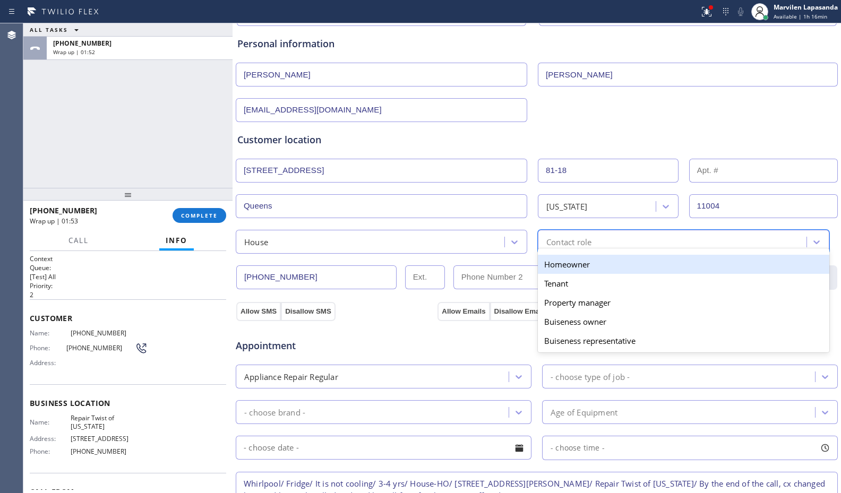
click at [575, 253] on div "option Homeowner focused, 1 of 5. 5 results available. Use Up and Down to choos…" at bounding box center [683, 242] width 291 height 24
click at [552, 267] on div "Homeowner" at bounding box center [683, 264] width 291 height 19
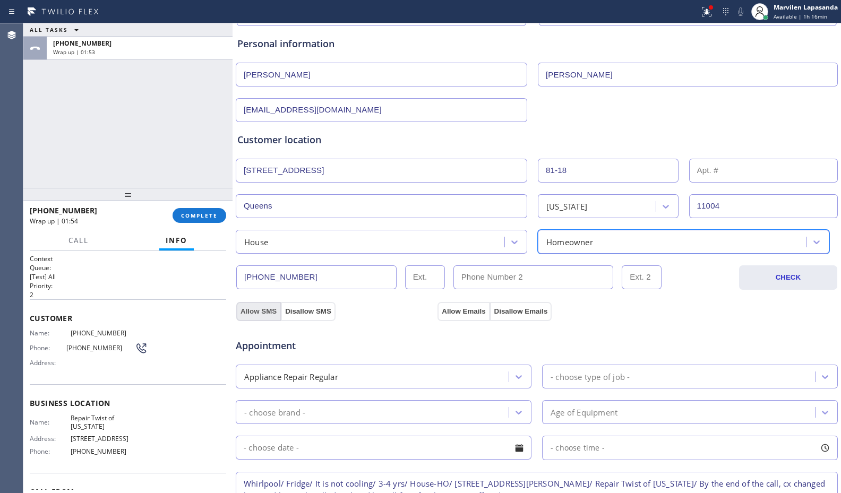
click at [265, 313] on button "Allow SMS" at bounding box center [258, 311] width 45 height 19
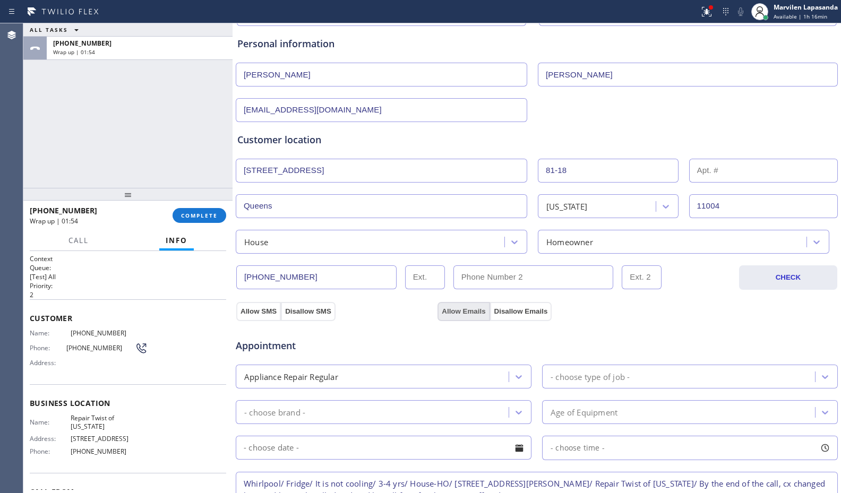
click at [481, 311] on button "Allow Emails" at bounding box center [463, 311] width 52 height 19
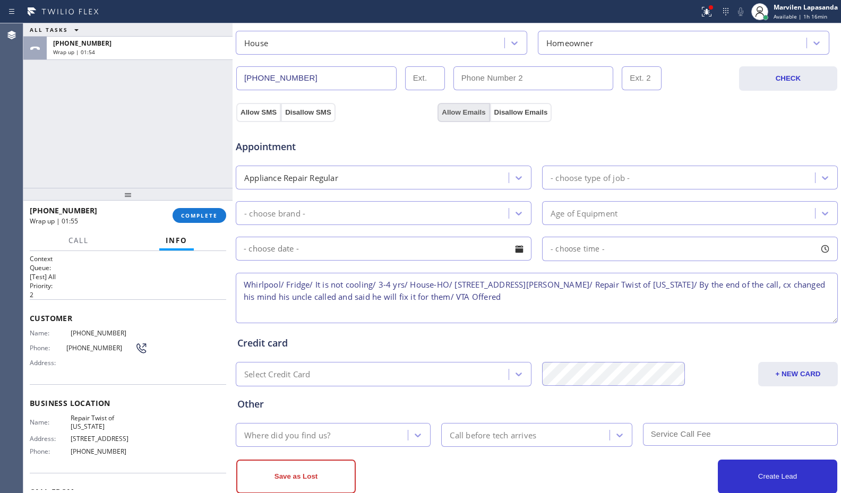
scroll to position [330, 0]
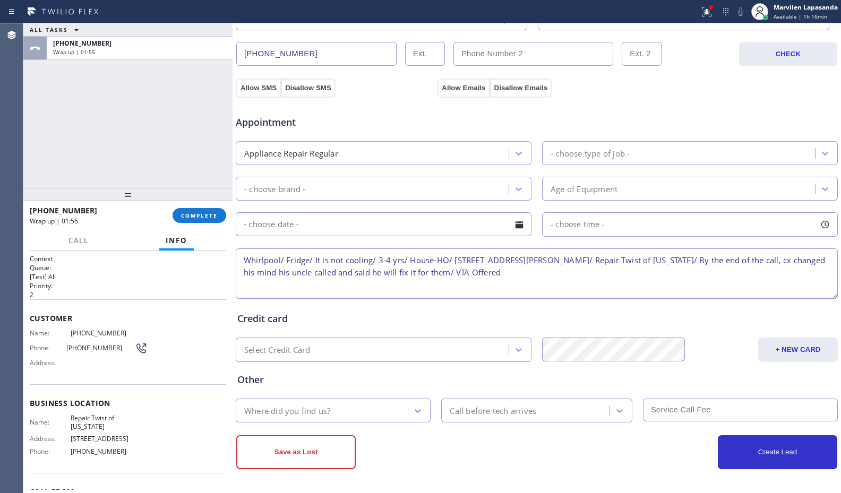
click at [586, 150] on div "- choose type of job -" at bounding box center [589, 153] width 79 height 12
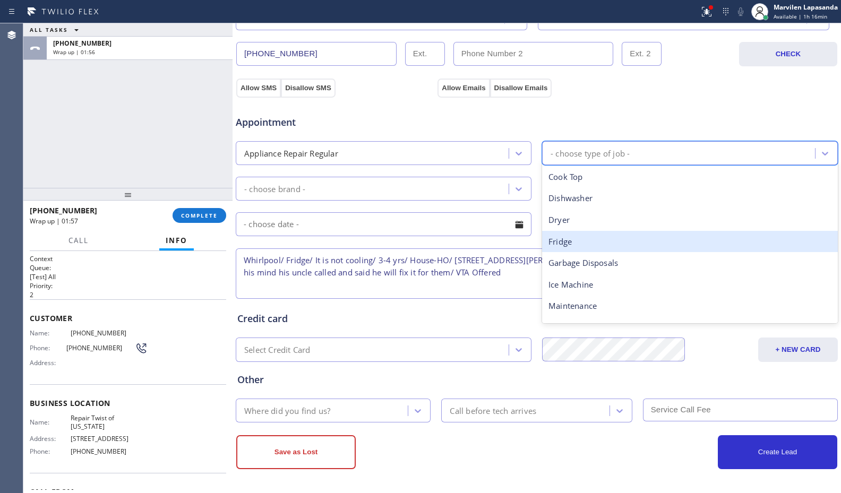
click at [558, 244] on div "Fridge" at bounding box center [690, 242] width 296 height 22
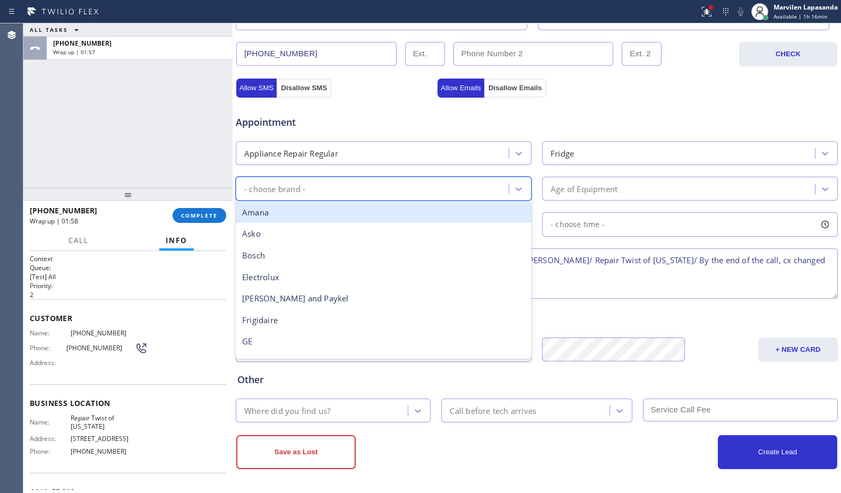
click at [338, 193] on div "- choose brand -" at bounding box center [374, 188] width 270 height 19
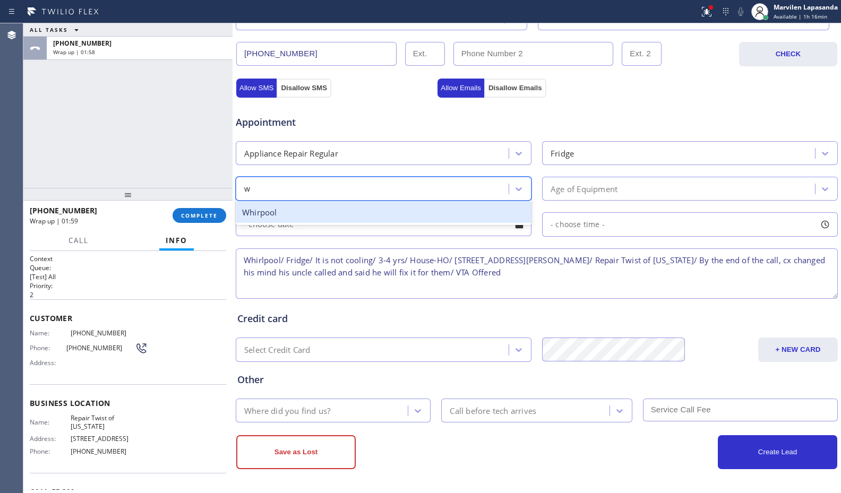
type input "wh"
click at [313, 219] on div "Whirpool" at bounding box center [384, 213] width 296 height 22
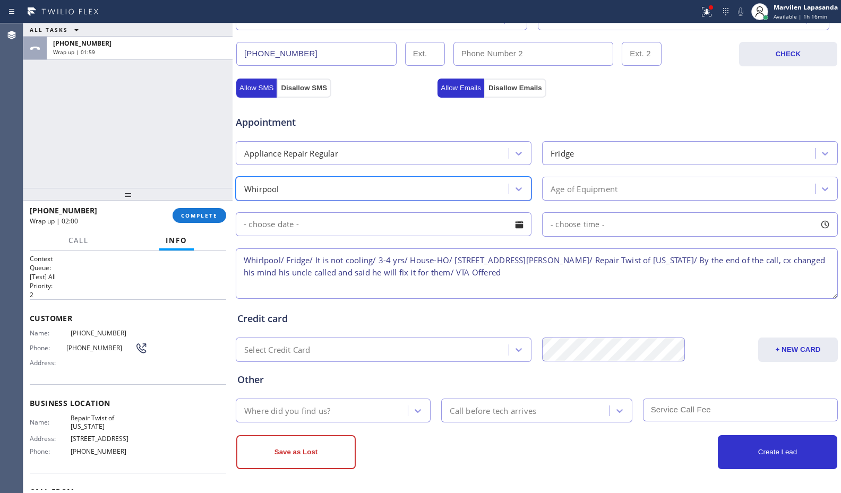
click at [594, 189] on div "Age of Equipment" at bounding box center [583, 189] width 67 height 12
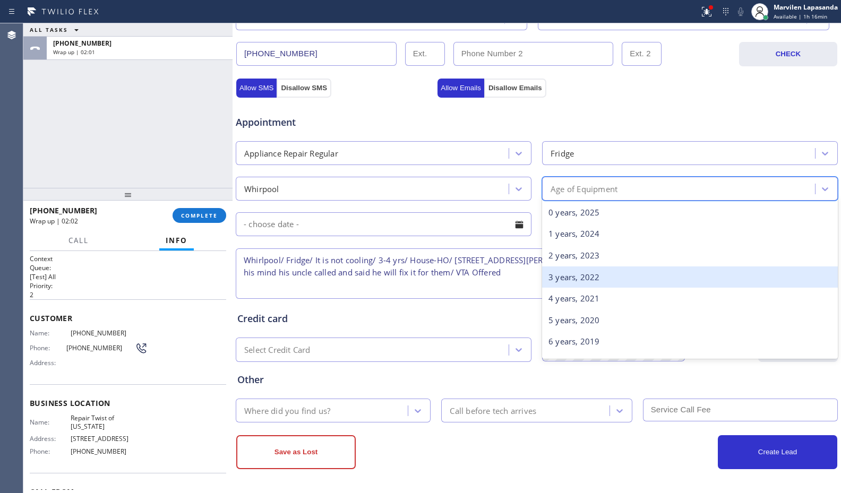
click at [574, 283] on div "3 years, 2022" at bounding box center [690, 277] width 296 height 22
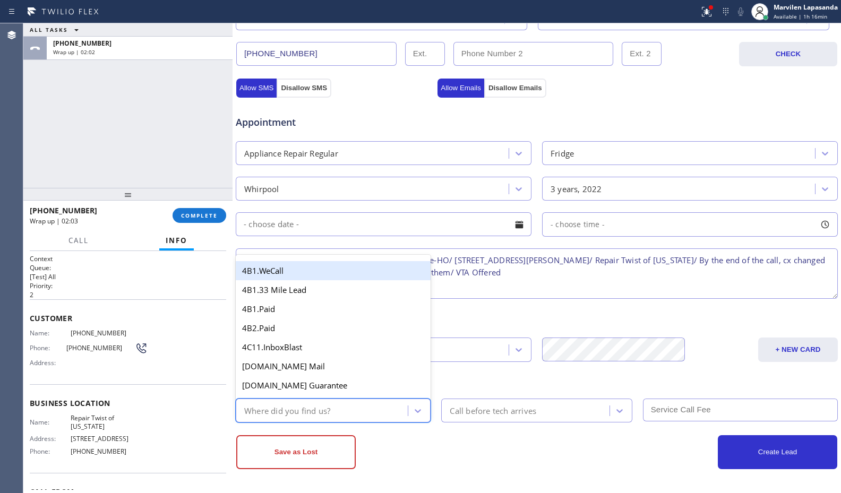
click at [307, 412] on div "Where did you find us?" at bounding box center [287, 410] width 86 height 12
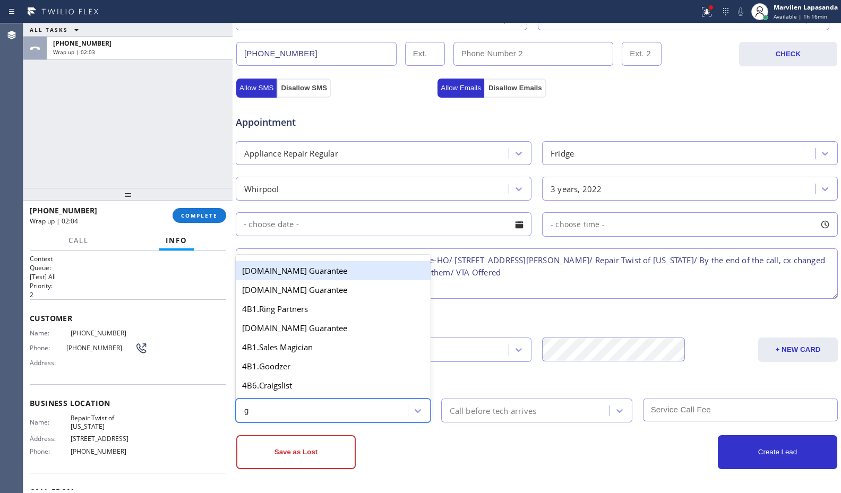
type input "go"
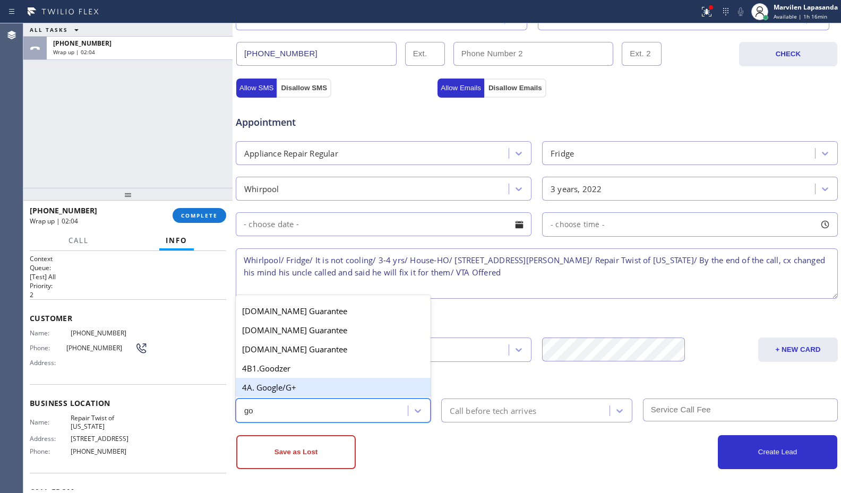
drag, startPoint x: 290, startPoint y: 388, endPoint x: 295, endPoint y: 402, distance: 15.1
click at [290, 388] on div "4A. Google/G+" at bounding box center [333, 387] width 195 height 19
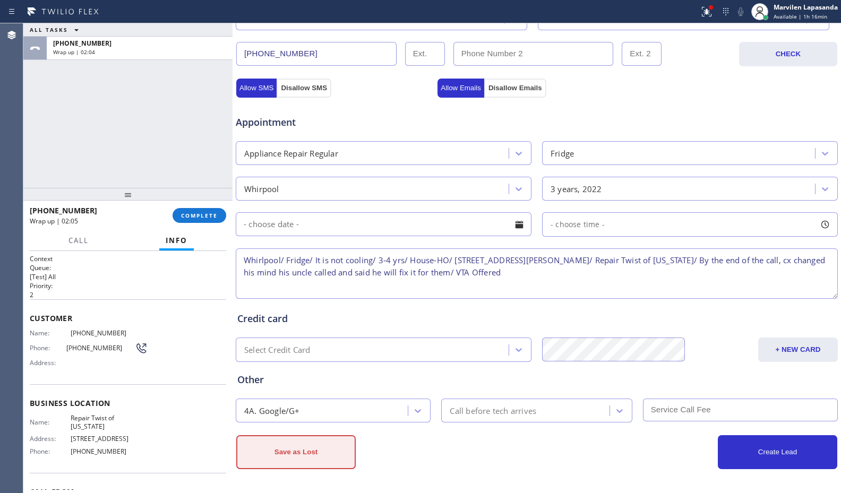
click at [298, 438] on button "Save as Lost" at bounding box center [295, 452] width 119 height 34
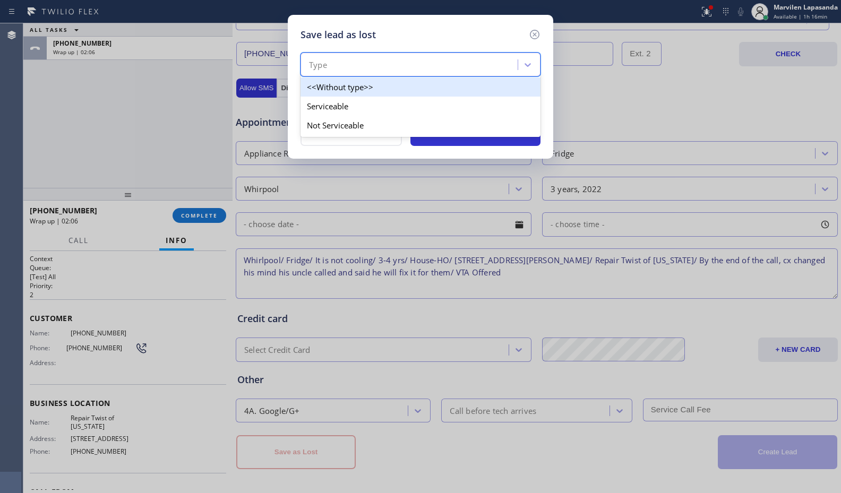
click at [331, 71] on div "Type" at bounding box center [411, 65] width 214 height 19
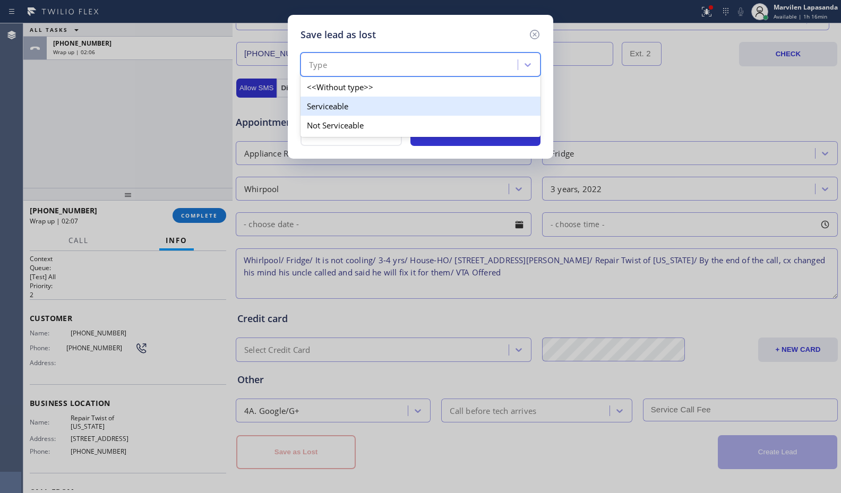
click at [334, 107] on div "Serviceable" at bounding box center [420, 106] width 240 height 19
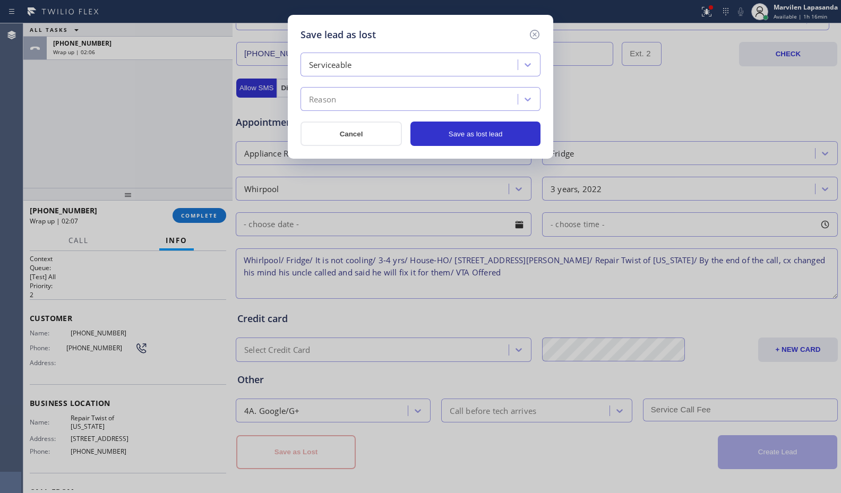
click at [333, 94] on div "Reason" at bounding box center [322, 99] width 27 height 12
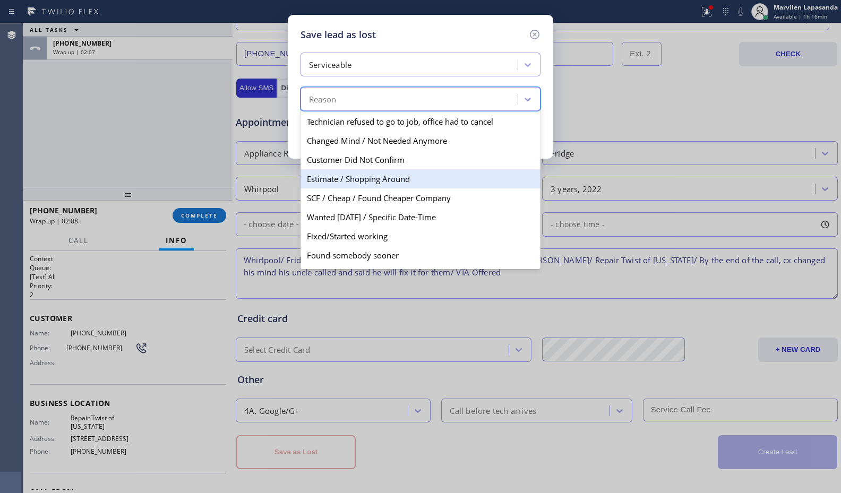
click at [349, 179] on div "Estimate / Shopping Around" at bounding box center [420, 178] width 240 height 19
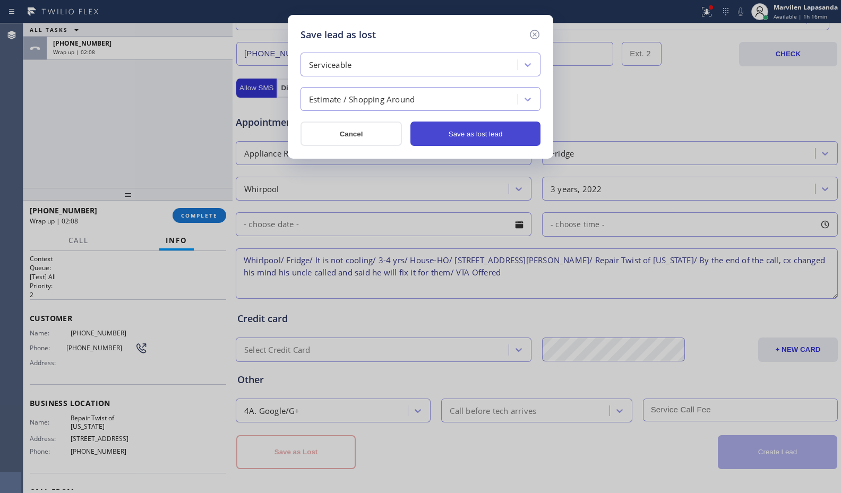
click at [494, 132] on button "Save as lost lead" at bounding box center [475, 134] width 130 height 24
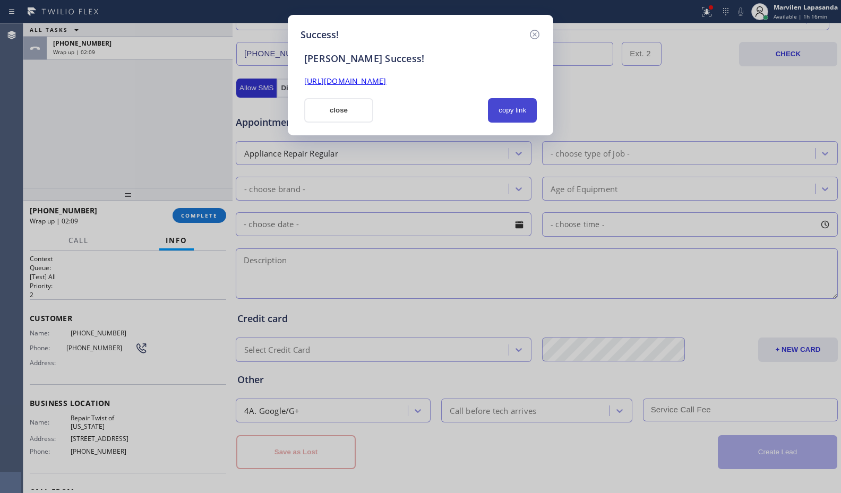
click at [507, 116] on button "copy link" at bounding box center [512, 110] width 49 height 24
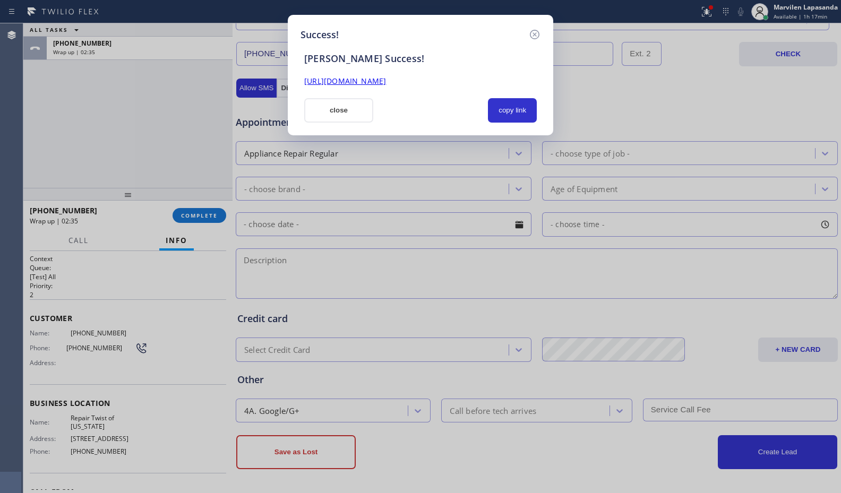
click at [374, 43] on div "[PERSON_NAME] Success!" at bounding box center [420, 53] width 245 height 23
click at [341, 112] on button "close" at bounding box center [338, 110] width 69 height 24
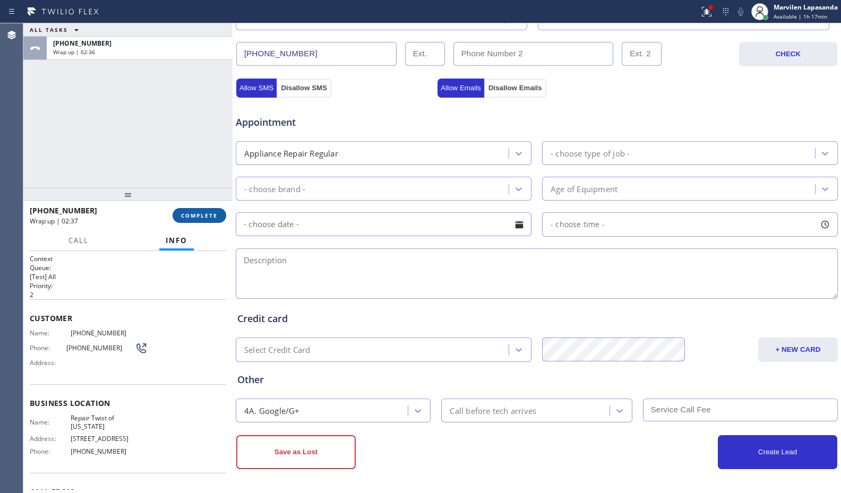
click at [197, 211] on button "COMPLETE" at bounding box center [200, 215] width 54 height 15
click at [202, 212] on span "COMPLETE" at bounding box center [199, 215] width 37 height 7
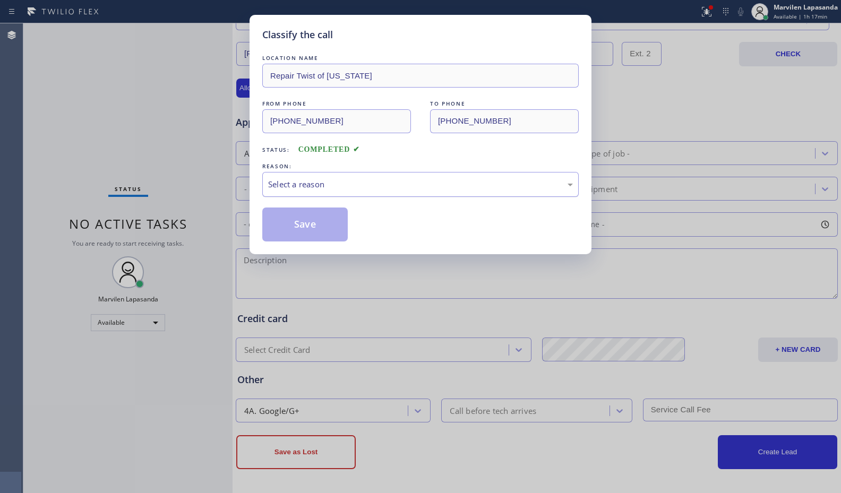
click at [320, 187] on div "Select a reason" at bounding box center [420, 184] width 305 height 12
click at [298, 229] on button "Save" at bounding box center [304, 225] width 85 height 34
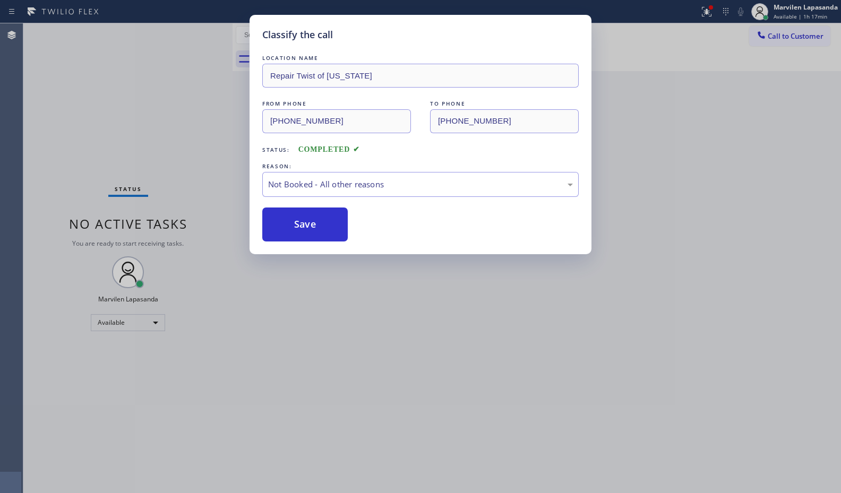
click at [298, 229] on button "Save" at bounding box center [304, 225] width 85 height 34
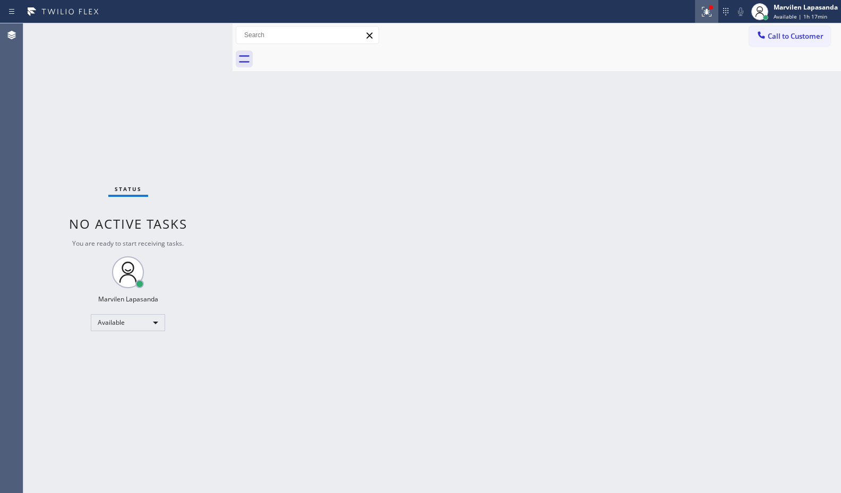
click at [708, 19] on button at bounding box center [706, 11] width 23 height 23
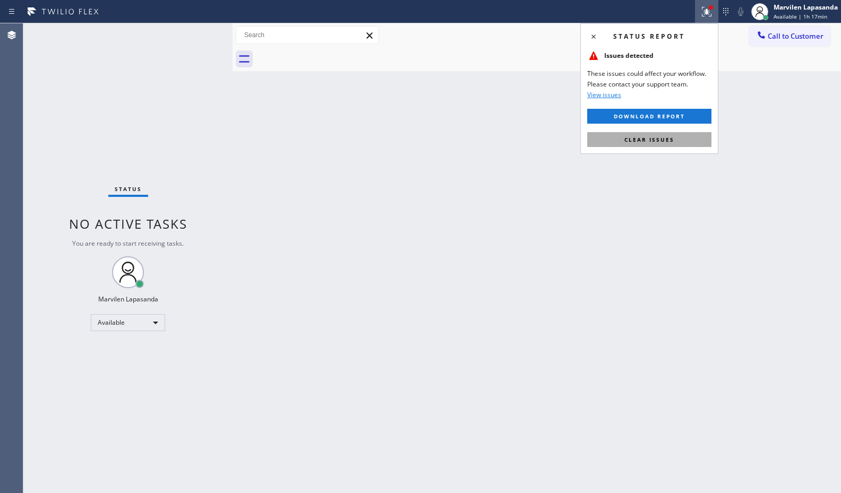
click at [660, 136] on span "Clear issues" at bounding box center [649, 139] width 50 height 7
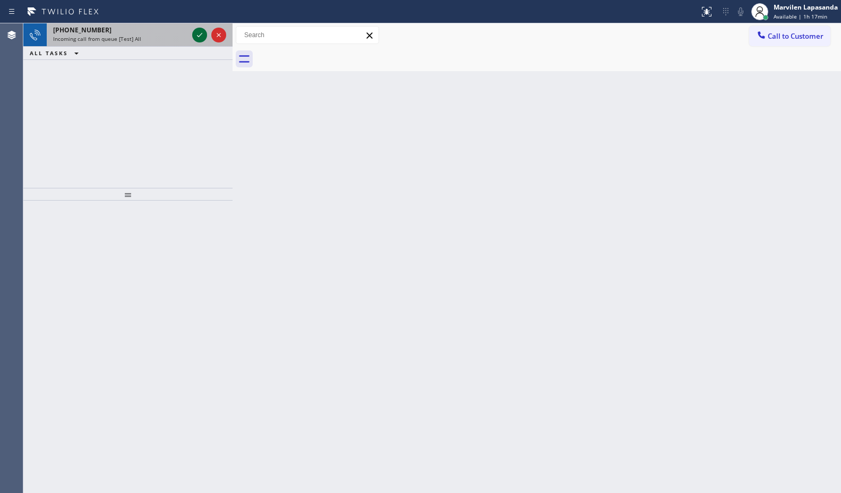
click at [197, 39] on icon at bounding box center [199, 35] width 13 height 13
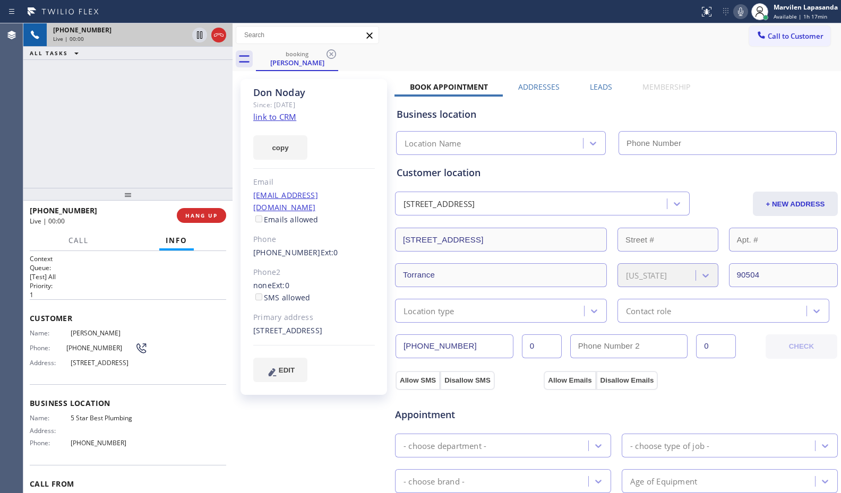
type input "[PHONE_NUMBER]"
click at [134, 139] on div "[PHONE_NUMBER] Live | 00:01 ALL TASKS ALL TASKS ACTIVE TASKS TASKS IN WRAP UP" at bounding box center [127, 105] width 209 height 165
click at [278, 116] on link "link to CRM" at bounding box center [274, 116] width 43 height 11
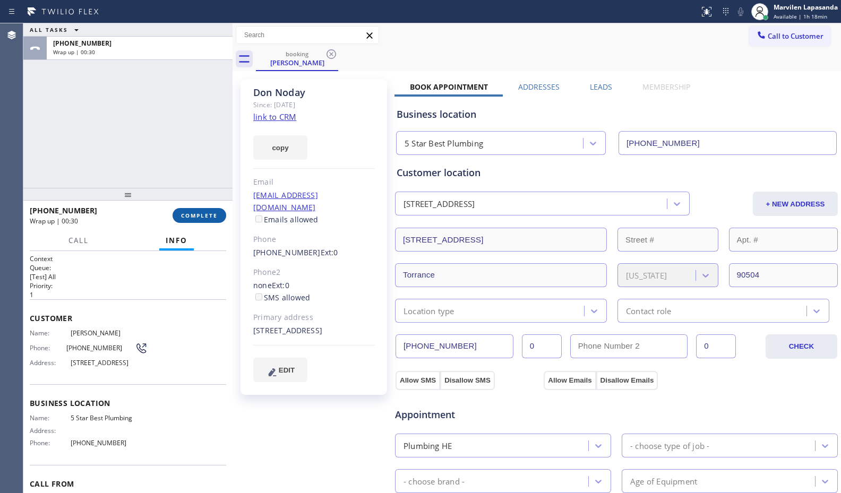
click at [197, 213] on span "COMPLETE" at bounding box center [199, 215] width 37 height 7
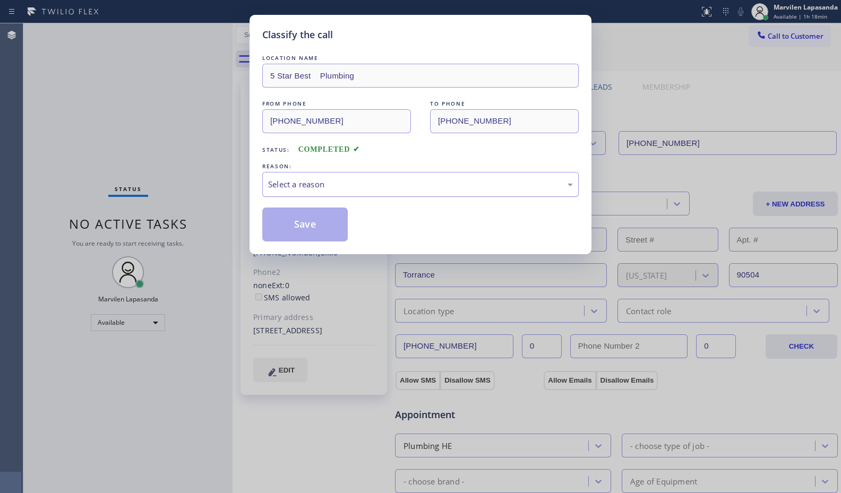
drag, startPoint x: 296, startPoint y: 188, endPoint x: 296, endPoint y: 194, distance: 5.3
click at [296, 189] on div "Select a reason" at bounding box center [420, 184] width 305 height 12
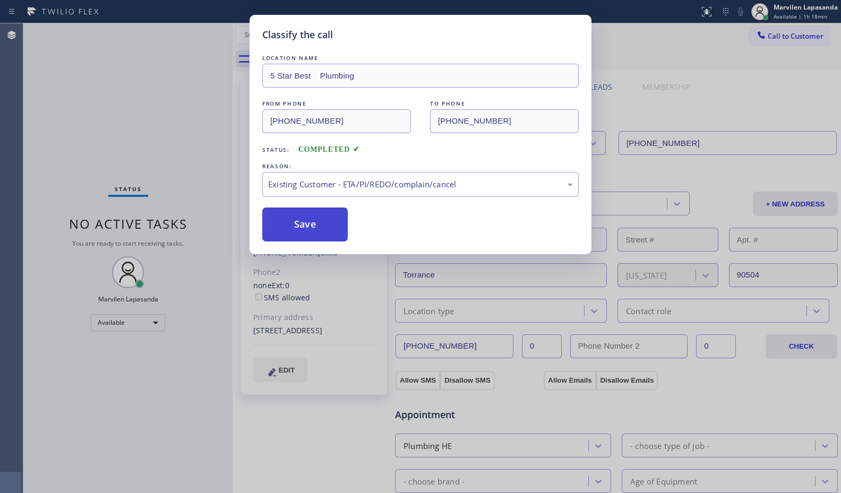
click at [291, 228] on button "Save" at bounding box center [304, 225] width 85 height 34
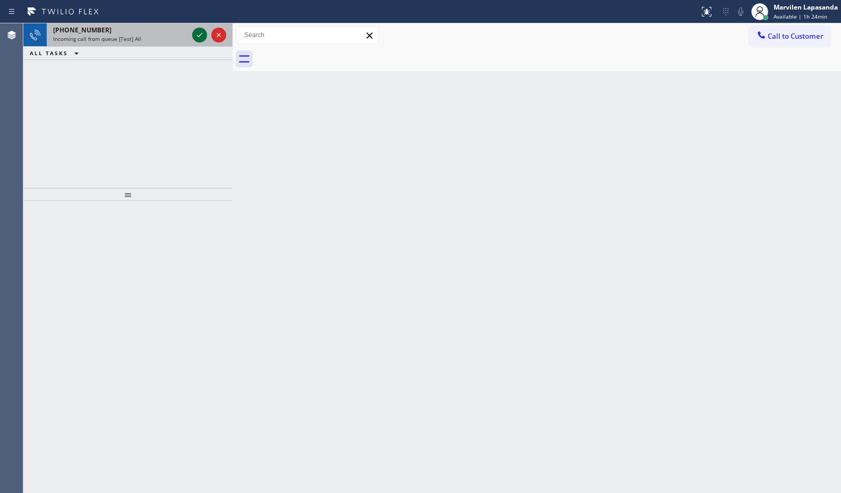
click at [196, 37] on icon at bounding box center [199, 35] width 13 height 13
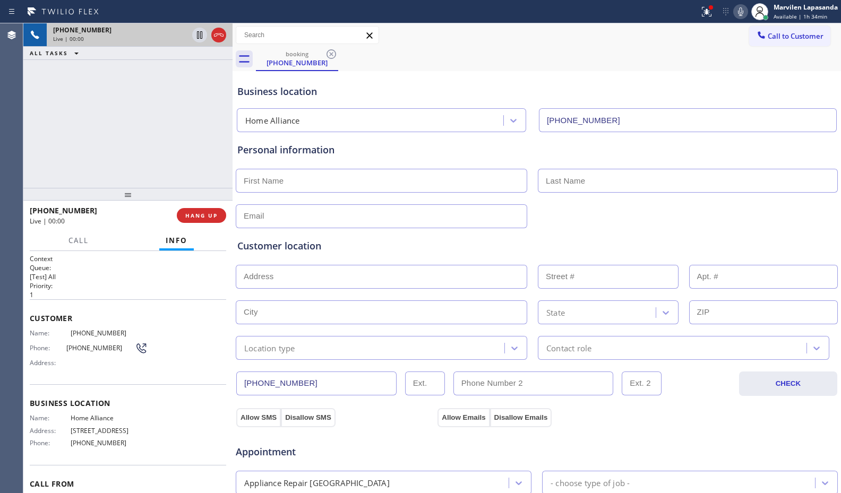
type input "[PHONE_NUMBER]"
click at [168, 364] on div "Name: [PHONE_NUMBER] Phone: [PHONE_NUMBER] Address:" at bounding box center [128, 350] width 196 height 42
click at [432, 29] on div "Call to Customer Outbound call Location Trusty Appliance Mechanics Your caller …" at bounding box center [537, 35] width 608 height 19
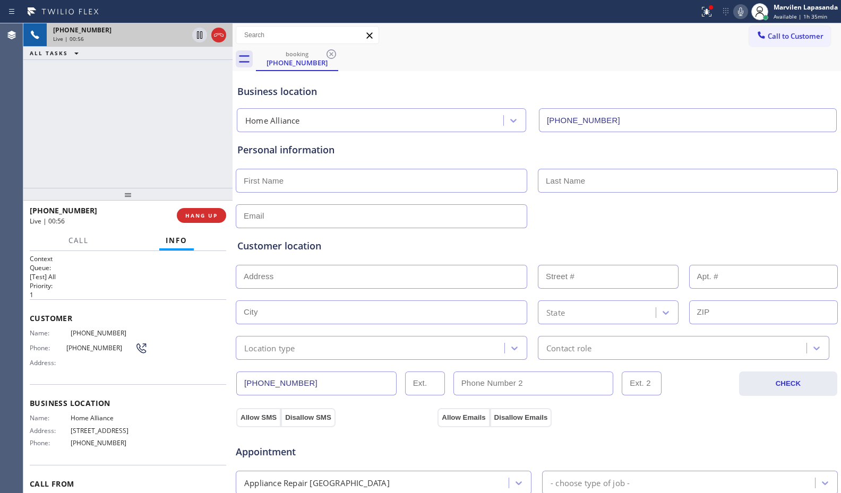
click at [98, 158] on div "[PHONE_NUMBER] Live | 00:56 ALL TASKS ALL TASKS ACTIVE TASKS TASKS IN WRAP UP" at bounding box center [127, 105] width 209 height 165
click at [101, 141] on div "[PHONE_NUMBER] Live | 00:56 ALL TASKS ALL TASKS ACTIVE TASKS TASKS IN WRAP UP" at bounding box center [127, 105] width 209 height 165
click at [102, 137] on div "[PHONE_NUMBER] Live | 00:56 ALL TASKS ALL TASKS ACTIVE TASKS TASKS IN WRAP UP" at bounding box center [127, 105] width 209 height 165
click at [113, 131] on div "[PHONE_NUMBER] Live | 00:57 ALL TASKS ALL TASKS ACTIVE TASKS TASKS IN WRAP UP" at bounding box center [127, 105] width 209 height 165
click at [122, 131] on div "[PHONE_NUMBER] Live | 00:57 ALL TASKS ALL TASKS ACTIVE TASKS TASKS IN WRAP UP" at bounding box center [127, 105] width 209 height 165
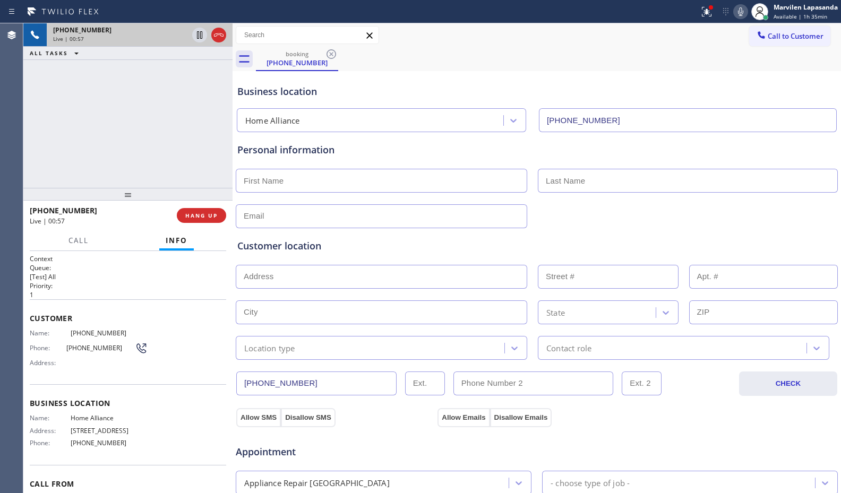
click at [131, 130] on div "[PHONE_NUMBER] Live | 00:57 ALL TASKS ALL TASKS ACTIVE TASKS TASKS IN WRAP UP" at bounding box center [127, 105] width 209 height 165
click at [200, 34] on icon at bounding box center [199, 35] width 13 height 13
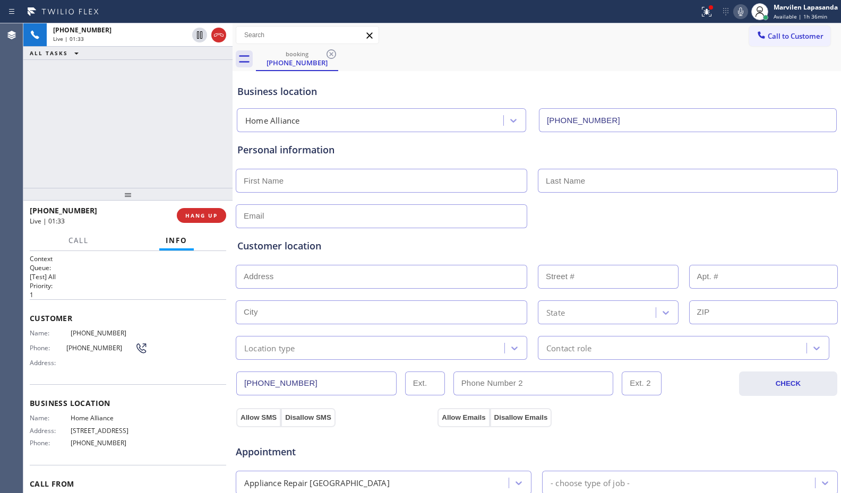
click at [738, 15] on icon at bounding box center [740, 11] width 13 height 13
click at [743, 11] on icon at bounding box center [740, 11] width 13 height 13
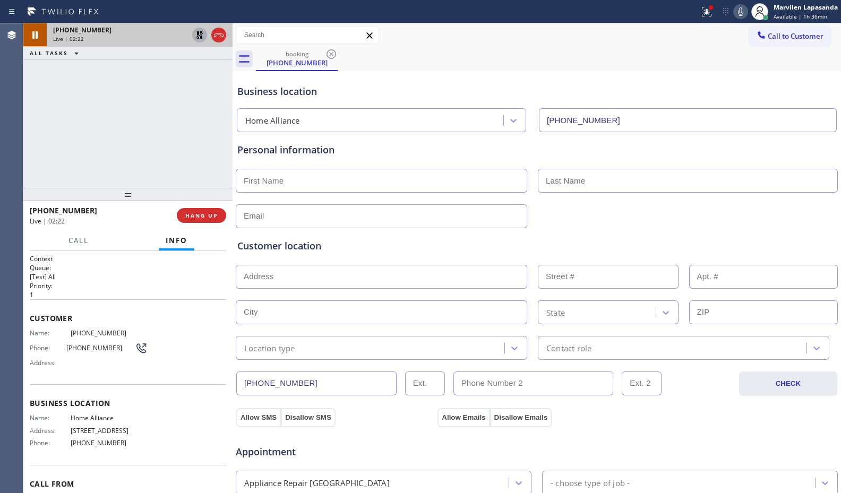
click at [198, 38] on icon at bounding box center [199, 34] width 7 height 7
click at [739, 13] on icon at bounding box center [740, 11] width 13 height 13
click at [201, 34] on icon at bounding box center [199, 34] width 5 height 7
click at [233, 145] on div at bounding box center [233, 258] width 0 height 470
click at [187, 90] on div "[PHONE_NUMBER] Live | 02:58 ALL TASKS ALL TASKS ACTIVE TASKS TASKS IN WRAP UP" at bounding box center [127, 105] width 209 height 165
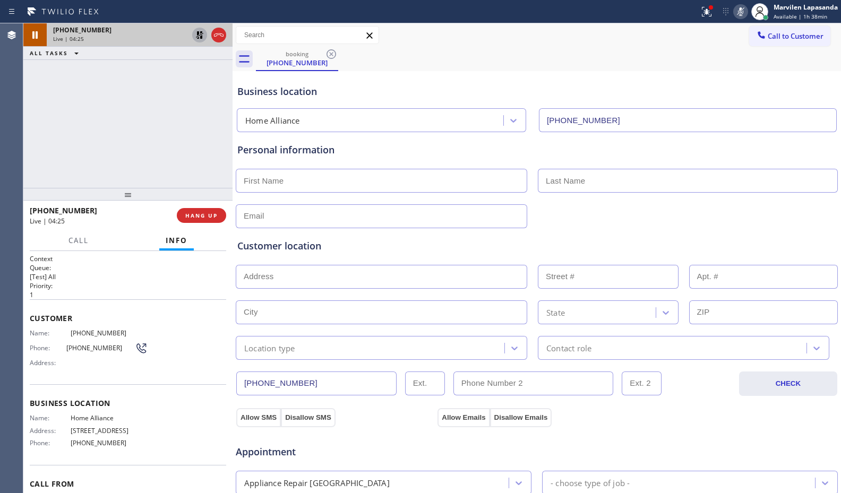
click at [61, 166] on div "[PHONE_NUMBER] Live | 04:25 ALL TASKS ALL TASKS ACTIVE TASKS TASKS IN WRAP UP" at bounding box center [127, 105] width 209 height 165
click at [734, 13] on icon at bounding box center [740, 11] width 13 height 13
click at [197, 37] on icon at bounding box center [199, 34] width 7 height 7
click at [168, 152] on div "[PHONE_NUMBER] Live | 05:00 ALL TASKS ALL TASKS ACTIVE TASKS TASKS IN WRAP UP" at bounding box center [127, 105] width 209 height 165
click at [209, 216] on span "HANG UP" at bounding box center [201, 215] width 32 height 7
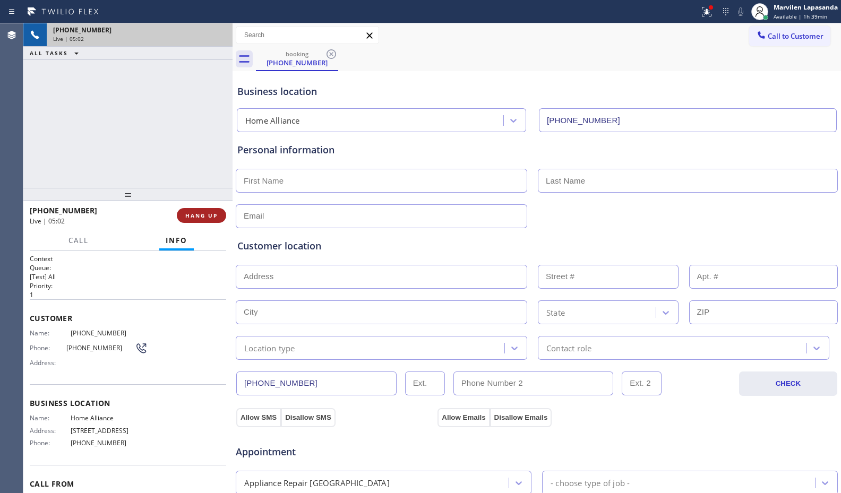
click at [209, 216] on span "HANG UP" at bounding box center [201, 215] width 32 height 7
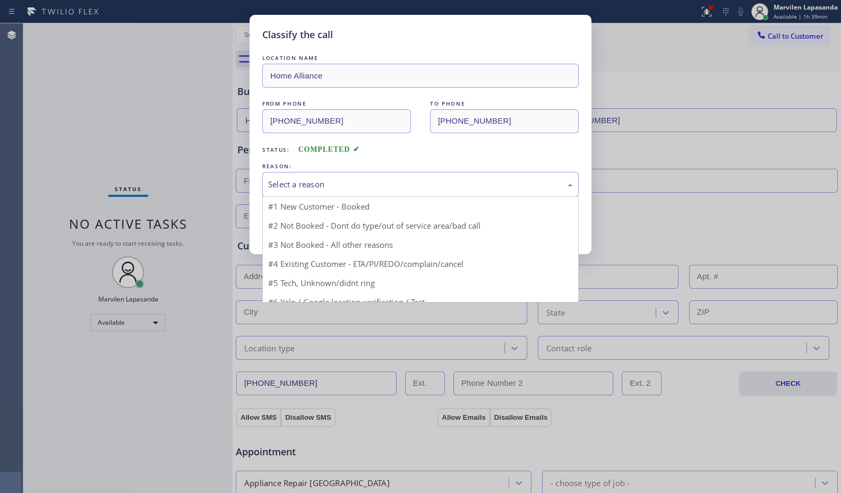
click at [273, 186] on div "Select a reason" at bounding box center [420, 184] width 305 height 12
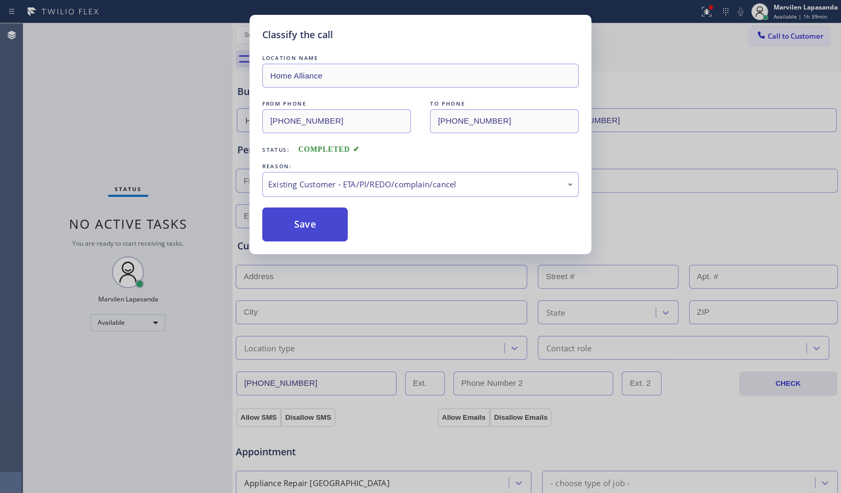
click at [296, 229] on button "Save" at bounding box center [304, 225] width 85 height 34
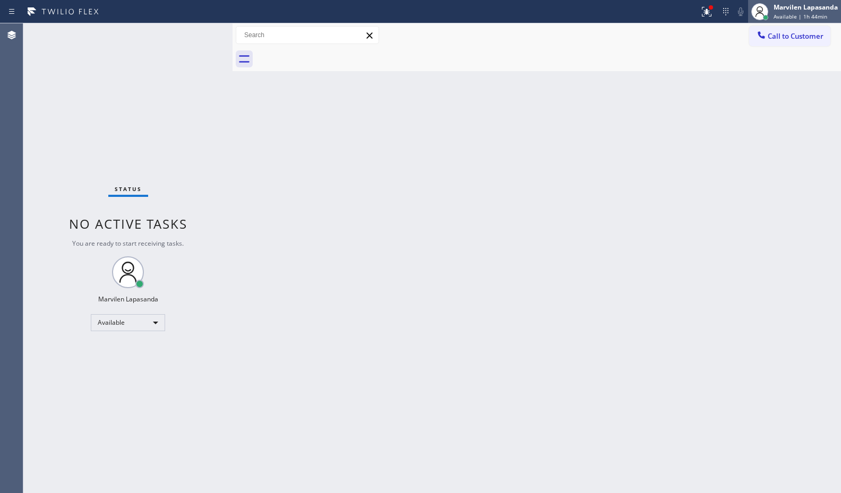
click at [799, 19] on span "Available | 1h 44min" at bounding box center [800, 16] width 54 height 7
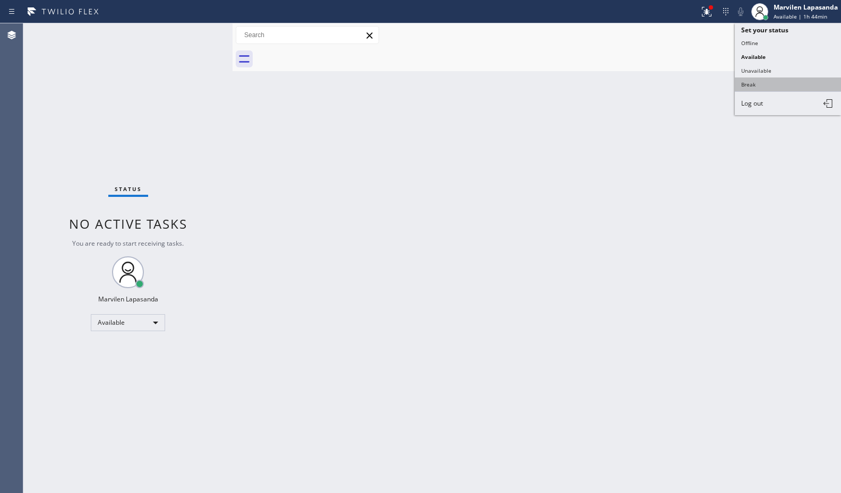
click at [767, 87] on button "Break" at bounding box center [788, 85] width 106 height 14
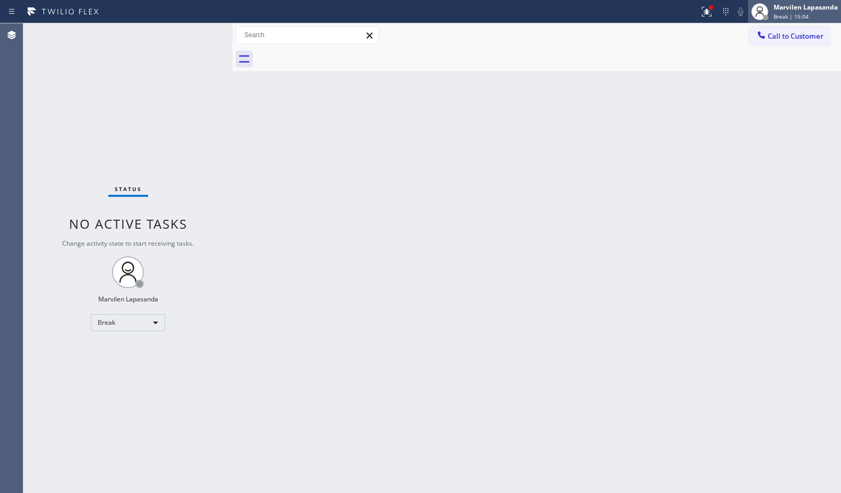
click at [786, 13] on span "Break | 15:04" at bounding box center [790, 16] width 35 height 7
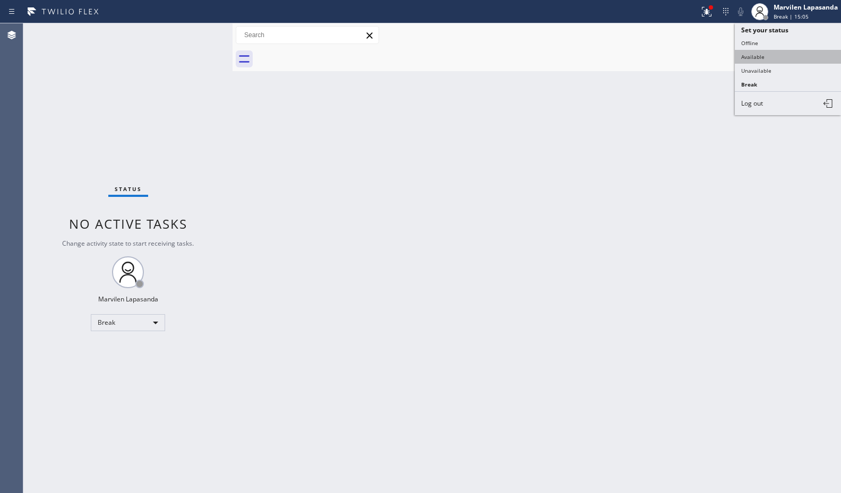
click at [768, 50] on button "Available" at bounding box center [788, 57] width 106 height 14
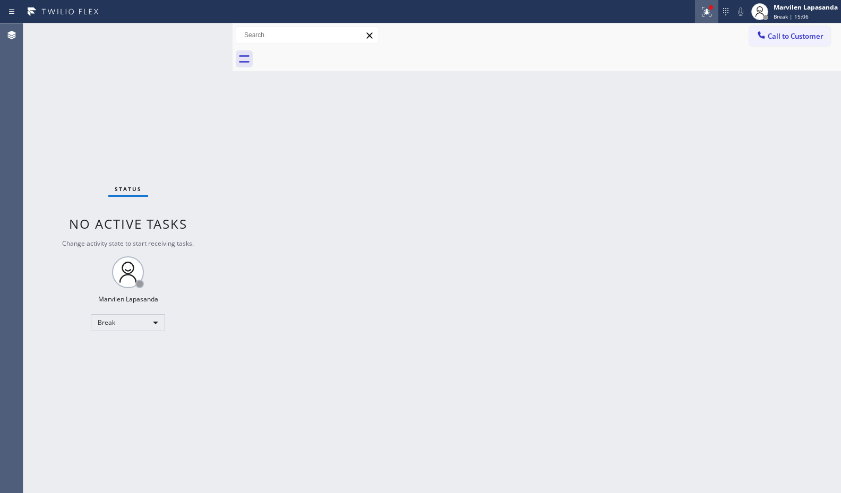
click at [702, 7] on icon at bounding box center [705, 10] width 6 height 7
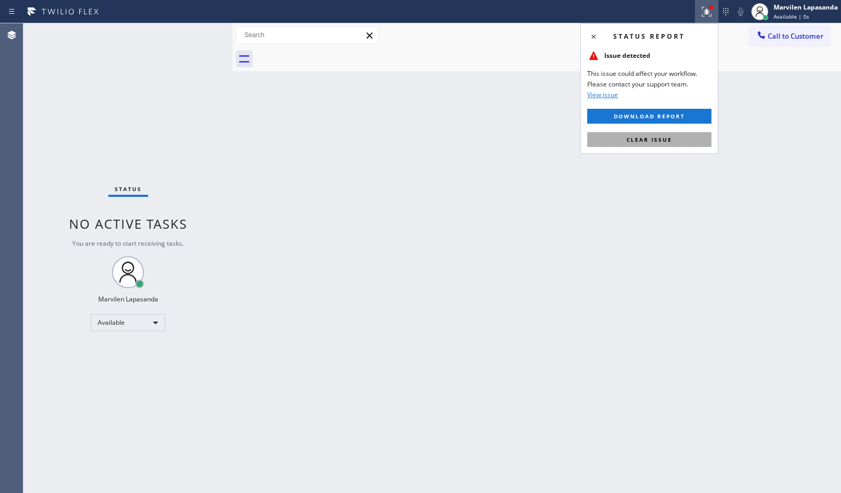
click at [656, 146] on button "Clear issue" at bounding box center [649, 139] width 124 height 15
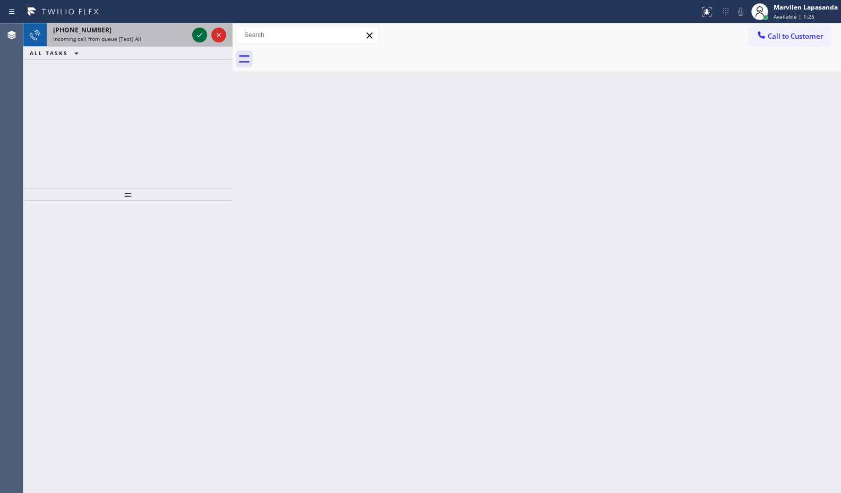
click at [198, 37] on icon at bounding box center [199, 35] width 13 height 13
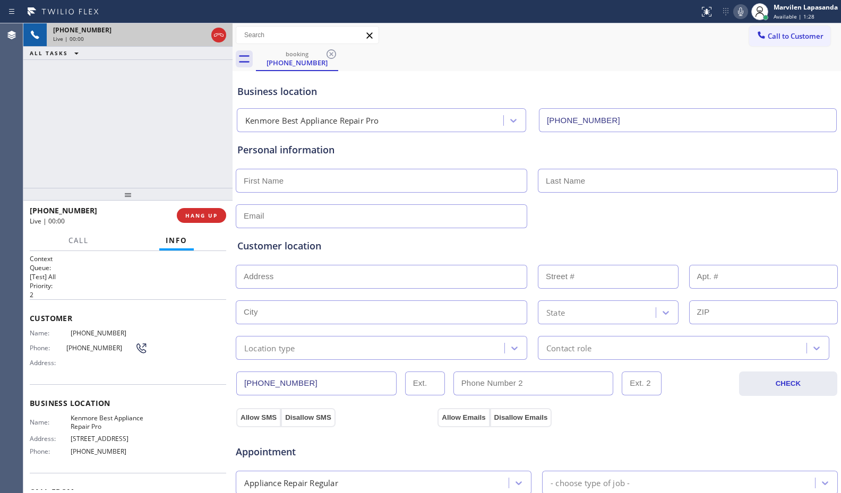
type input "[PHONE_NUMBER]"
click at [216, 205] on div "[PHONE_NUMBER] Live | 00:17 HANG UP" at bounding box center [128, 216] width 196 height 28
click at [213, 209] on button "HANG UP" at bounding box center [201, 215] width 49 height 15
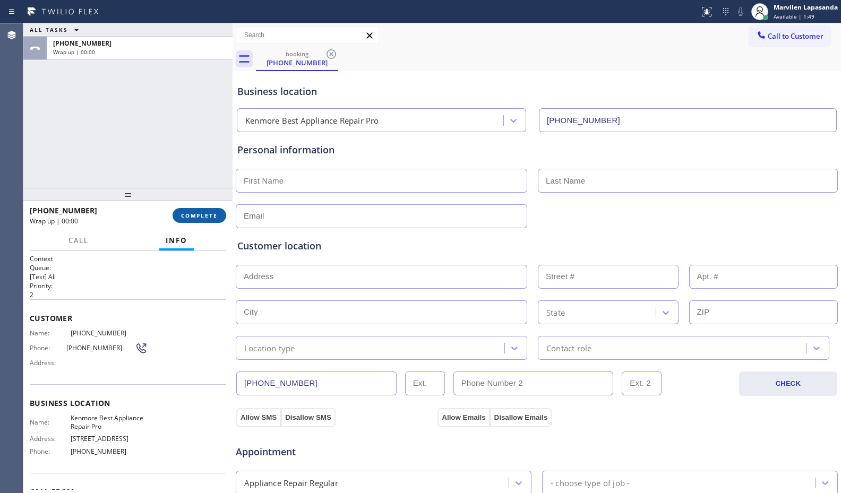
click at [213, 209] on button "COMPLETE" at bounding box center [200, 215] width 54 height 15
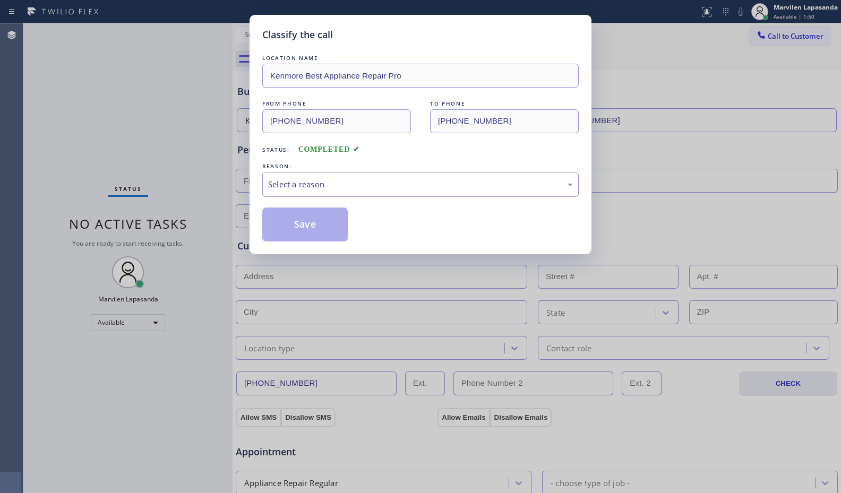
click at [311, 189] on div "Select a reason" at bounding box center [420, 184] width 305 height 12
click at [302, 226] on button "Save" at bounding box center [304, 225] width 85 height 34
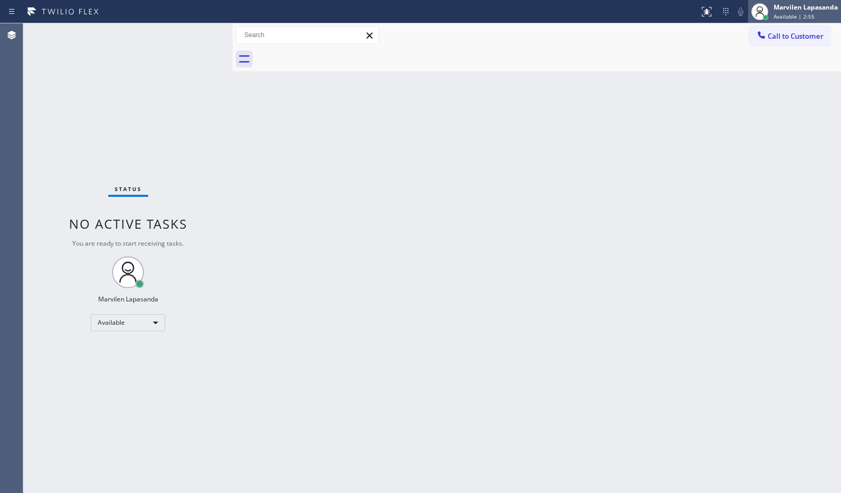
click at [777, 20] on div "Marvilen Lapasanda Available | 2:55" at bounding box center [806, 11] width 70 height 19
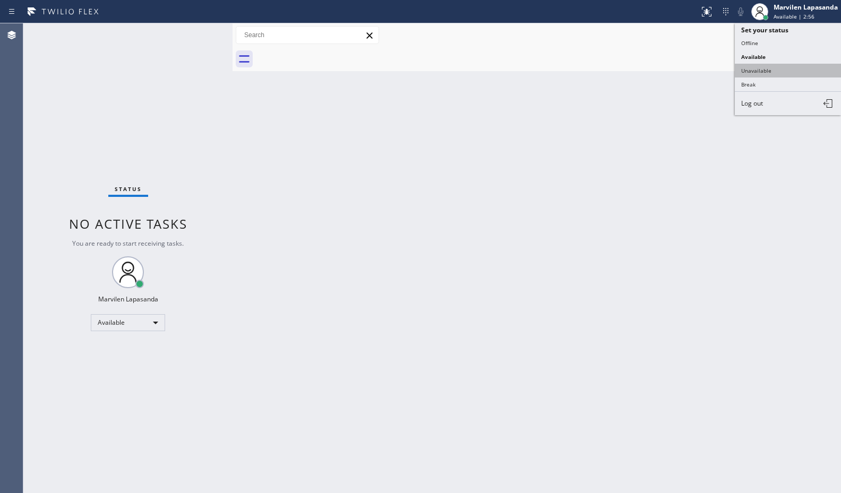
click at [759, 65] on button "Unavailable" at bounding box center [788, 71] width 106 height 14
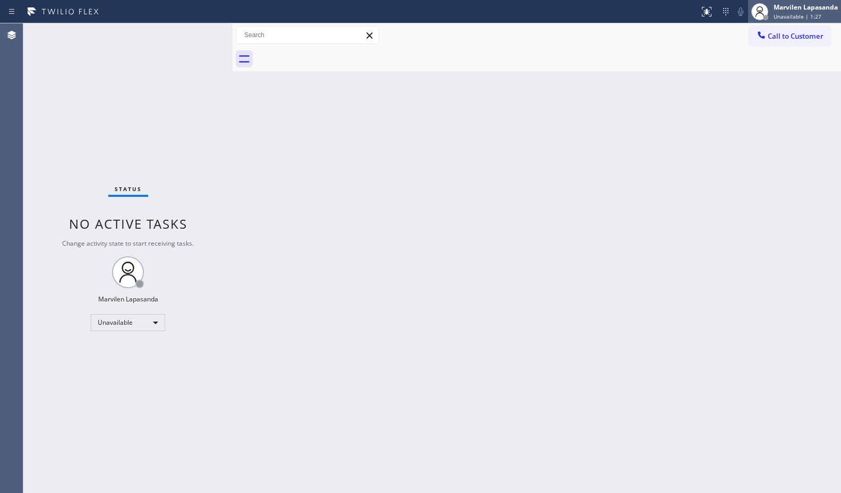
click at [782, 19] on span "Unavailable | 1:27" at bounding box center [797, 16] width 48 height 7
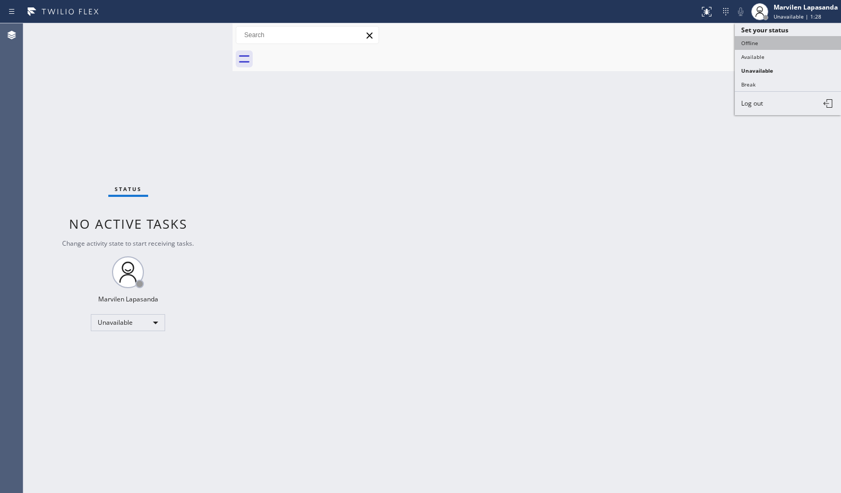
click at [769, 46] on button "Offline" at bounding box center [788, 43] width 106 height 14
click at [619, 125] on div "Back to Dashboard Change Sender ID Customers Technicians Select a contact Outbo…" at bounding box center [537, 258] width 608 height 470
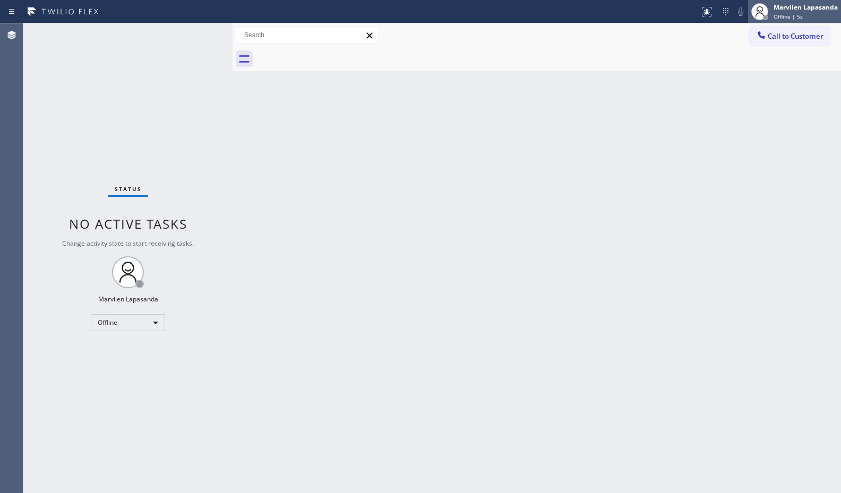
click at [774, 15] on span "Offline | 5s" at bounding box center [787, 16] width 29 height 7
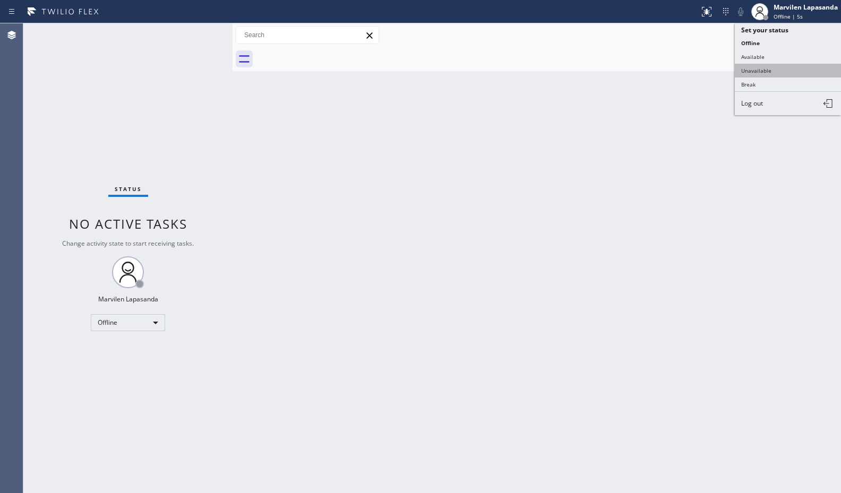
click at [765, 72] on button "Unavailable" at bounding box center [788, 71] width 106 height 14
